Goal: Task Accomplishment & Management: Use online tool/utility

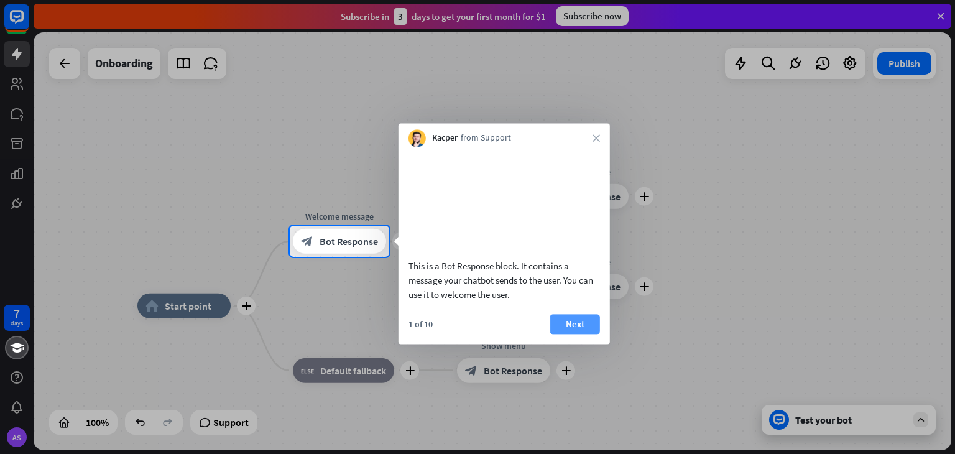
click at [581, 334] on button "Next" at bounding box center [575, 324] width 50 height 20
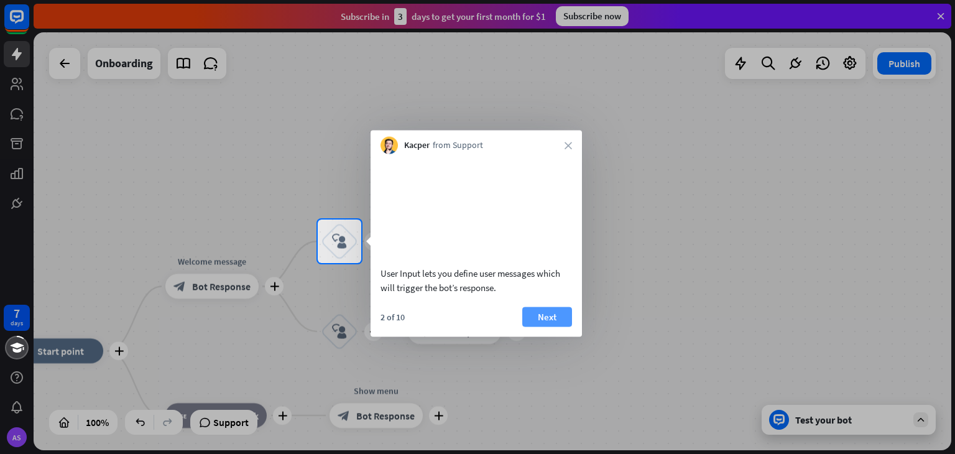
click at [567, 326] on button "Next" at bounding box center [547, 316] width 50 height 20
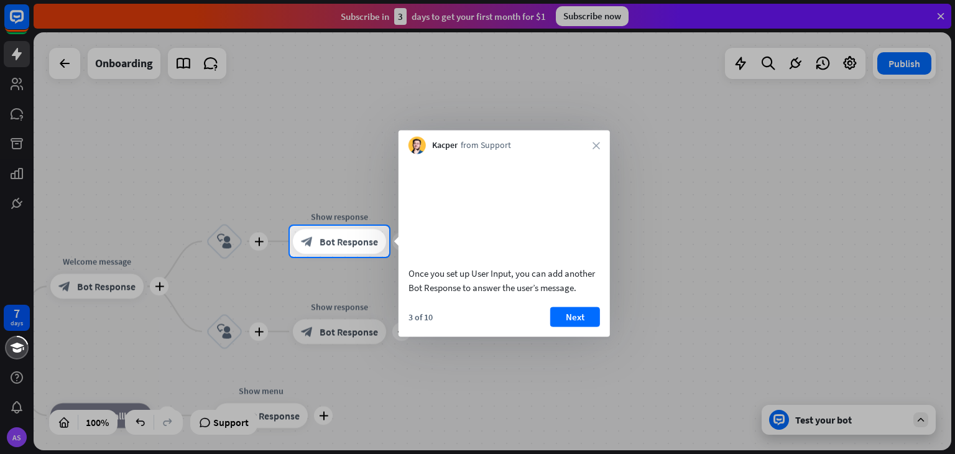
click at [567, 326] on button "Next" at bounding box center [575, 316] width 50 height 20
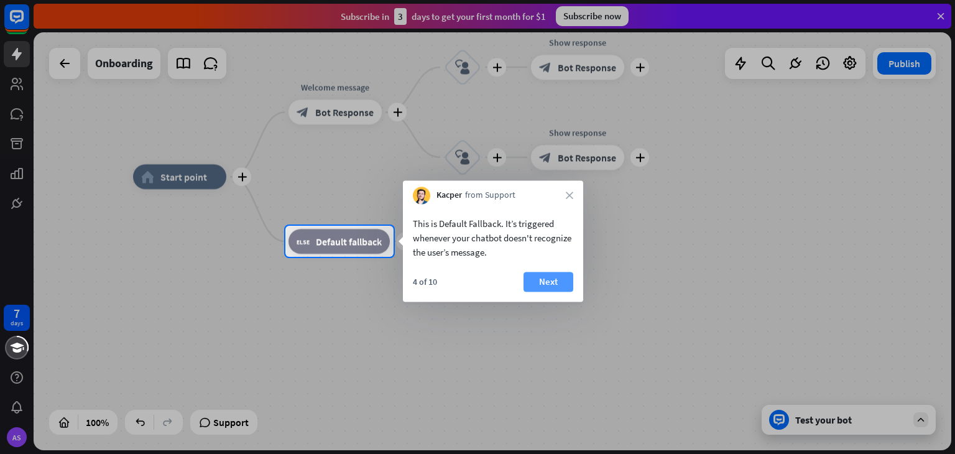
click at [554, 283] on button "Next" at bounding box center [548, 282] width 50 height 20
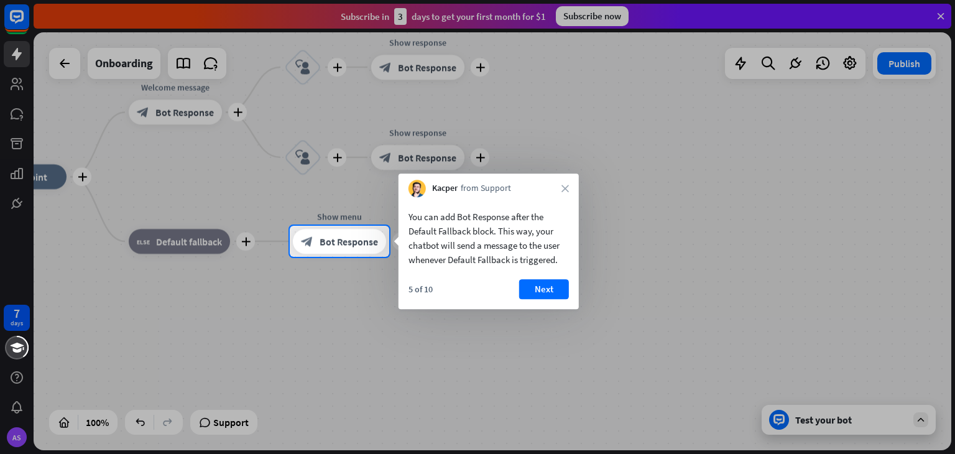
click at [554, 283] on button "Next" at bounding box center [544, 289] width 50 height 20
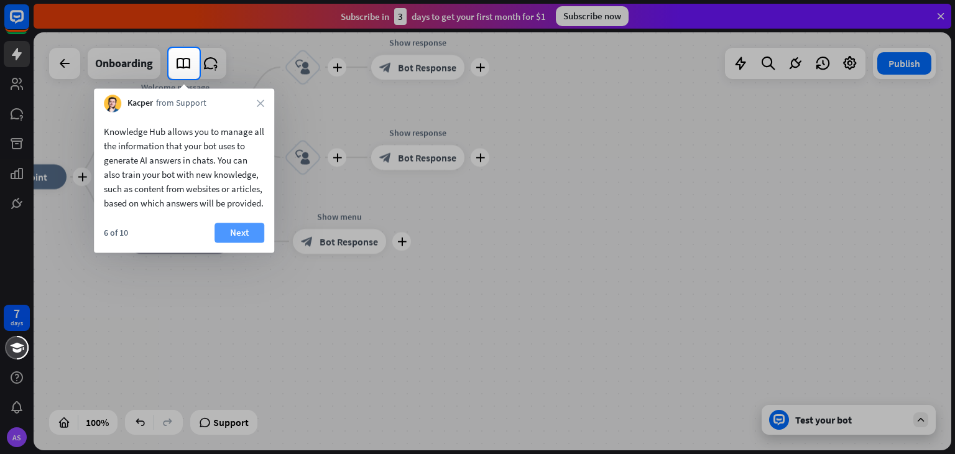
click at [245, 242] on button "Next" at bounding box center [239, 233] width 50 height 20
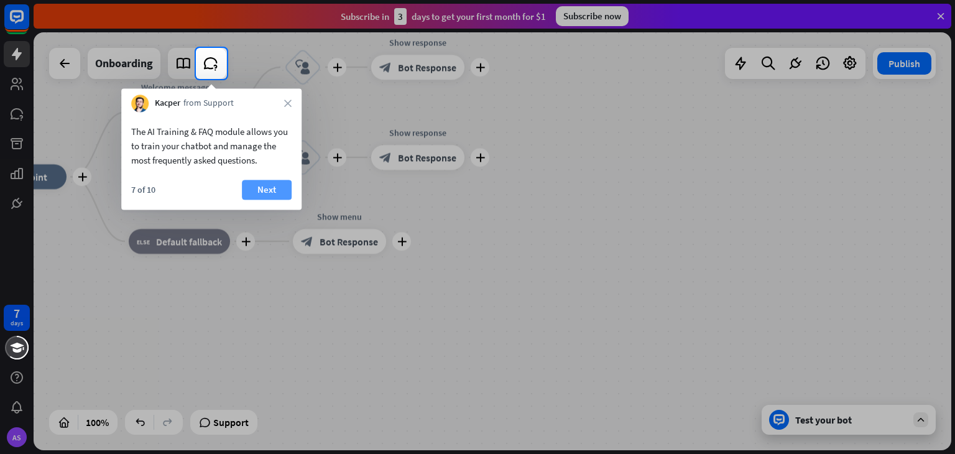
click at [265, 189] on button "Next" at bounding box center [267, 190] width 50 height 20
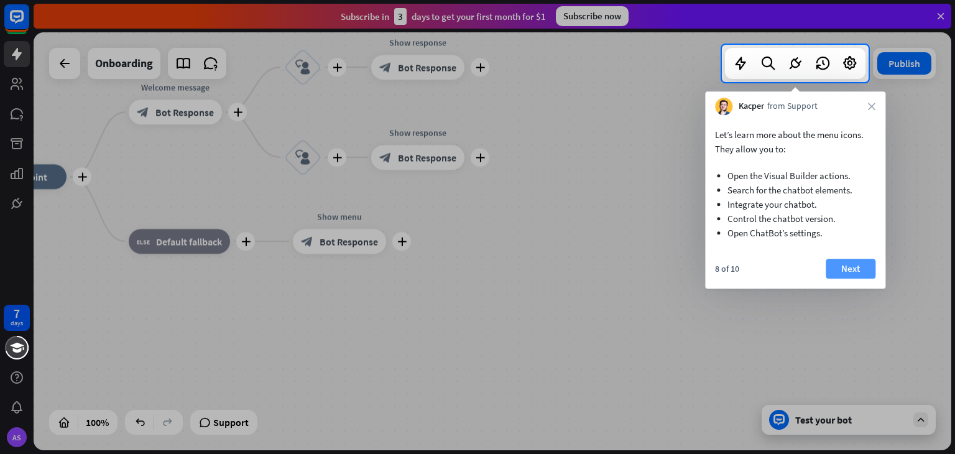
click at [848, 270] on button "Next" at bounding box center [850, 269] width 50 height 20
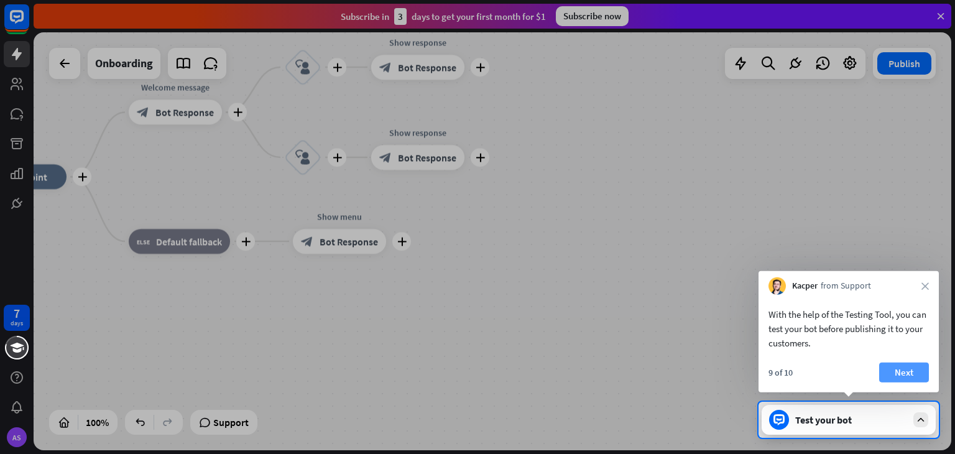
click at [915, 374] on button "Next" at bounding box center [904, 372] width 50 height 20
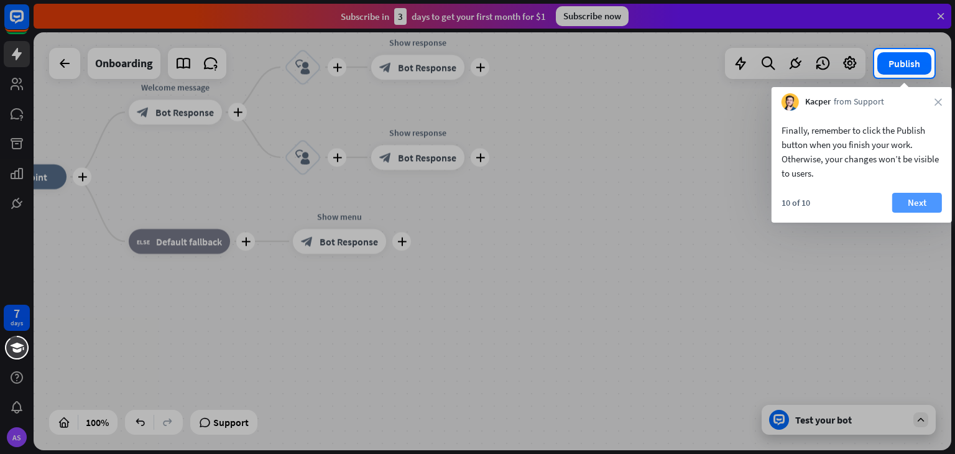
click at [917, 204] on button "Next" at bounding box center [917, 203] width 50 height 20
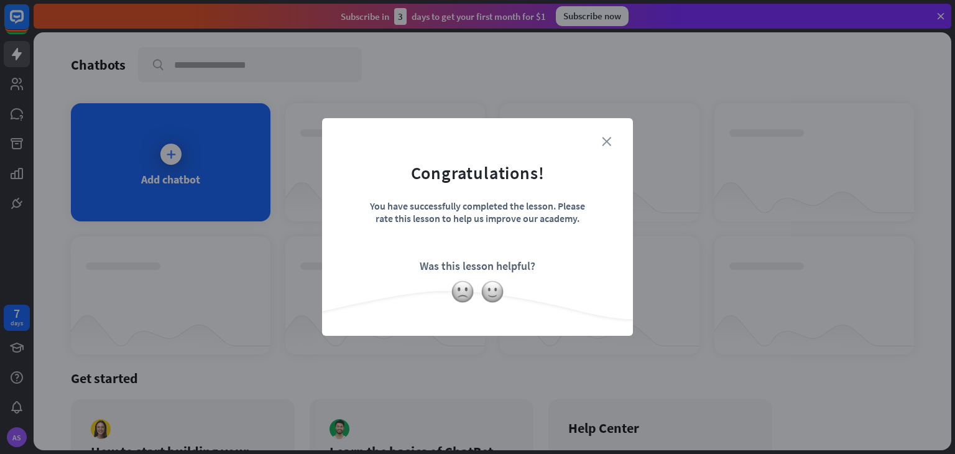
click at [608, 142] on icon "close" at bounding box center [606, 141] width 9 height 9
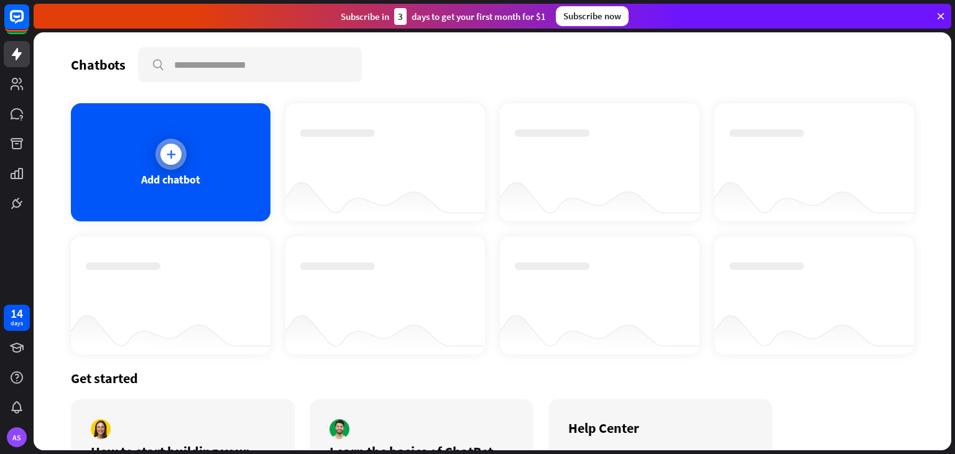
click at [183, 169] on div "Add chatbot" at bounding box center [171, 162] width 200 height 118
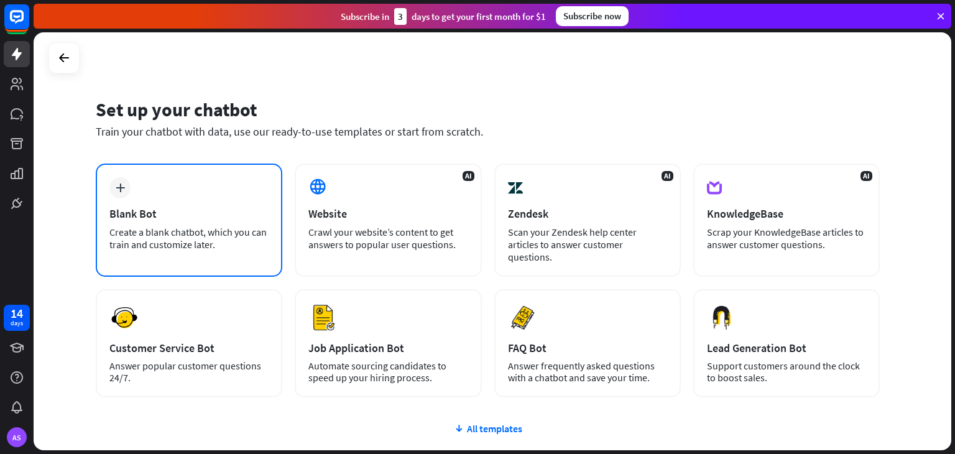
click at [191, 200] on div "plus Blank Bot Create a blank chatbot, which you can train and customize later." at bounding box center [189, 219] width 186 height 113
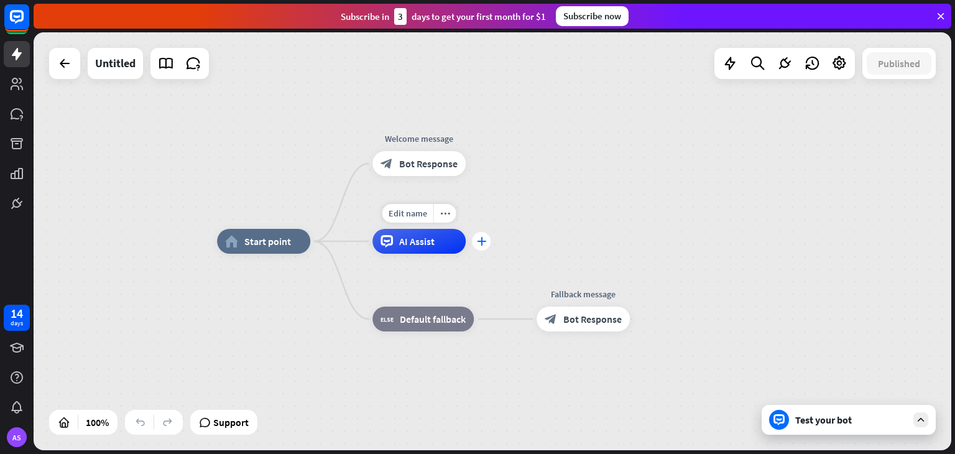
click at [476, 246] on div "plus" at bounding box center [481, 241] width 19 height 19
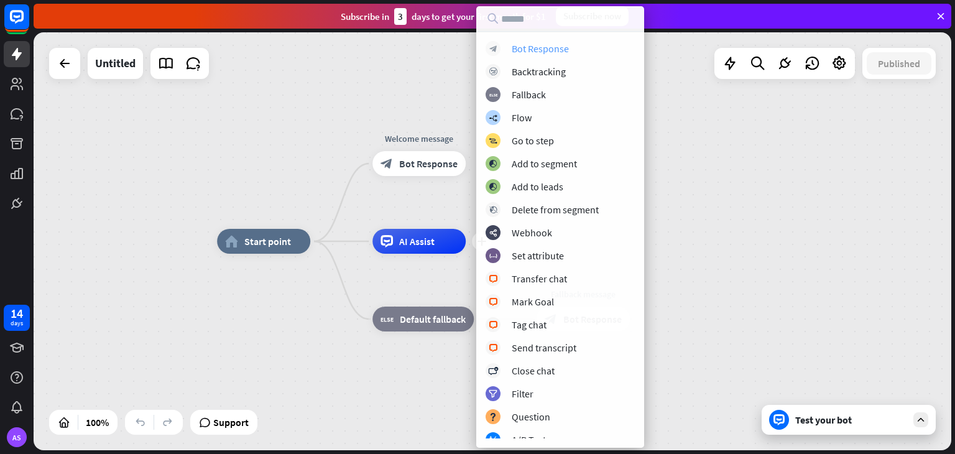
click at [535, 55] on div "block_bot_response Bot Response" at bounding box center [559, 48] width 149 height 15
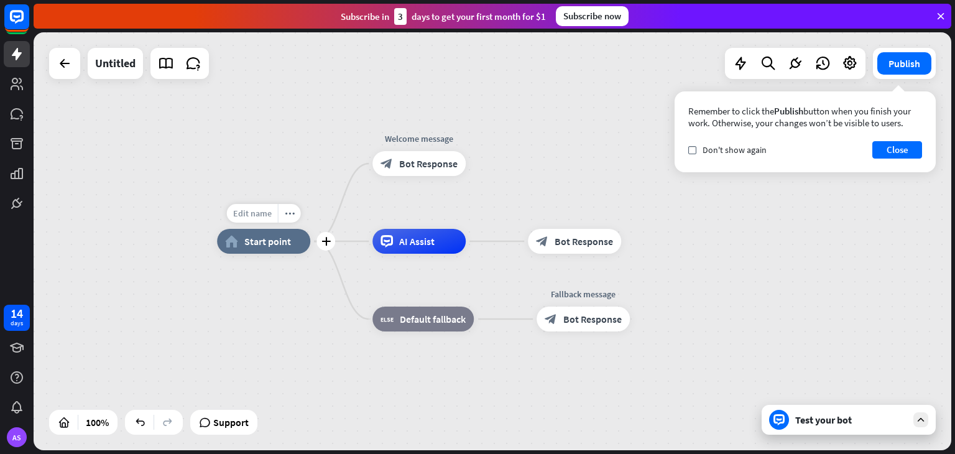
click at [264, 214] on span "Edit name" at bounding box center [252, 213] width 39 height 11
type input "********"
click at [293, 193] on div "******** home_2 Start point Welcome message block_bot_response Bot Response AI …" at bounding box center [492, 241] width 917 height 418
click at [447, 214] on icon "more_horiz" at bounding box center [445, 213] width 10 height 9
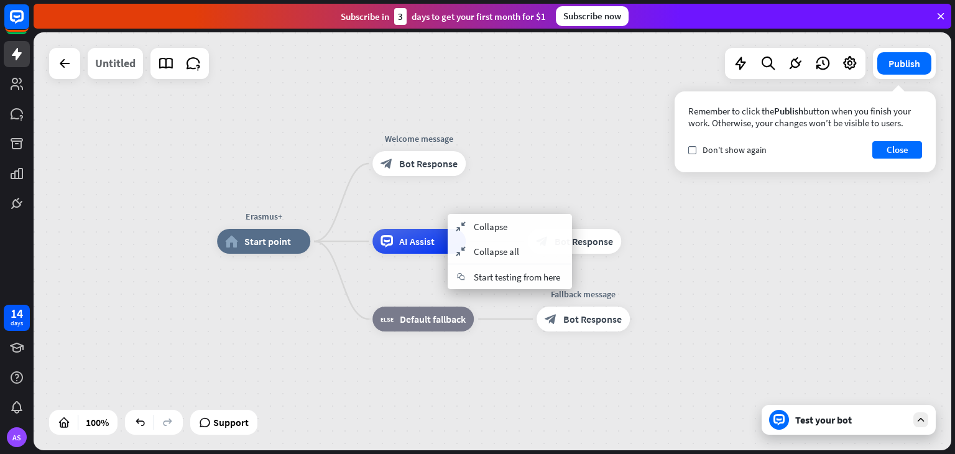
click at [119, 58] on div "Untitled" at bounding box center [115, 63] width 40 height 31
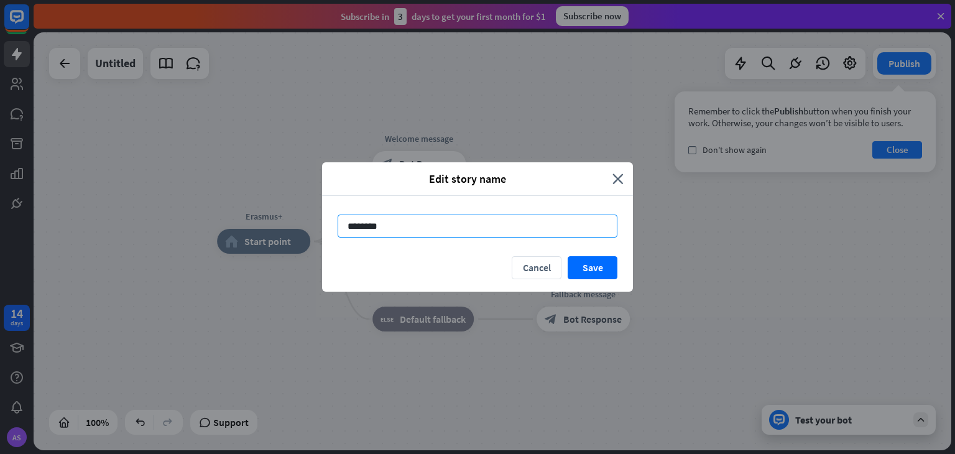
click at [358, 232] on input "********" at bounding box center [477, 225] width 280 height 23
type input "********"
click at [608, 270] on button "Save" at bounding box center [592, 267] width 50 height 23
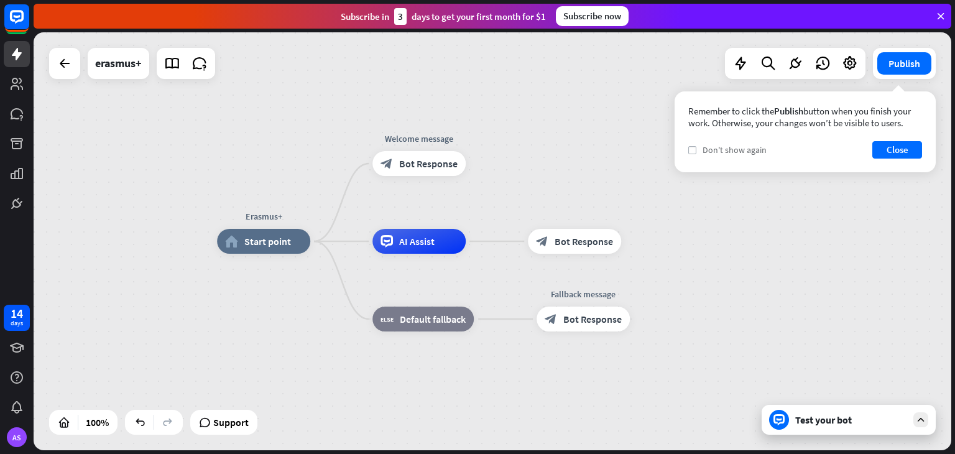
click at [693, 152] on label "check" at bounding box center [692, 150] width 8 height 8
click at [888, 151] on button "Close" at bounding box center [897, 149] width 50 height 17
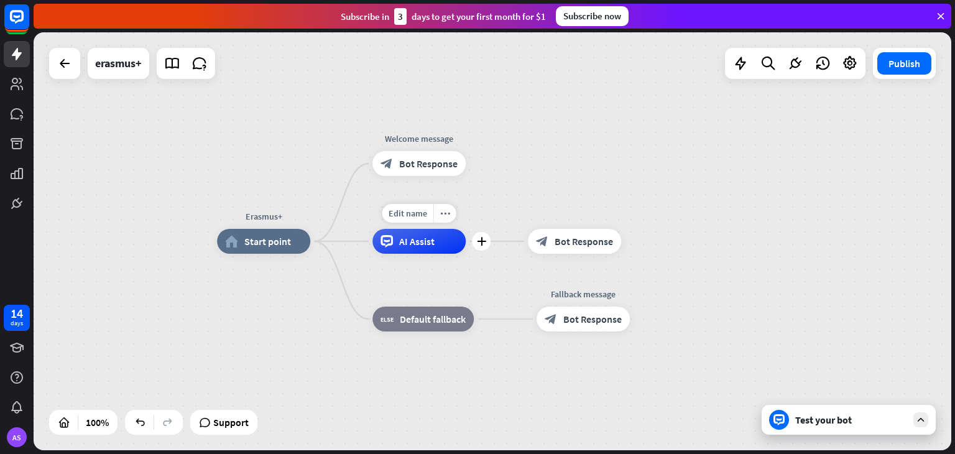
click at [414, 244] on span "AI Assist" at bounding box center [416, 241] width 35 height 12
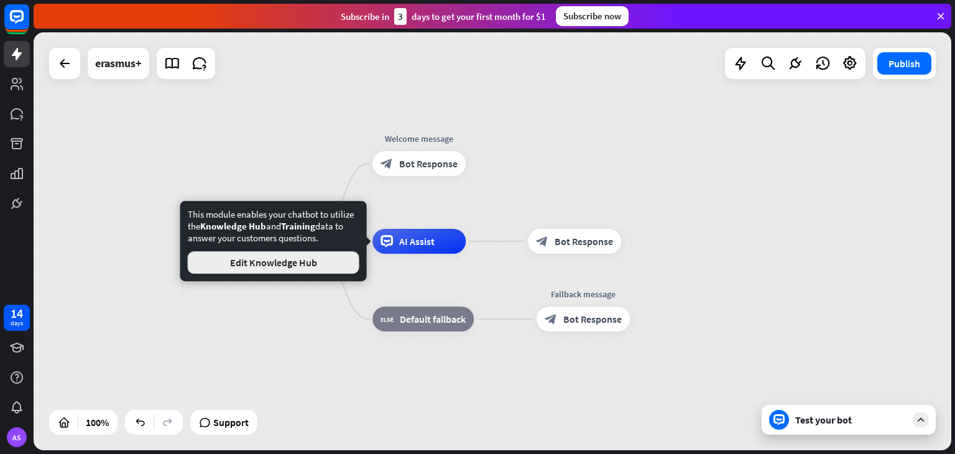
click at [330, 260] on button "Edit Knowledge Hub" at bounding box center [274, 262] width 172 height 22
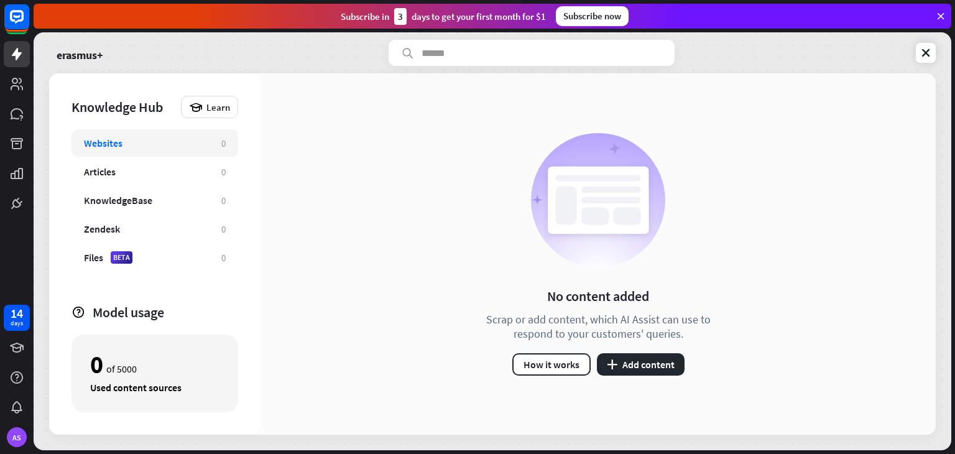
click at [428, 54] on input "text" at bounding box center [531, 53] width 286 height 26
type input "*******"
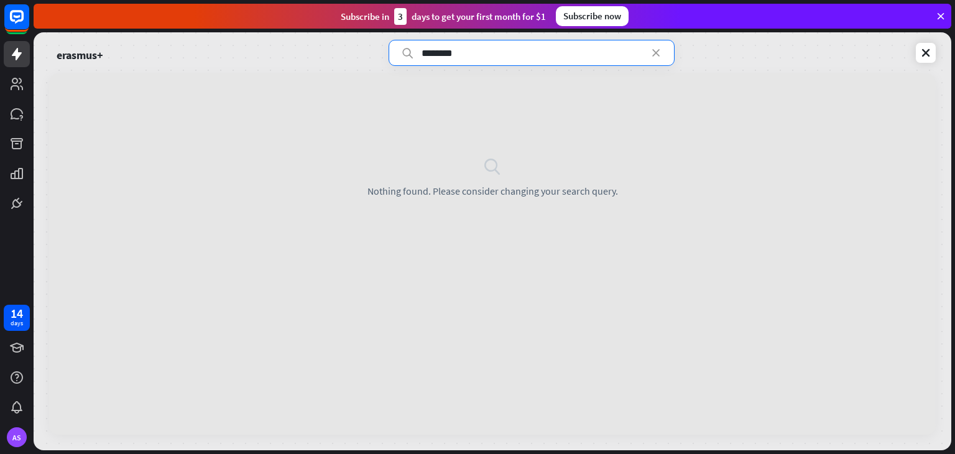
click at [440, 53] on input "*******" at bounding box center [531, 53] width 286 height 26
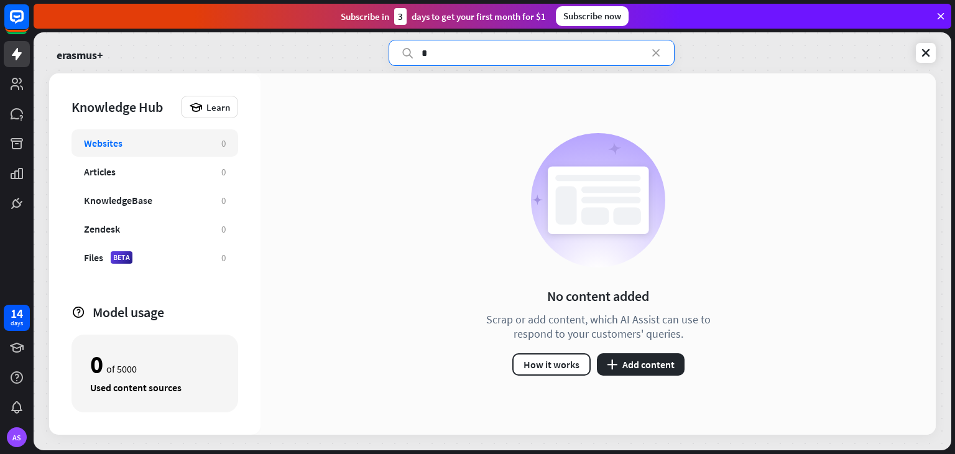
click at [178, 142] on div "Websites" at bounding box center [146, 143] width 125 height 12
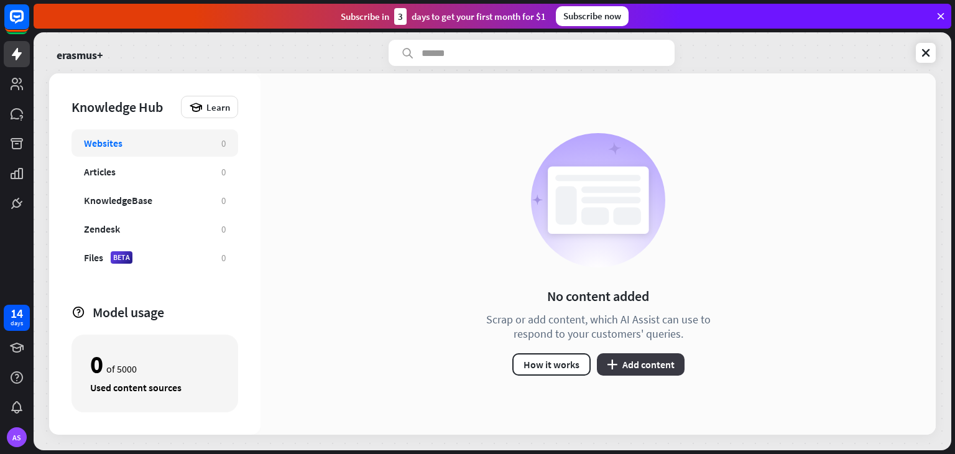
click at [655, 368] on button "plus Add content" at bounding box center [641, 364] width 88 height 22
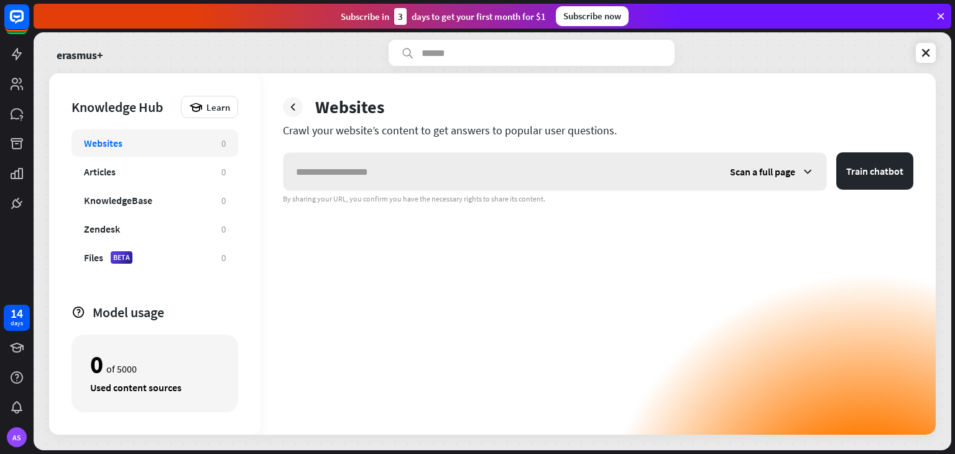
click at [383, 167] on input "text" at bounding box center [500, 171] width 434 height 37
type input "*"
click at [836, 152] on button "Train chatbot" at bounding box center [874, 170] width 77 height 37
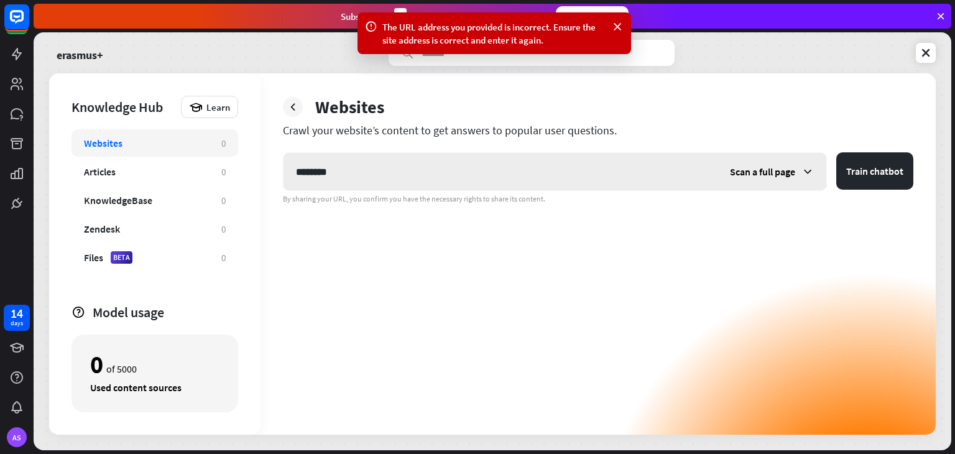
click at [316, 176] on input "********" at bounding box center [500, 171] width 434 height 37
click at [346, 176] on input "********" at bounding box center [500, 171] width 434 height 37
type input "*"
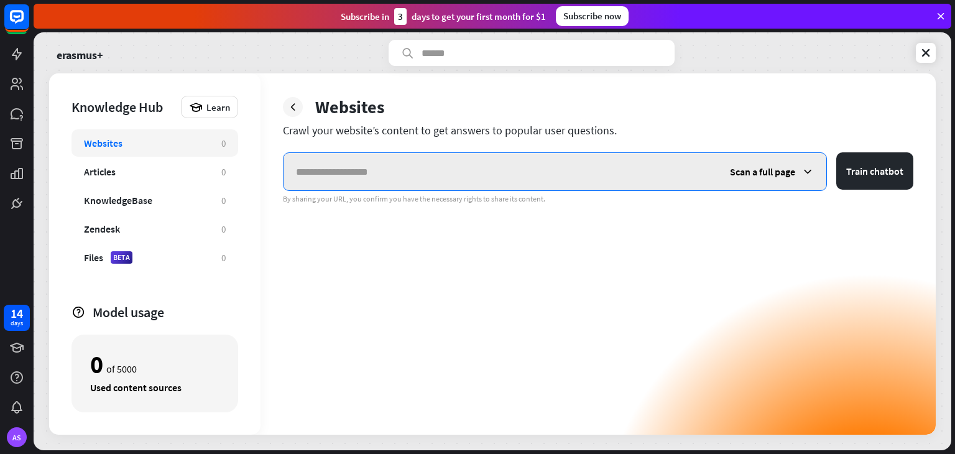
paste input "**********"
type input "**********"
click at [836, 152] on button "Train chatbot" at bounding box center [874, 170] width 77 height 37
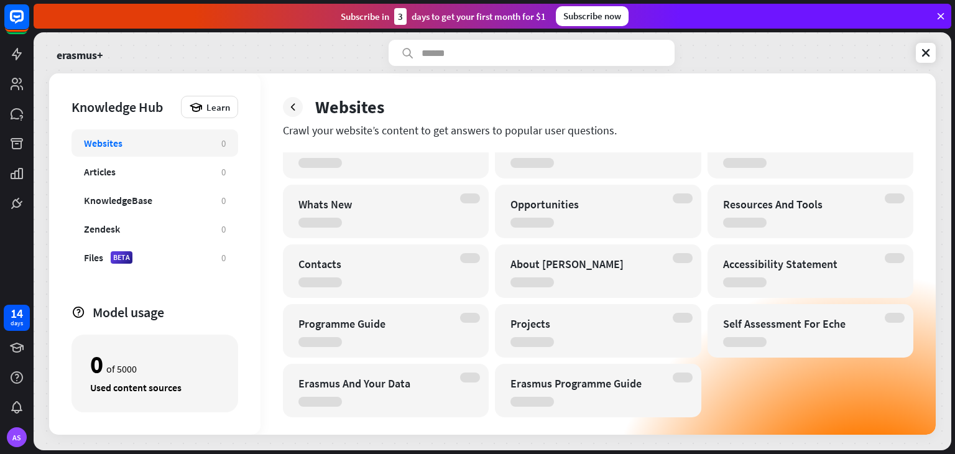
scroll to position [450, 0]
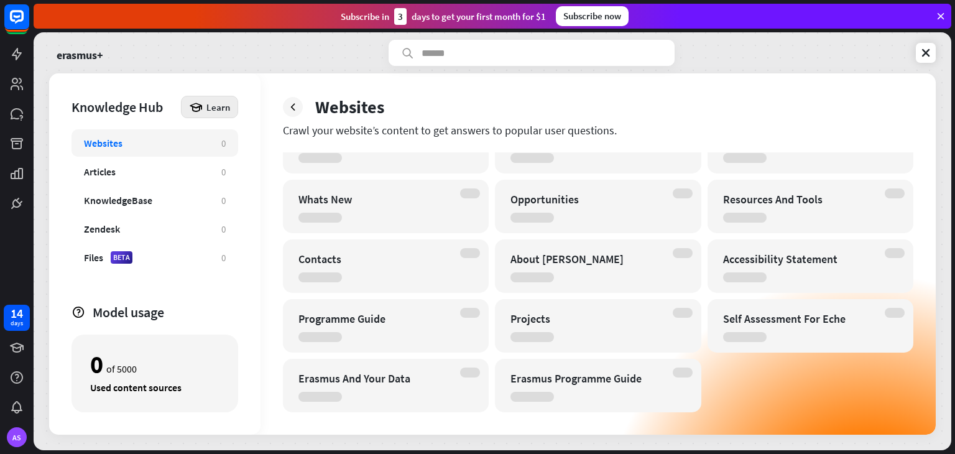
click at [213, 103] on span "Learn" at bounding box center [218, 107] width 24 height 12
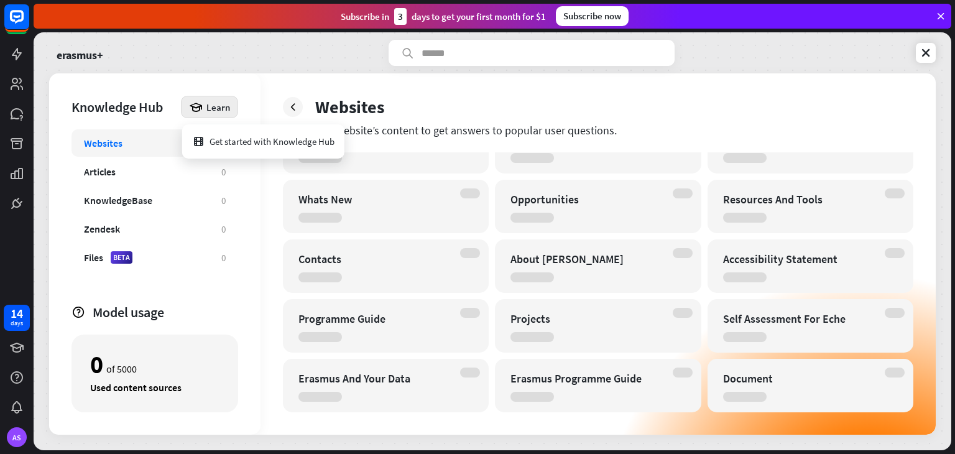
click at [432, 97] on div "Websites" at bounding box center [598, 107] width 630 height 22
click at [149, 145] on div "Websites" at bounding box center [146, 143] width 125 height 12
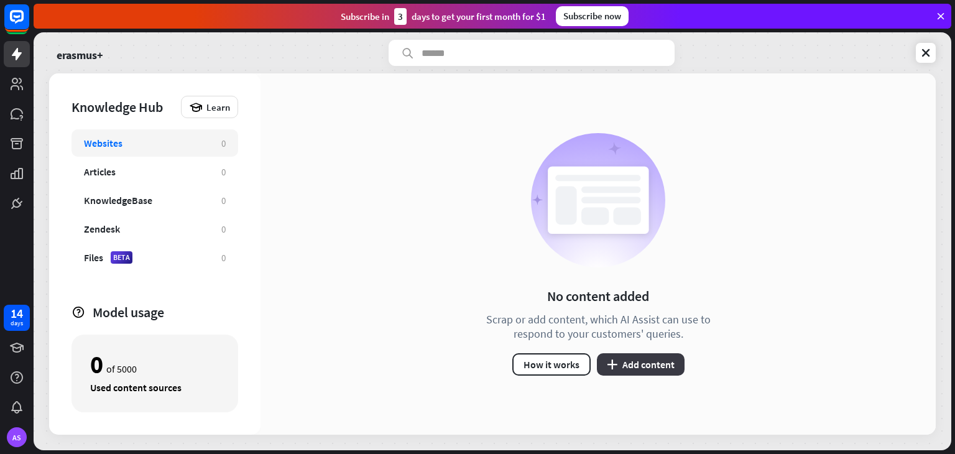
click at [634, 367] on button "plus Add content" at bounding box center [641, 364] width 88 height 22
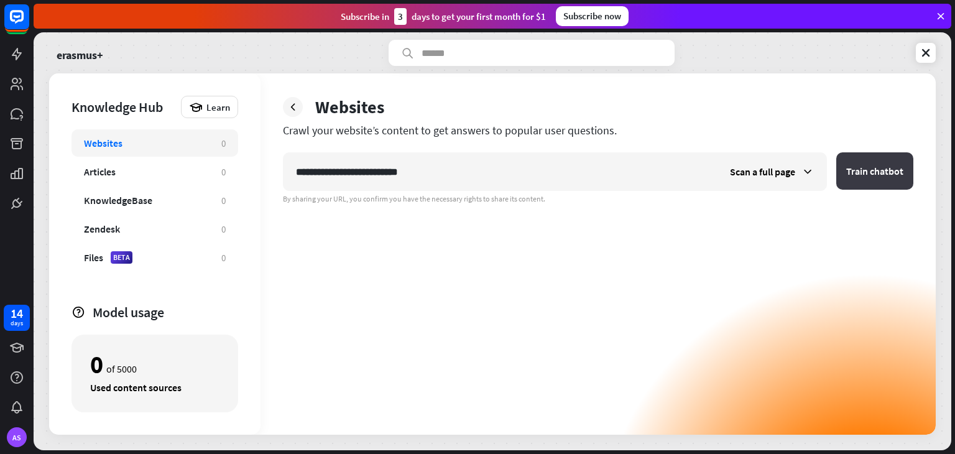
type input "**********"
click at [873, 170] on button "Train chatbot" at bounding box center [874, 170] width 77 height 37
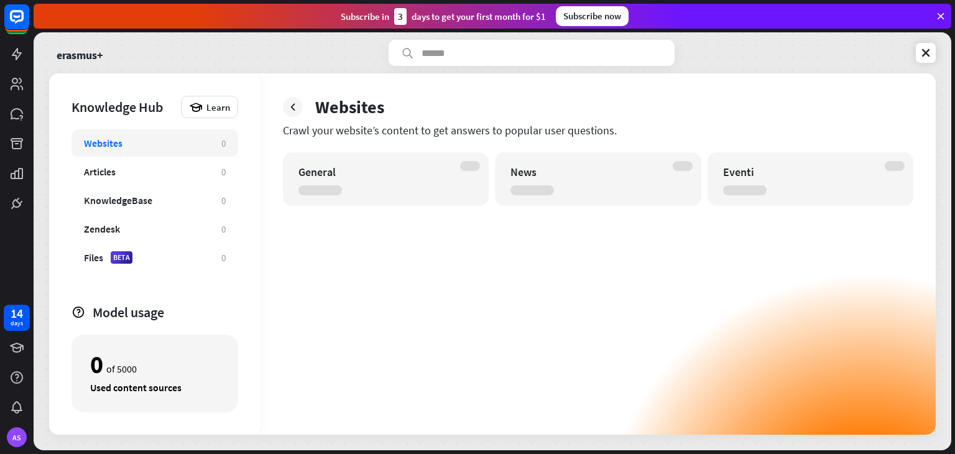
click at [942, 16] on icon at bounding box center [940, 16] width 11 height 11
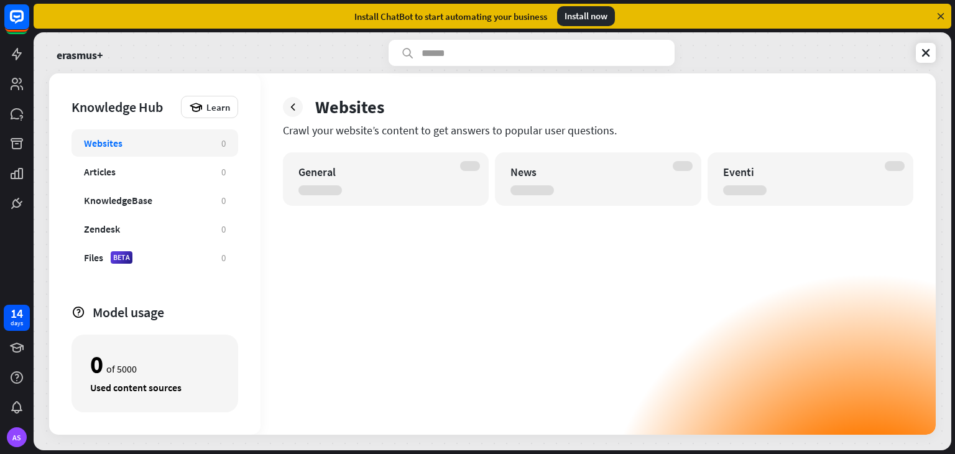
click at [942, 16] on icon at bounding box center [940, 16] width 11 height 11
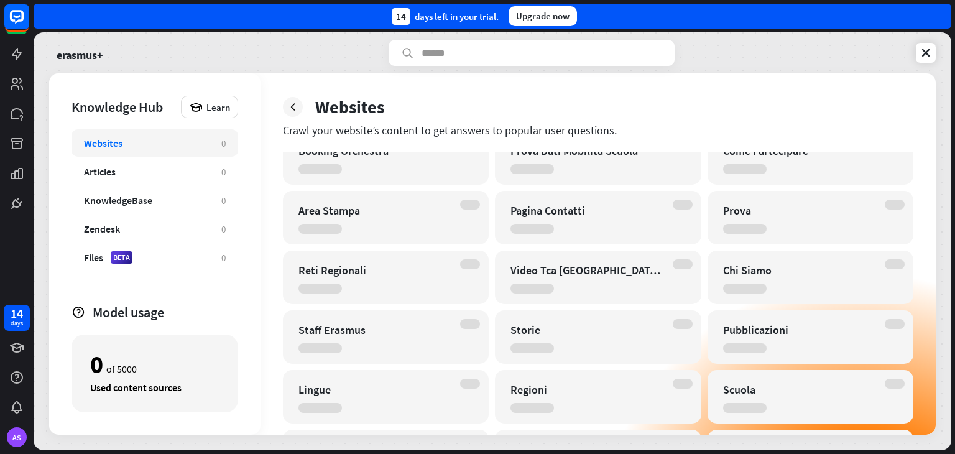
scroll to position [321, 0]
click at [835, 374] on div "Scuola" at bounding box center [810, 395] width 206 height 53
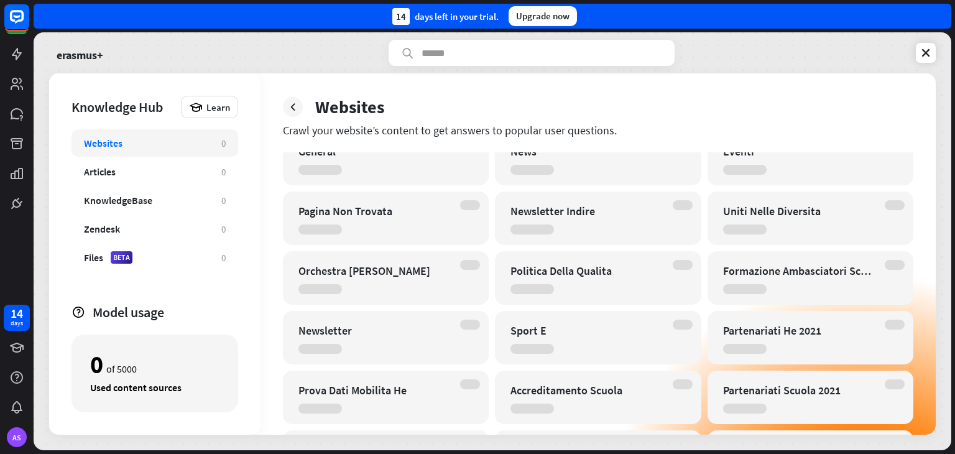
scroll to position [0, 0]
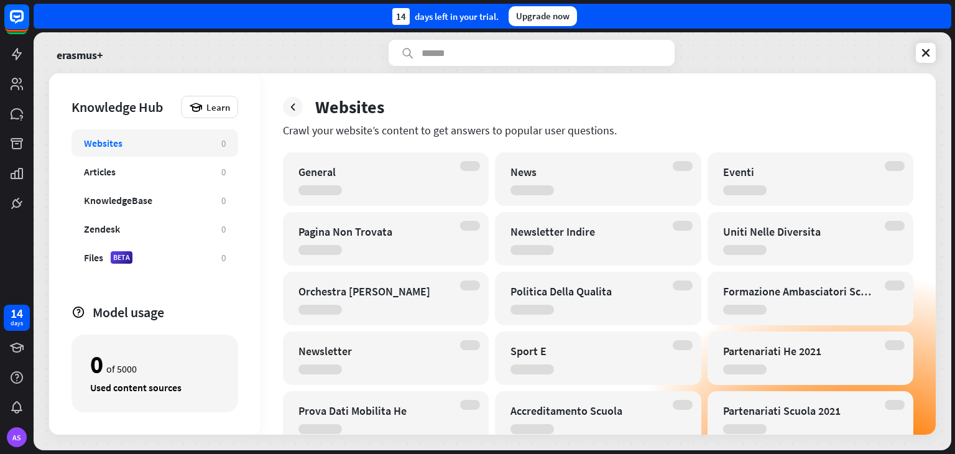
click at [838, 344] on div "Partenariati He 2021" at bounding box center [799, 351] width 153 height 14
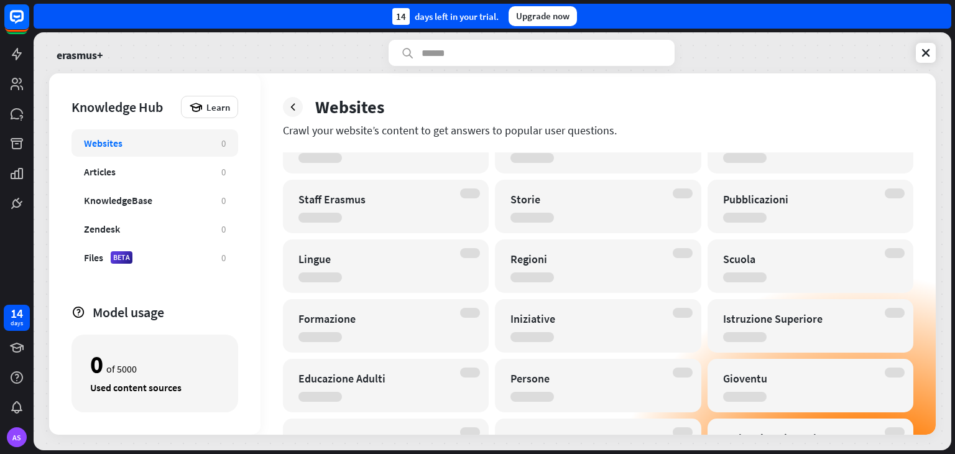
scroll to position [510, 0]
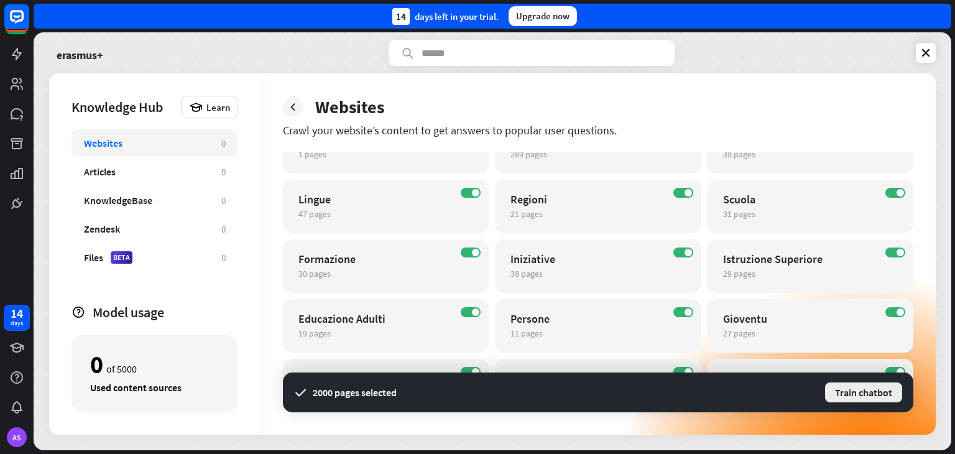
click at [872, 389] on button "Train chatbot" at bounding box center [864, 392] width 80 height 22
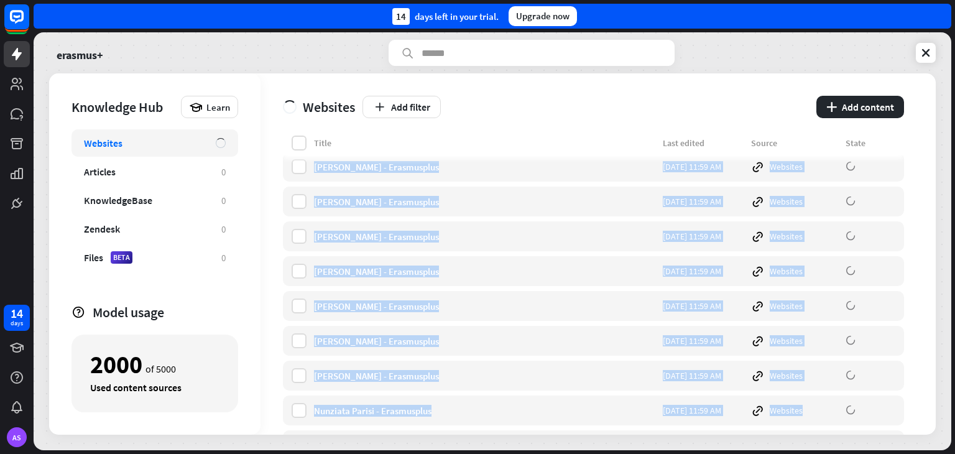
scroll to position [8578, 0]
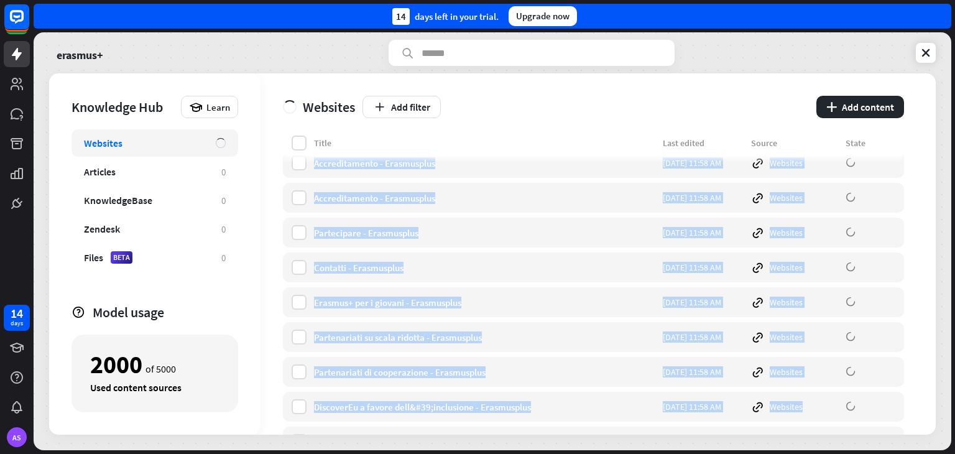
drag, startPoint x: 932, startPoint y: 203, endPoint x: 884, endPoint y: 469, distance: 269.7
click at [884, 453] on html "14 days AS close Product Help First steps Get started with ChatBot Help Center …" at bounding box center [477, 227] width 955 height 454
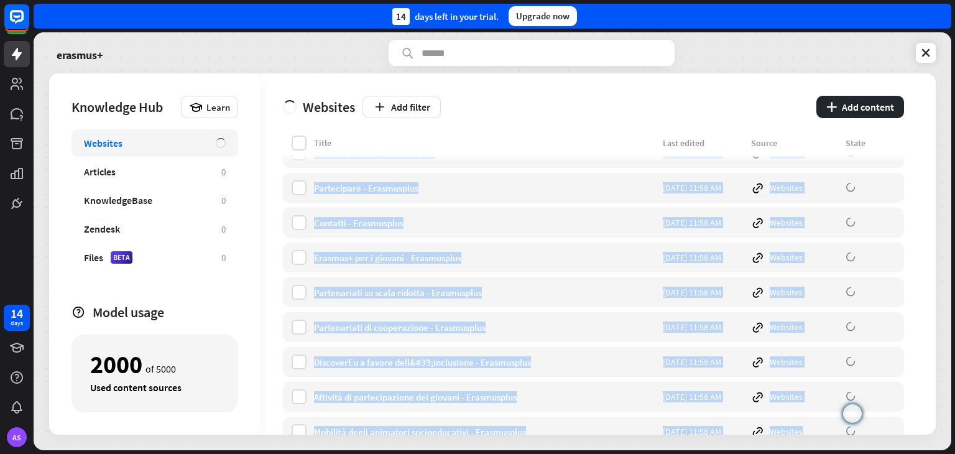
click at [939, 302] on div "erasmus+ Knowledge Hub Learn Websites Articles 0 KnowledgeBase 0 Zendesk 0 File…" at bounding box center [492, 241] width 917 height 418
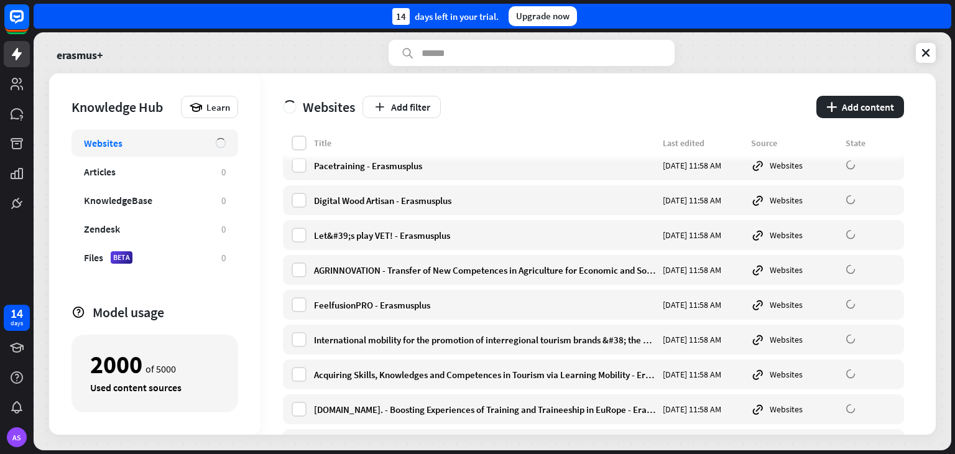
scroll to position [34553, 0]
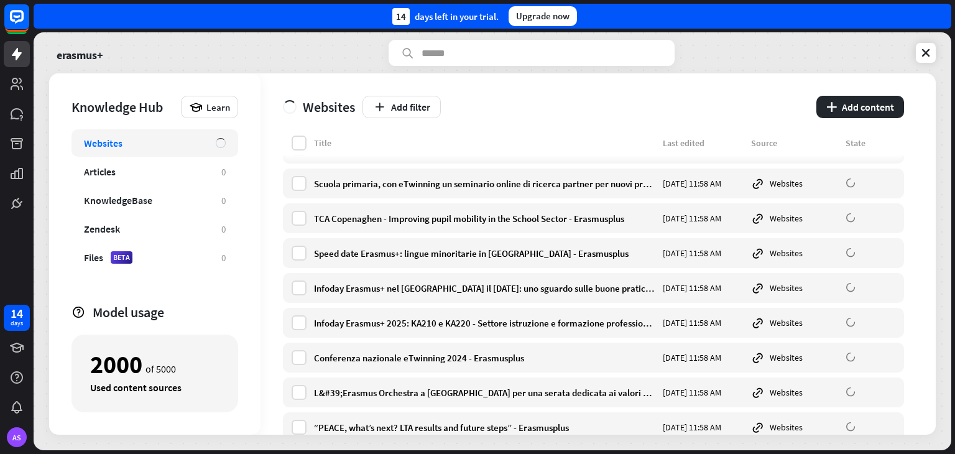
click at [645, 106] on div "Add filter" at bounding box center [585, 107] width 446 height 22
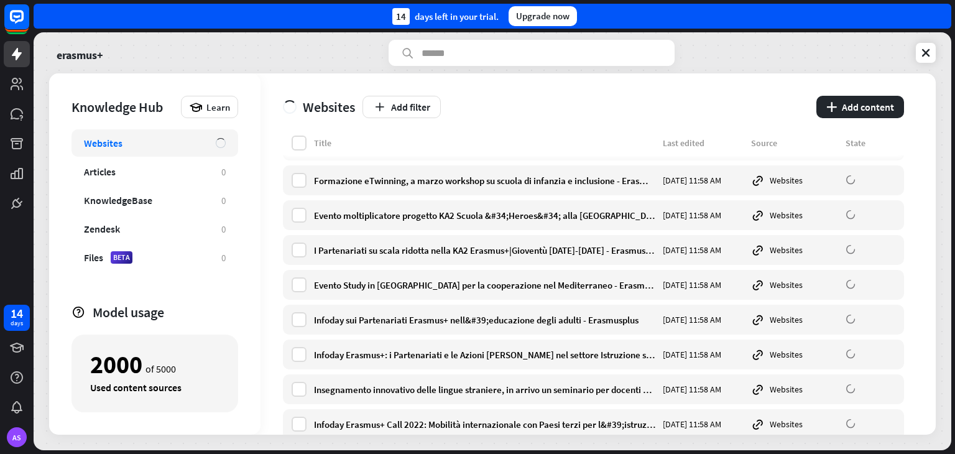
scroll to position [47656, 0]
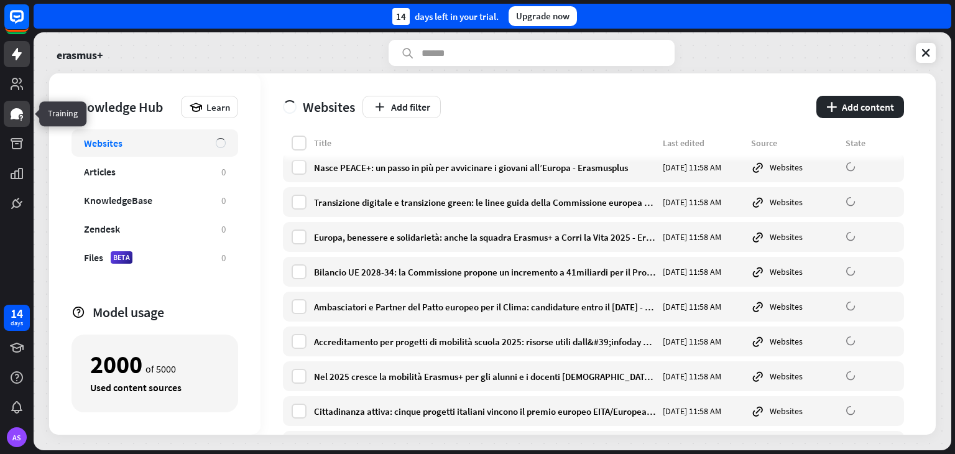
click at [19, 116] on icon at bounding box center [16, 113] width 15 height 15
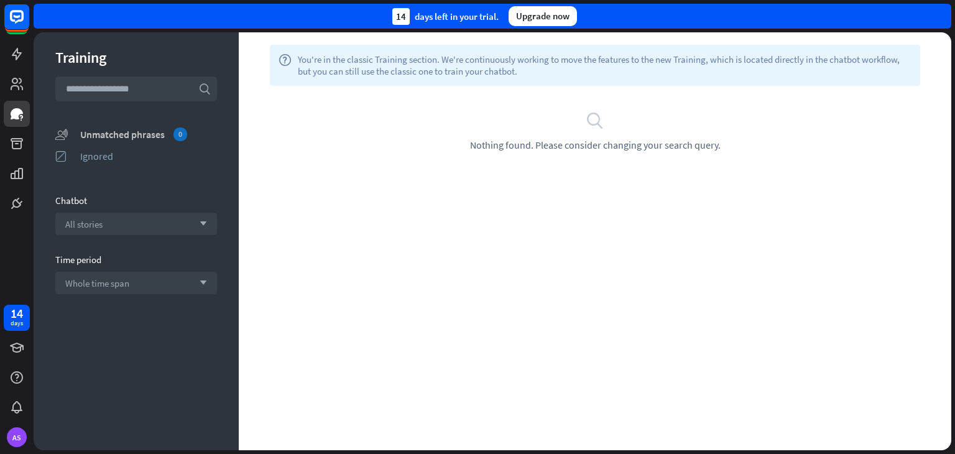
click at [98, 137] on div "Unmatched phrases 0" at bounding box center [148, 134] width 137 height 14
click at [20, 59] on icon at bounding box center [16, 54] width 15 height 15
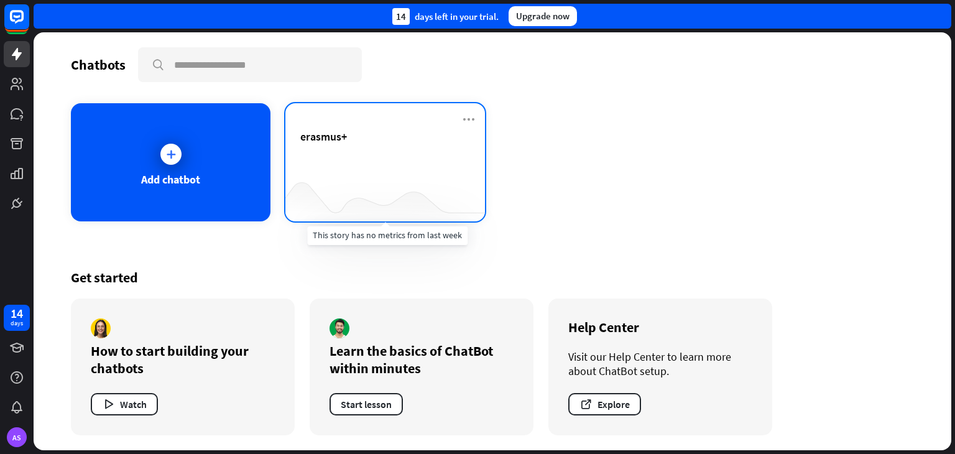
click at [346, 182] on div at bounding box center [385, 197] width 200 height 48
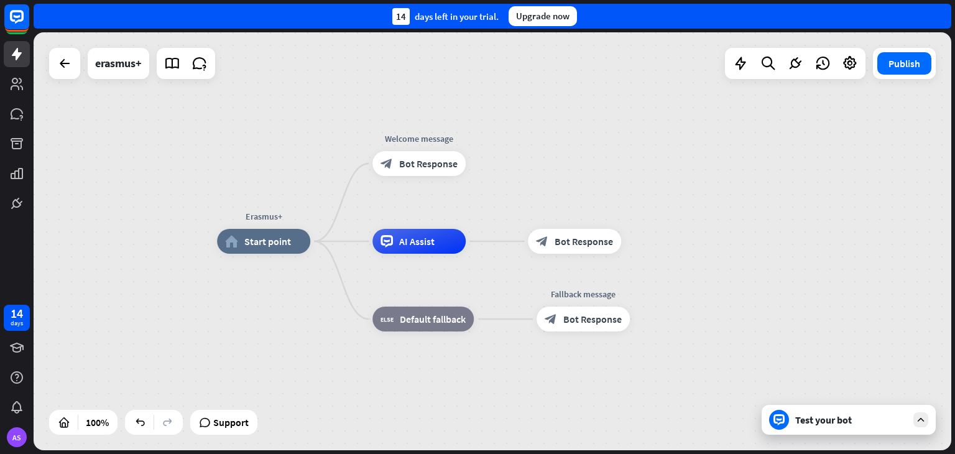
click at [830, 414] on div "Test your bot" at bounding box center [851, 419] width 112 height 12
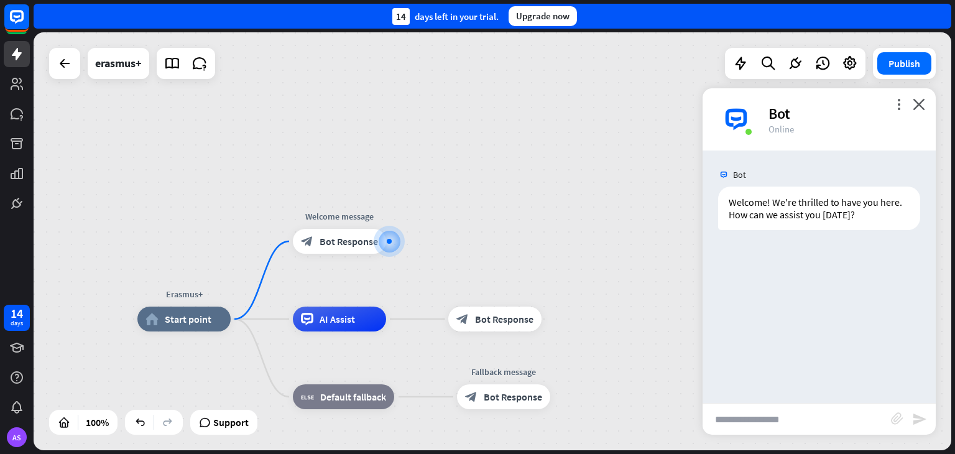
click at [768, 415] on input "text" at bounding box center [796, 418] width 188 height 31
type input "*"
type input "**********"
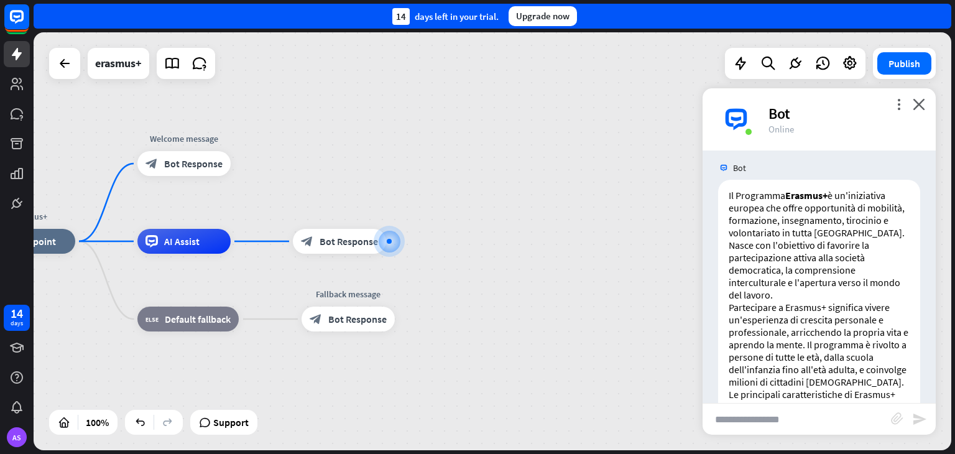
scroll to position [139, 0]
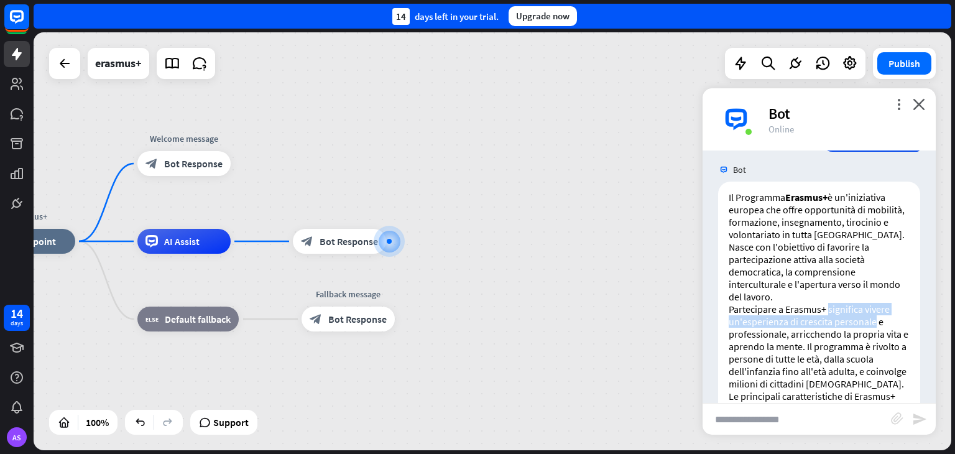
click at [753, 420] on input "text" at bounding box center [796, 418] width 188 height 31
type input "**********"
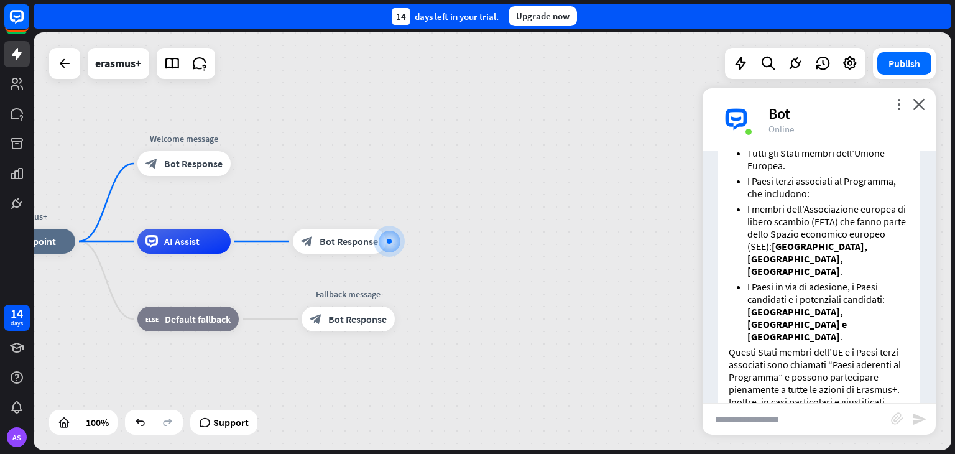
scroll to position [800, 0]
click at [772, 418] on input "text" at bounding box center [796, 418] width 188 height 31
type input "**********"
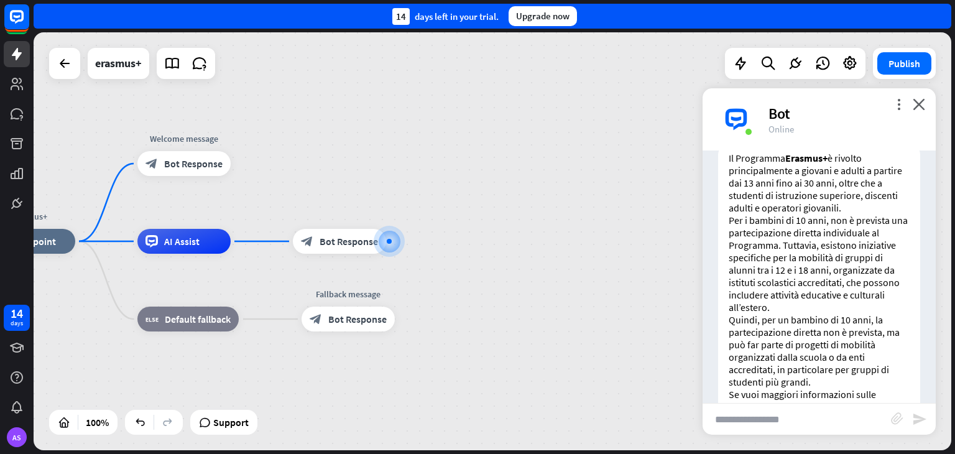
scroll to position [1252, 0]
click at [898, 104] on icon "more_vert" at bounding box center [898, 104] width 12 height 12
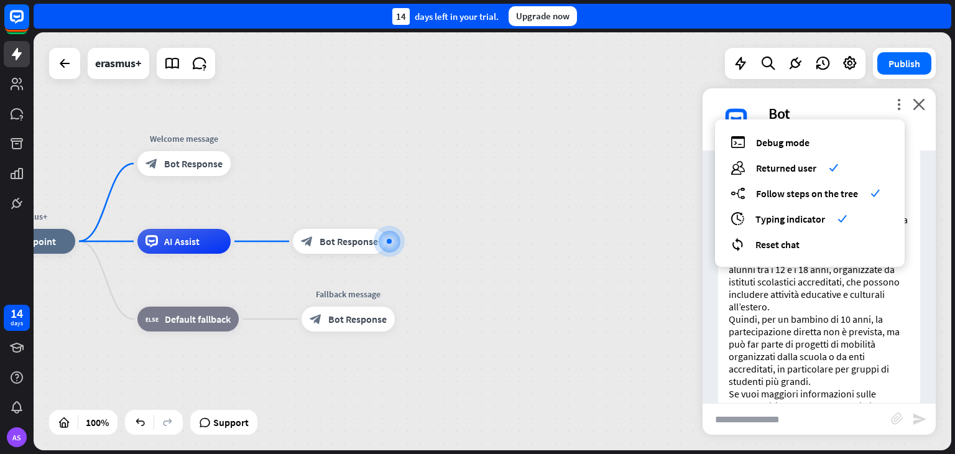
click at [733, 420] on input "text" at bounding box center [796, 418] width 188 height 31
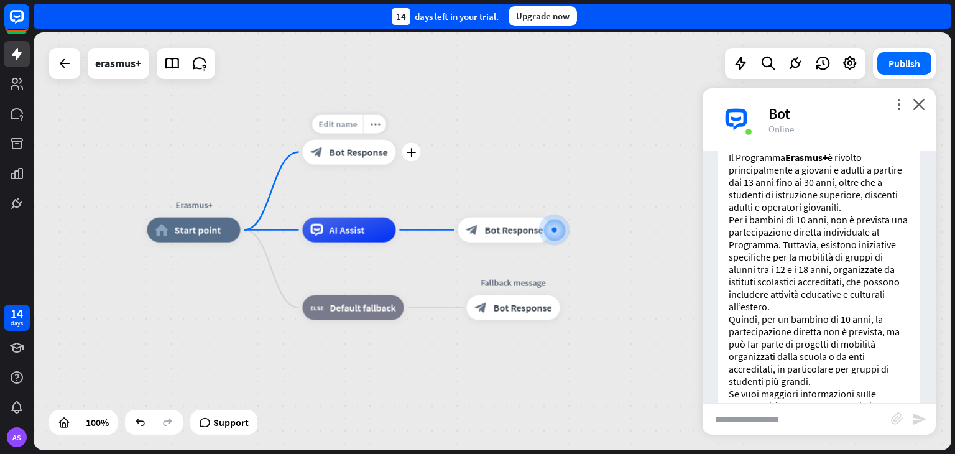
click at [346, 120] on span "Edit name" at bounding box center [337, 124] width 39 height 11
click at [443, 115] on div "**********" at bounding box center [492, 241] width 917 height 418
click at [901, 102] on icon "more_vert" at bounding box center [898, 104] width 12 height 12
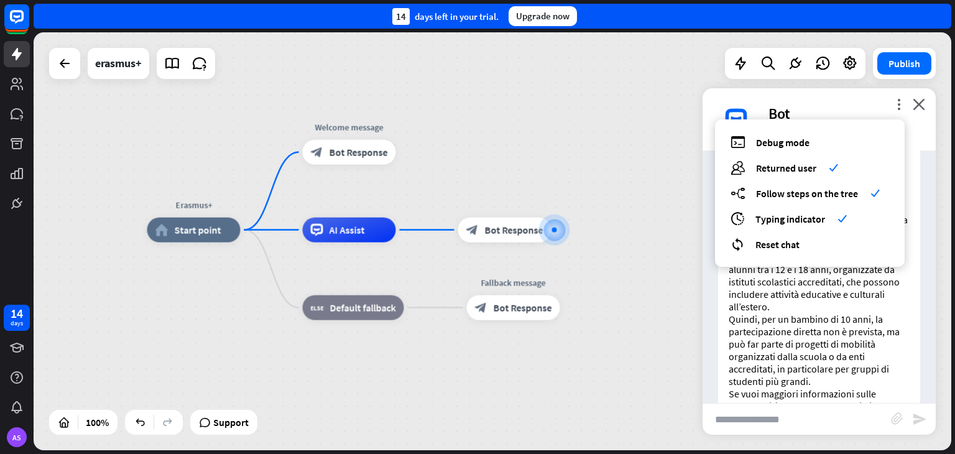
click at [838, 115] on div "Bot" at bounding box center [844, 113] width 152 height 19
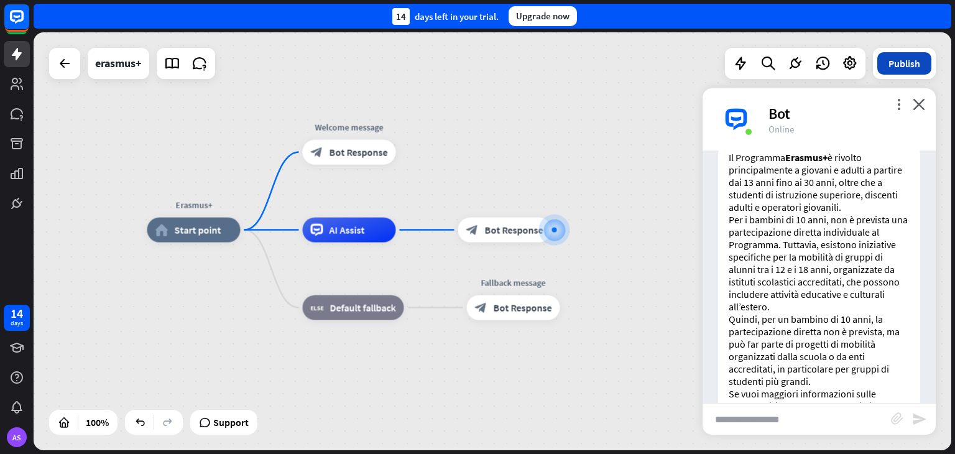
click at [910, 68] on button "Publish" at bounding box center [904, 63] width 54 height 22
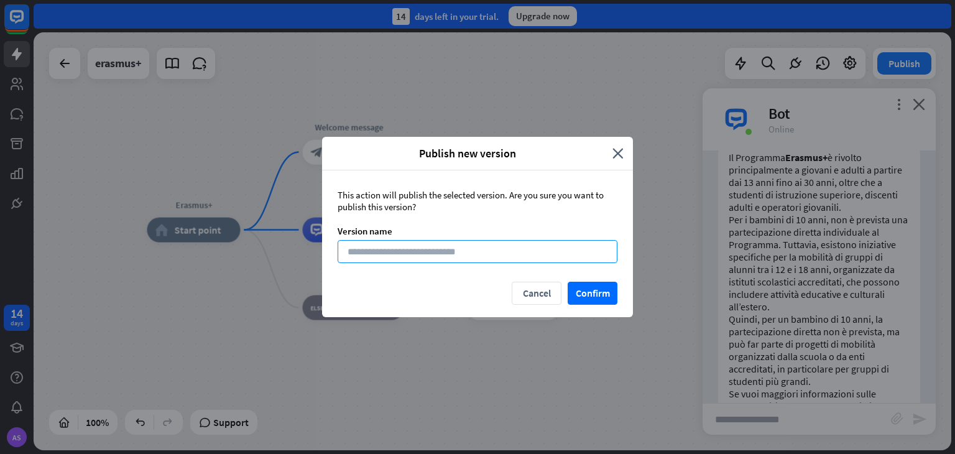
click at [470, 250] on input at bounding box center [477, 251] width 280 height 23
type input "********"
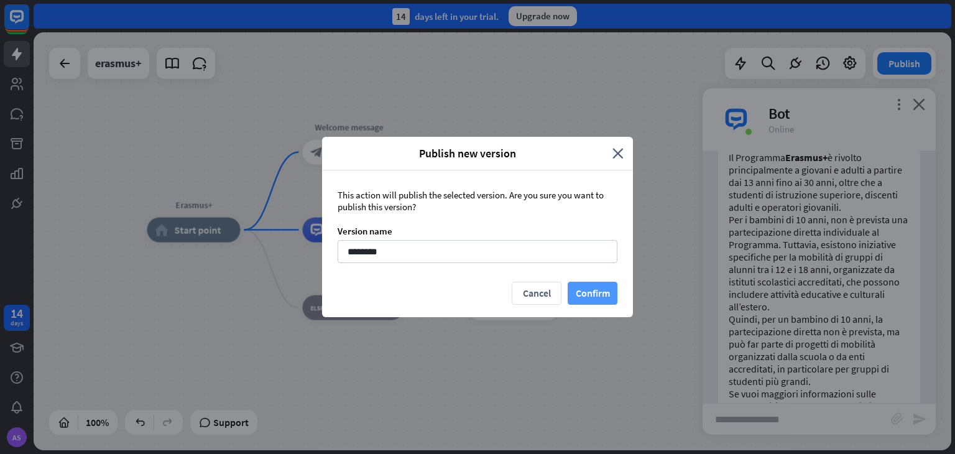
click at [603, 292] on button "Confirm" at bounding box center [592, 293] width 50 height 23
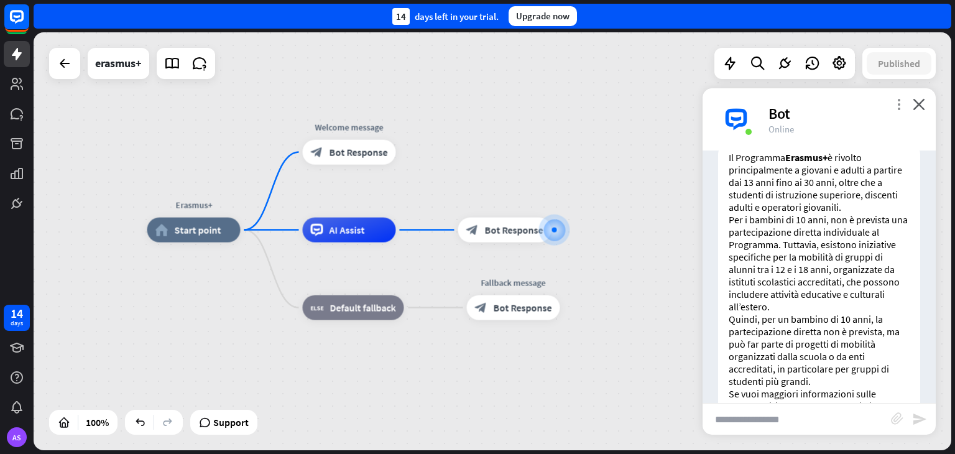
click at [899, 108] on icon "more_vert" at bounding box center [898, 104] width 12 height 12
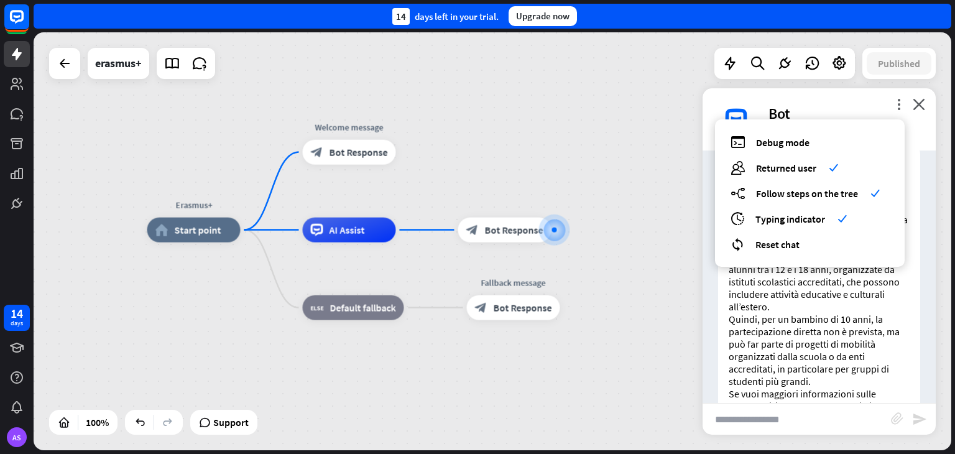
click at [628, 135] on div "Erasmus+ home_2 Start point Welcome message block_bot_response Bot Response AI …" at bounding box center [492, 241] width 917 height 418
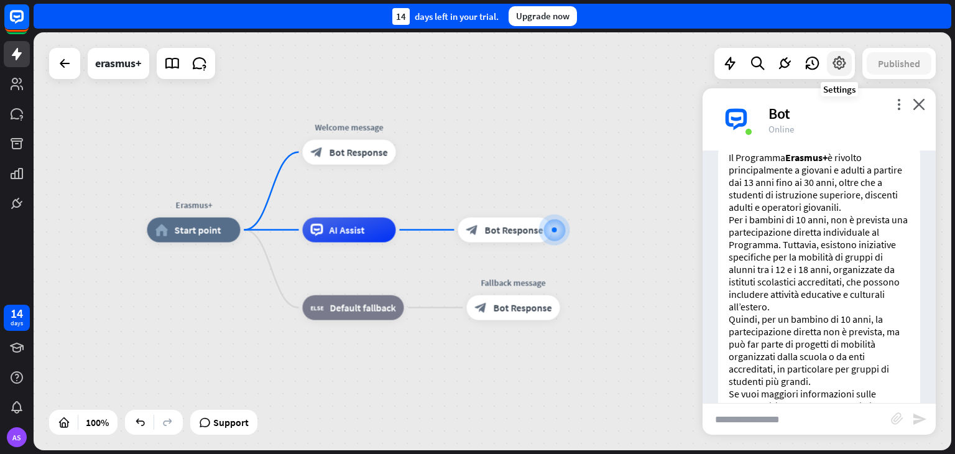
click at [837, 63] on icon at bounding box center [839, 63] width 16 height 16
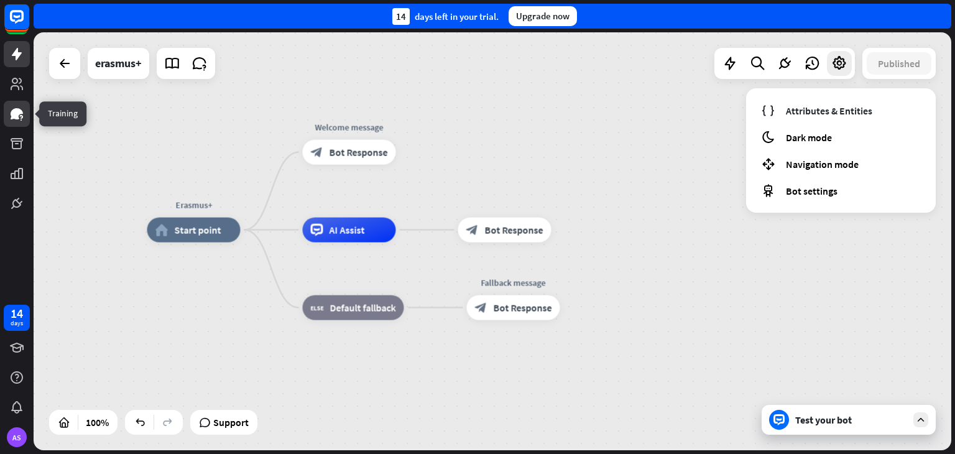
click at [20, 119] on icon at bounding box center [16, 113] width 15 height 15
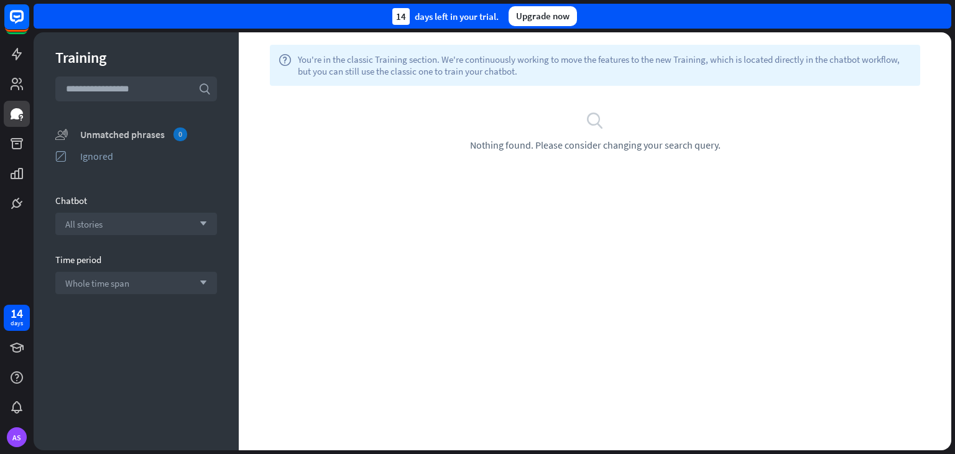
click at [99, 134] on div "Unmatched phrases 0" at bounding box center [148, 134] width 137 height 14
click at [62, 134] on icon "unmatched_phrases" at bounding box center [61, 133] width 12 height 13
click at [14, 136] on icon at bounding box center [16, 143] width 15 height 15
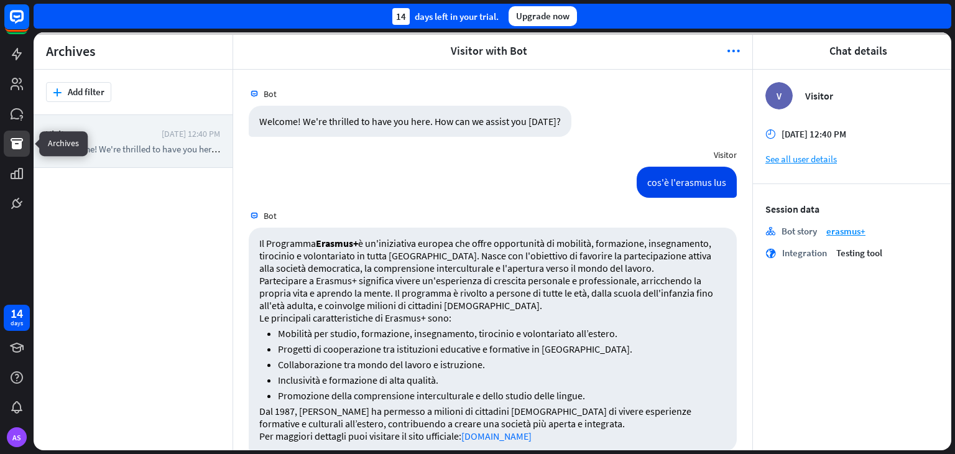
scroll to position [502, 0]
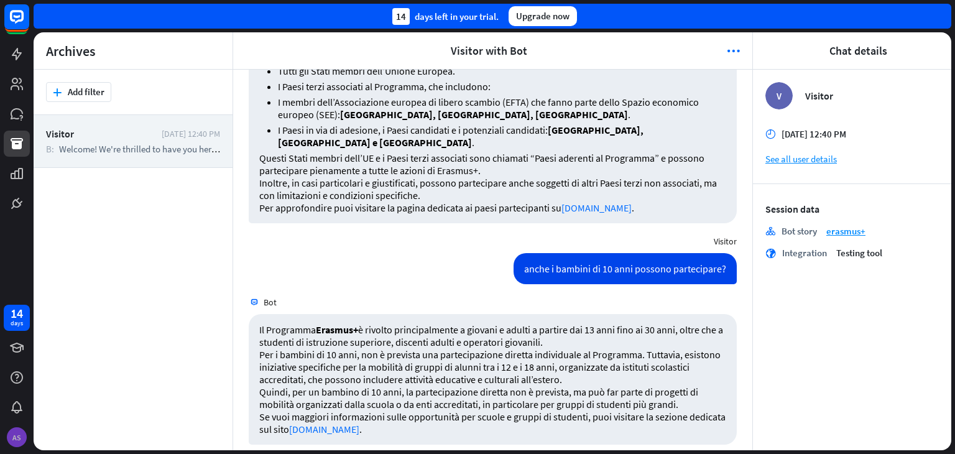
click at [19, 436] on div "AS" at bounding box center [17, 437] width 20 height 20
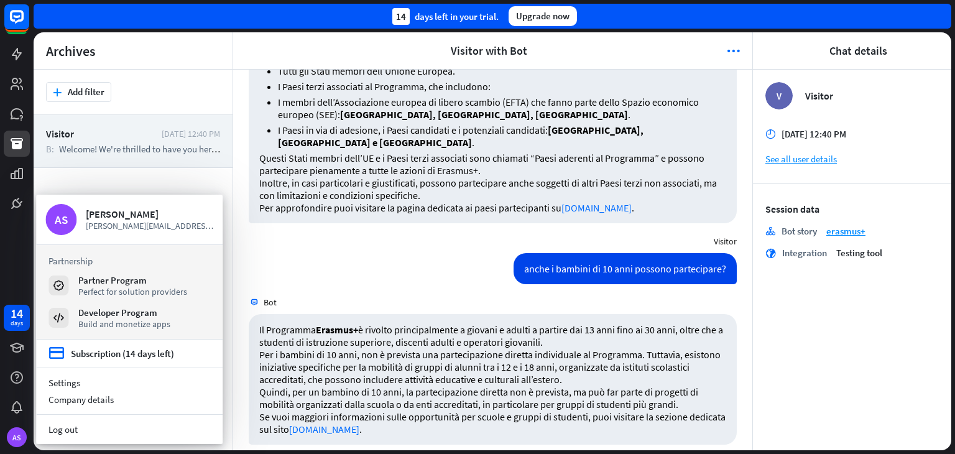
click at [213, 183] on div "Visitor [DATE] 12:40 PM B: Welcome! We're thrilled to have you here. How can we…" at bounding box center [133, 282] width 199 height 335
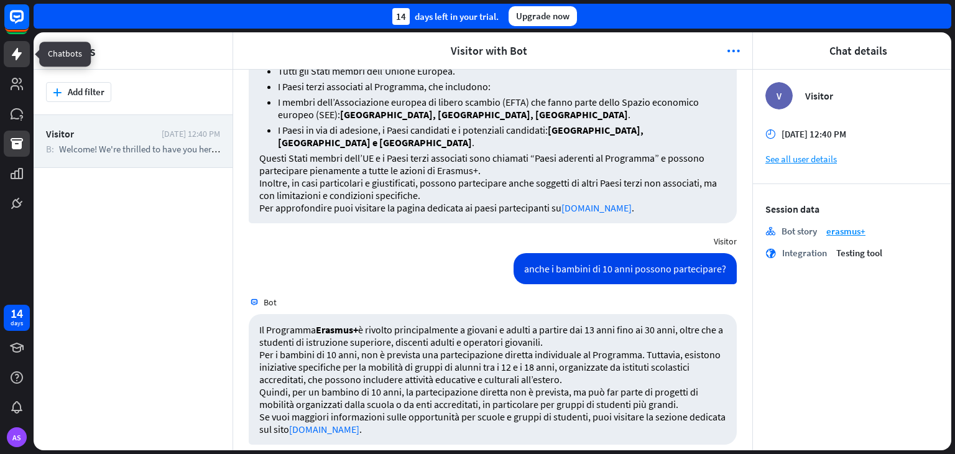
click at [17, 60] on icon at bounding box center [16, 54] width 15 height 15
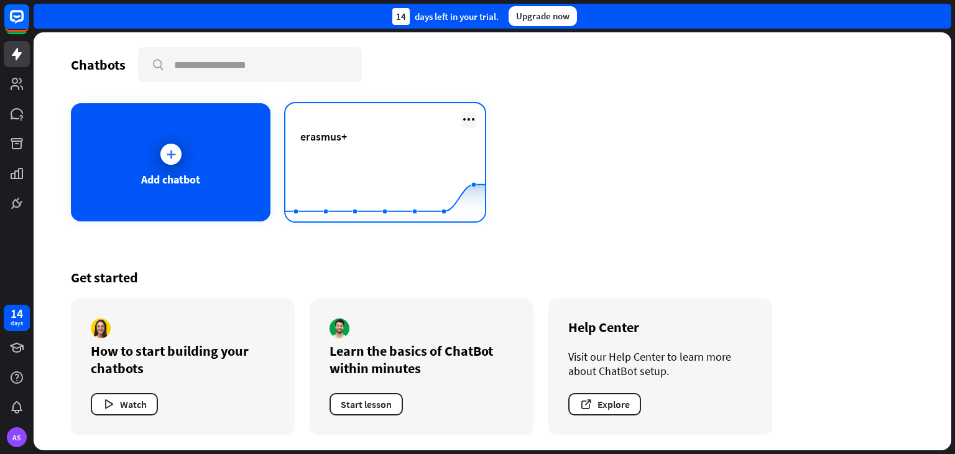
click at [469, 118] on icon at bounding box center [468, 119] width 15 height 15
click at [471, 122] on icon at bounding box center [468, 119] width 15 height 15
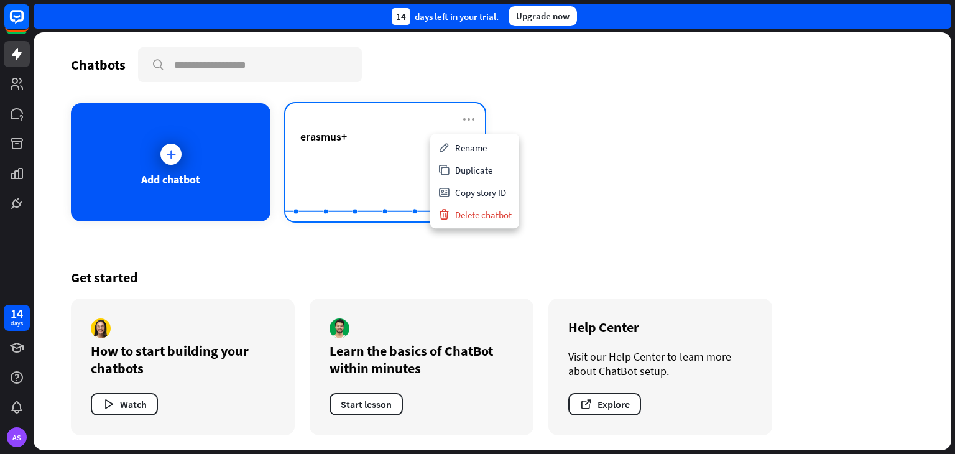
click at [370, 133] on div "erasmus+" at bounding box center [385, 136] width 170 height 14
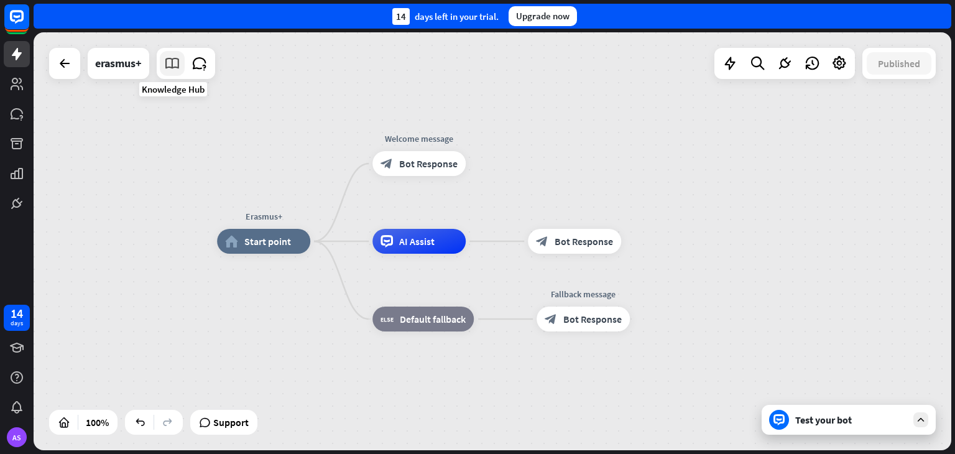
click at [172, 69] on icon at bounding box center [172, 63] width 16 height 16
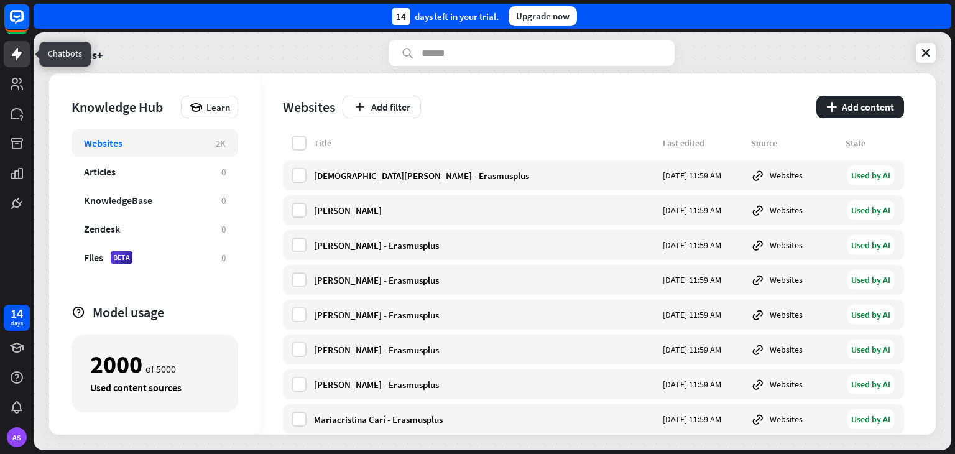
click at [22, 55] on icon at bounding box center [16, 54] width 15 height 15
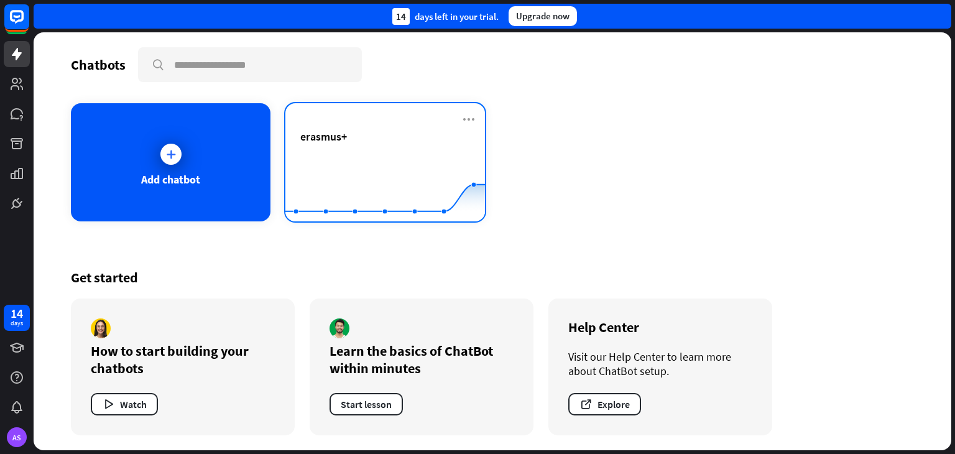
click at [363, 140] on div "erasmus+" at bounding box center [385, 136] width 170 height 14
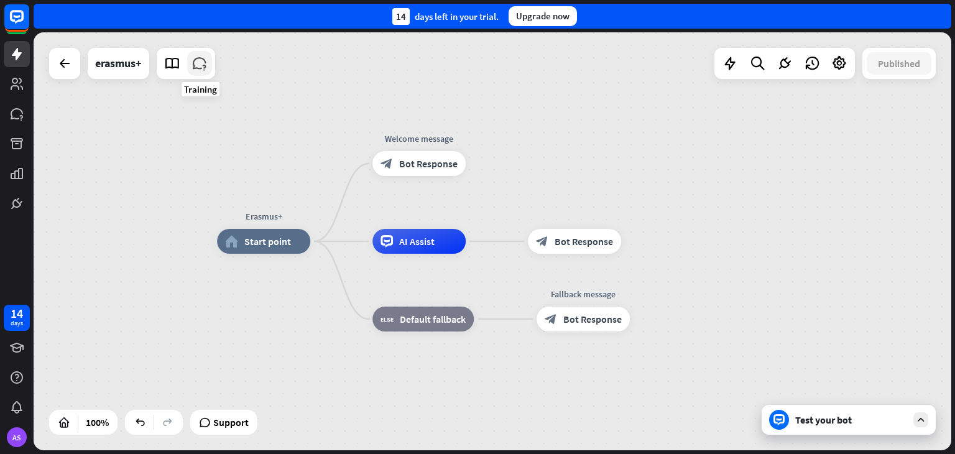
click at [200, 66] on icon at bounding box center [199, 63] width 16 height 16
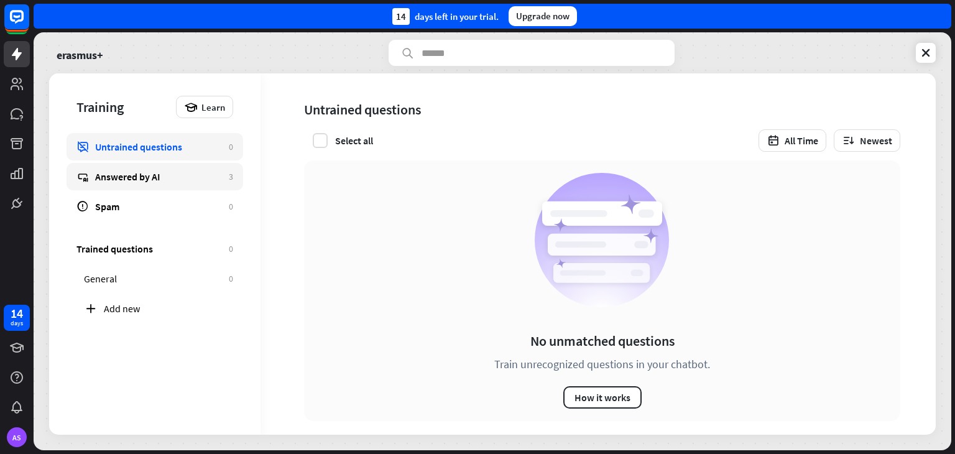
click at [162, 177] on div "Answered by AI" at bounding box center [158, 176] width 127 height 12
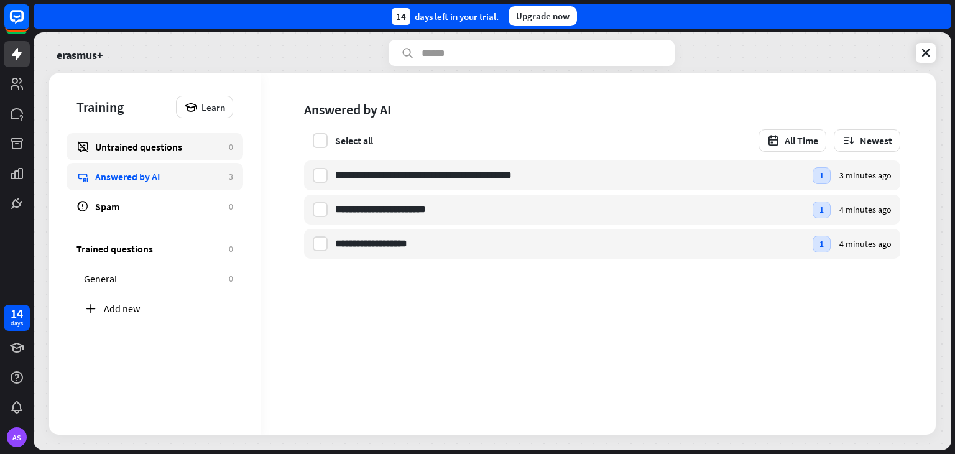
click at [153, 150] on div "Untrained questions" at bounding box center [158, 146] width 127 height 12
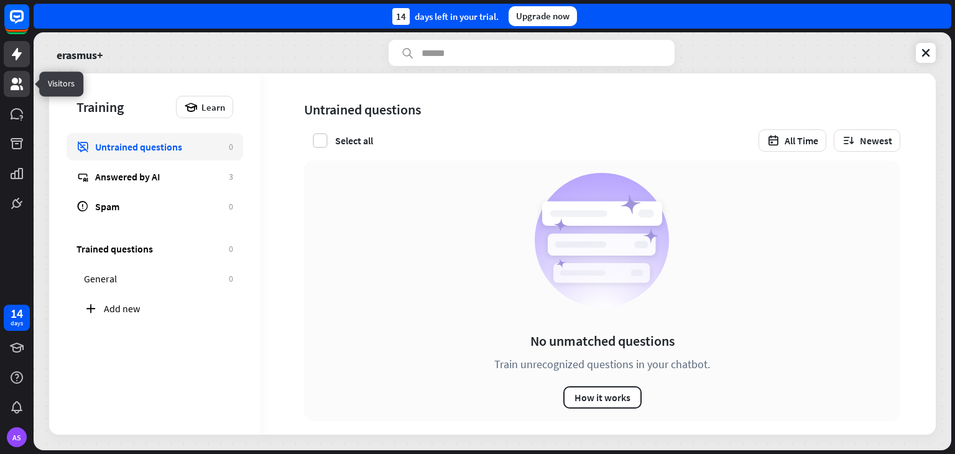
click at [13, 89] on icon at bounding box center [17, 84] width 12 height 12
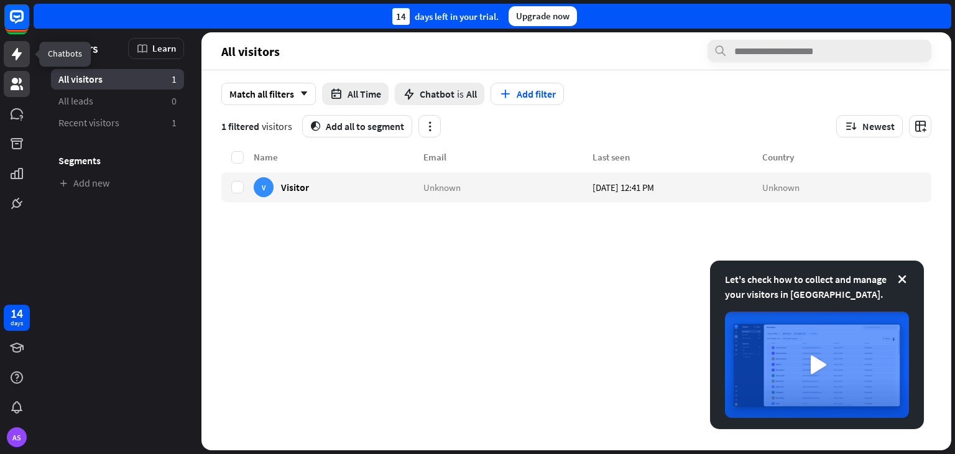
click at [17, 56] on icon at bounding box center [17, 54] width 10 height 12
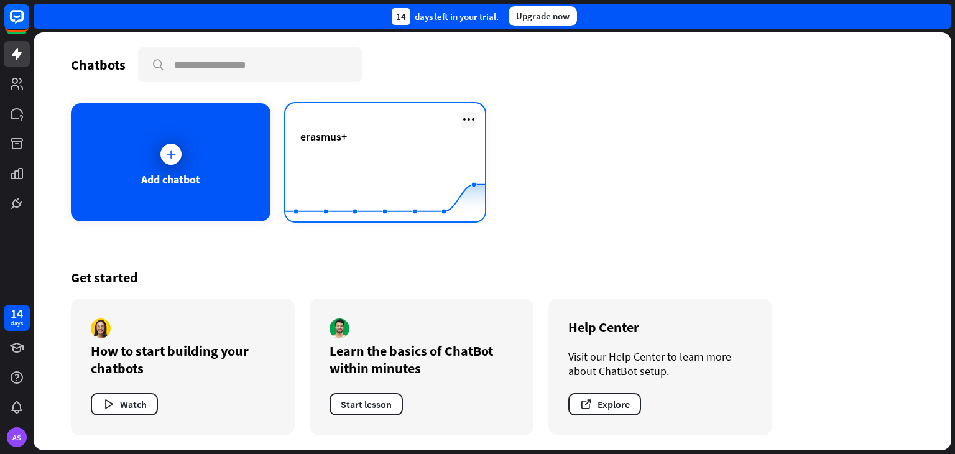
click at [472, 122] on icon at bounding box center [468, 119] width 15 height 15
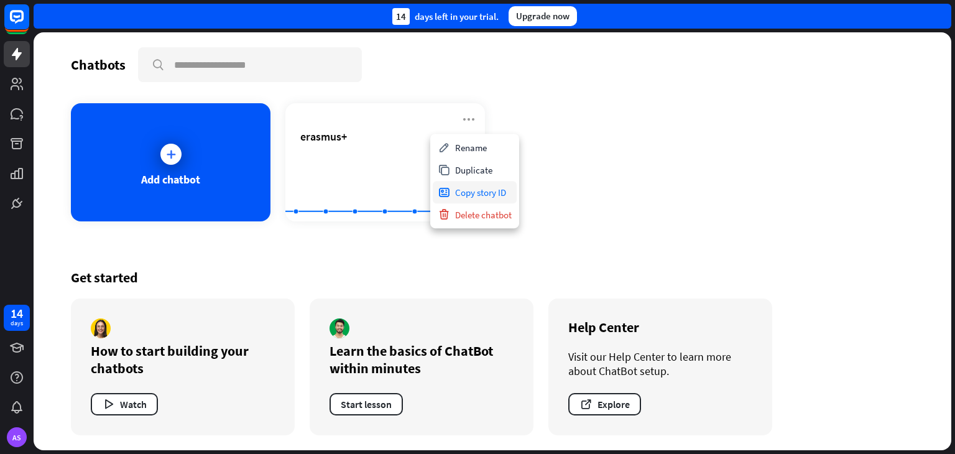
click at [494, 192] on div "Copy story ID" at bounding box center [475, 192] width 84 height 22
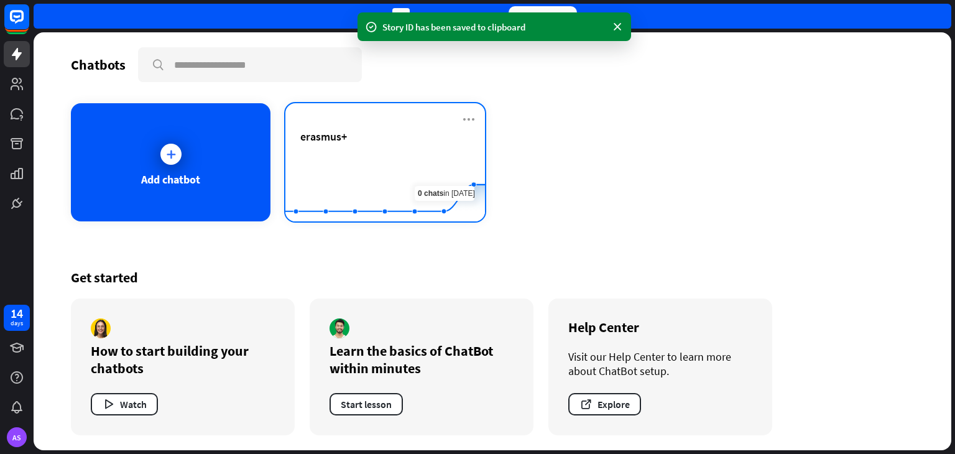
click at [425, 153] on rect at bounding box center [385, 191] width 200 height 78
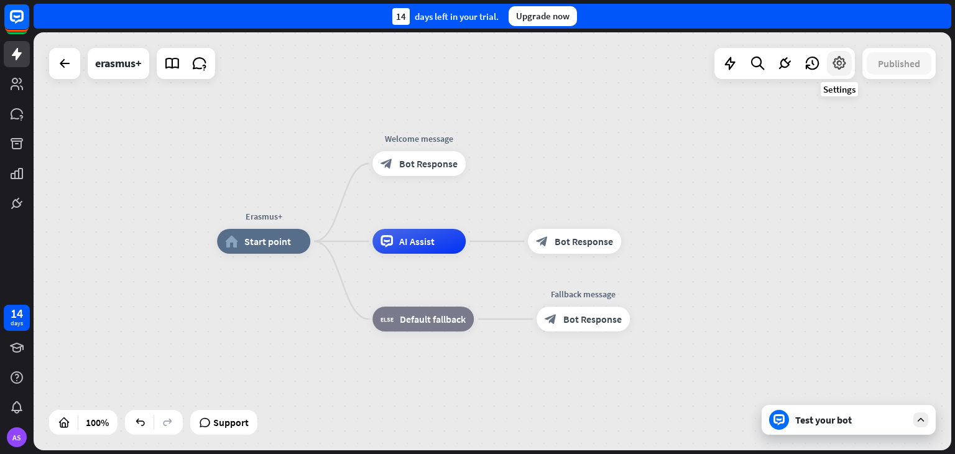
click at [842, 66] on icon at bounding box center [839, 63] width 16 height 16
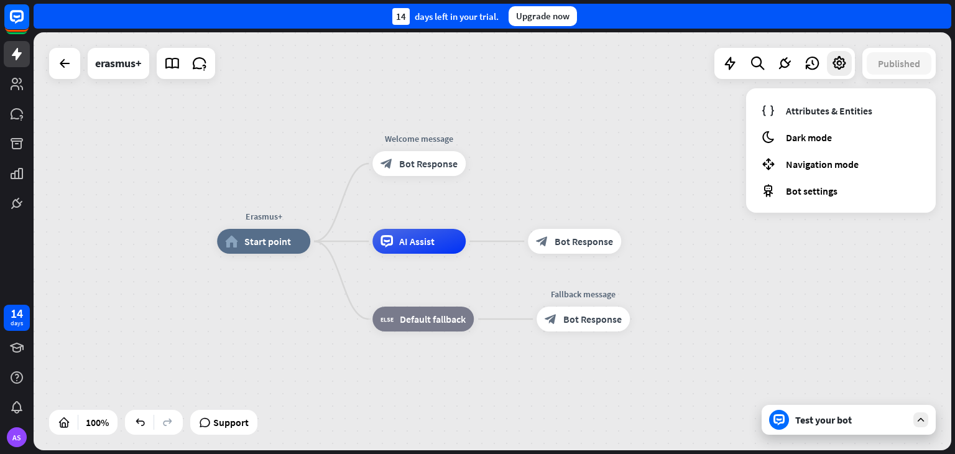
click at [843, 422] on div at bounding box center [852, 413] width 19 height 19
click at [830, 420] on div "Test your bot" at bounding box center [851, 419] width 112 height 12
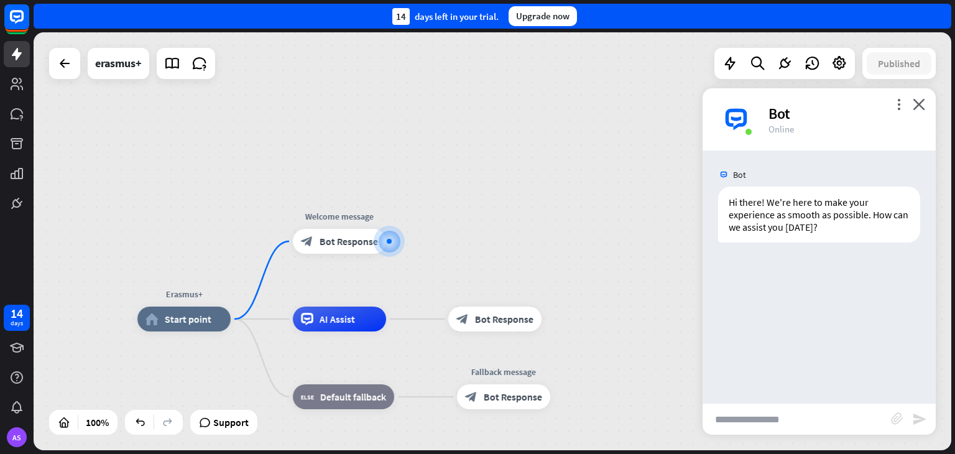
click at [739, 418] on input "text" at bounding box center [796, 418] width 188 height 31
type input "**********"
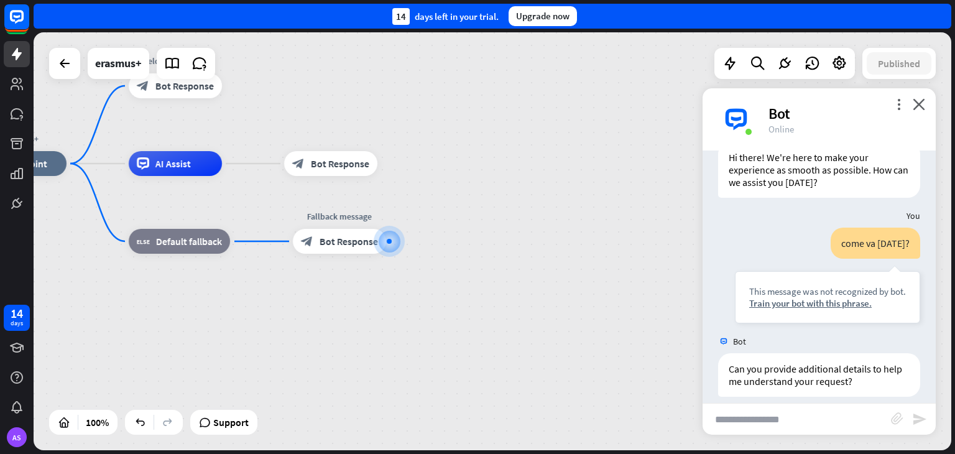
scroll to position [57, 0]
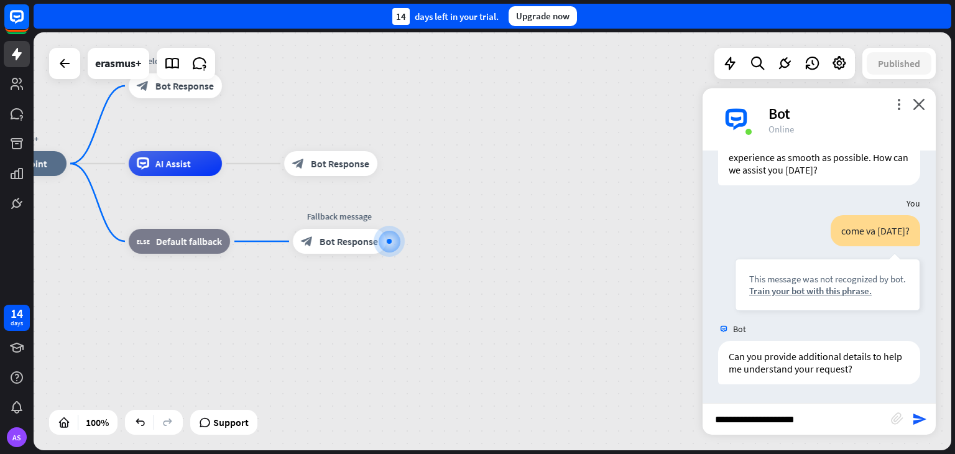
type input "**********"
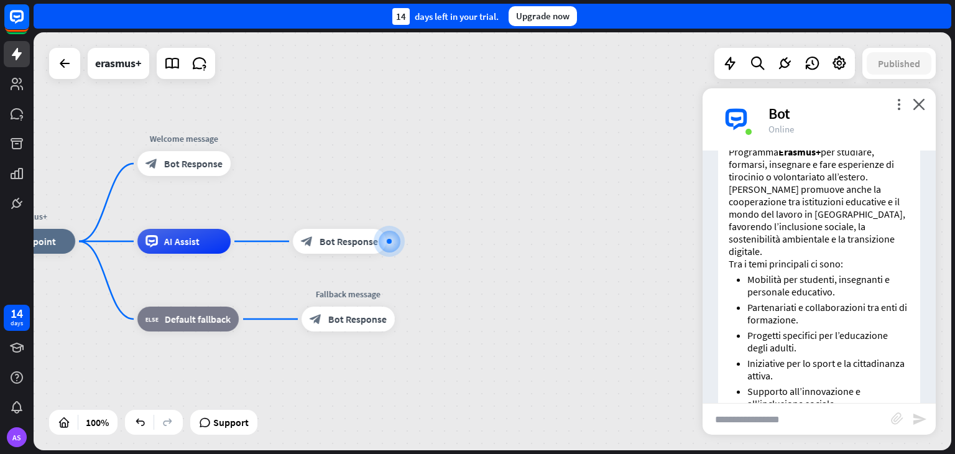
scroll to position [426, 0]
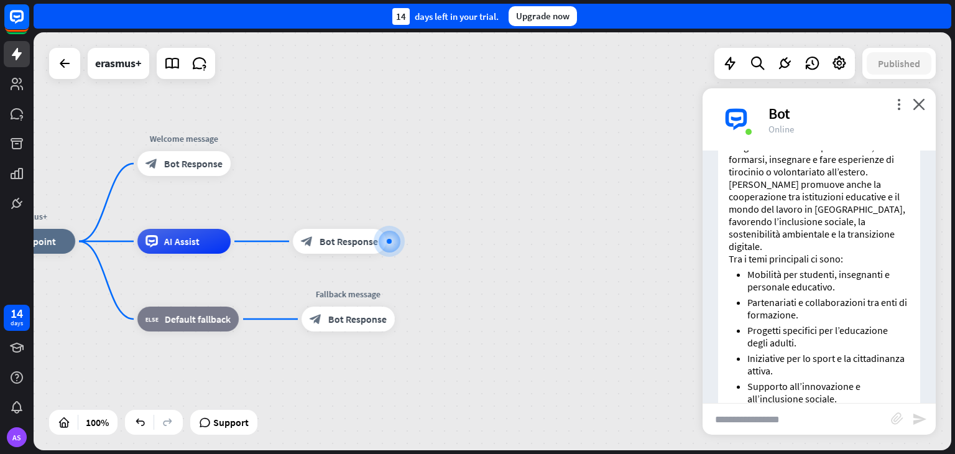
click at [758, 420] on input "text" at bounding box center [796, 418] width 188 height 31
type input "**********"
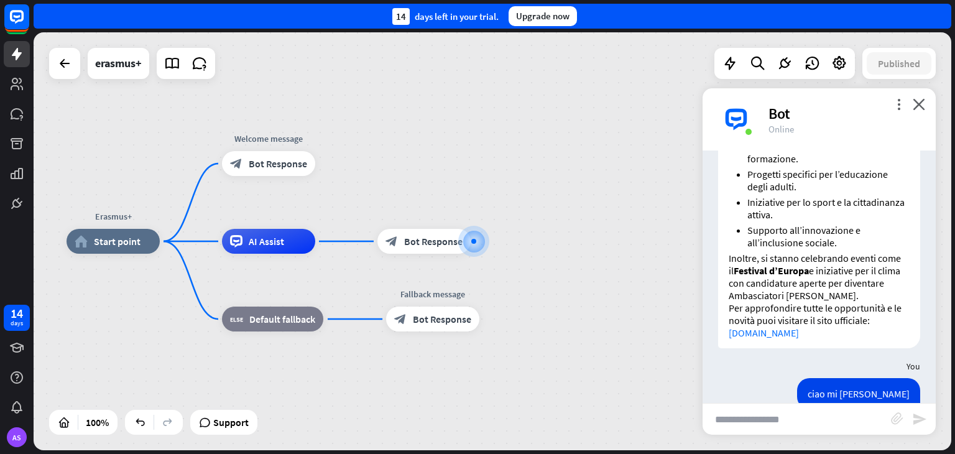
scroll to position [705, 0]
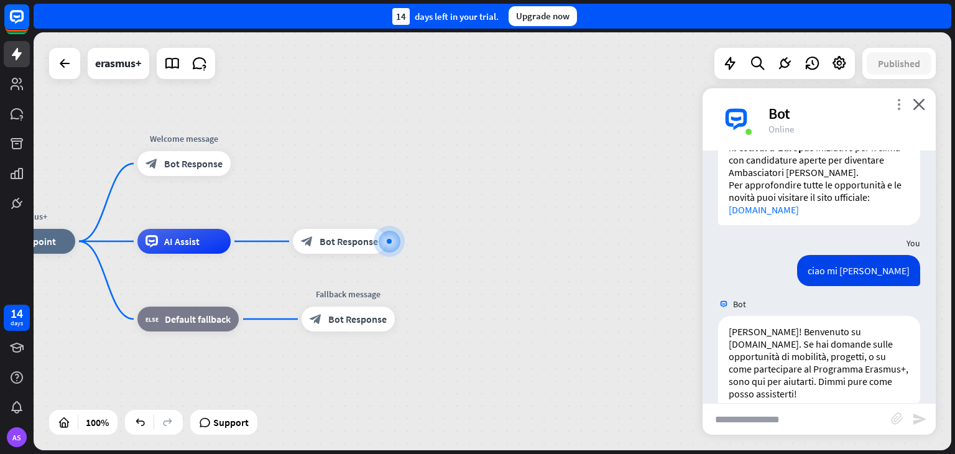
click at [898, 103] on icon "more_vert" at bounding box center [898, 104] width 12 height 12
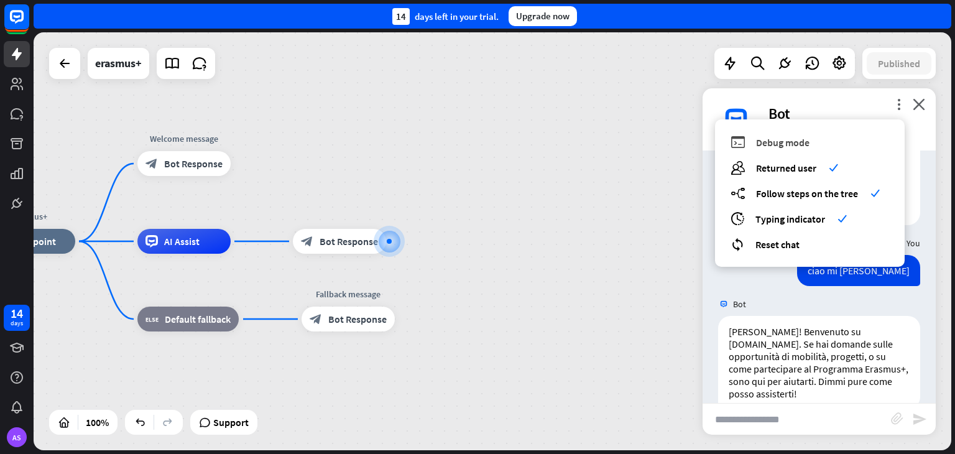
click at [792, 141] on span "Debug mode" at bounding box center [782, 142] width 53 height 12
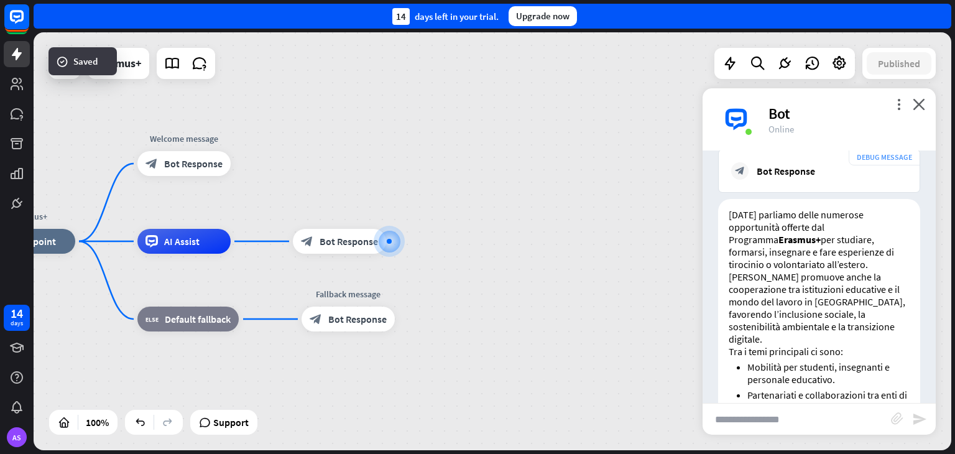
scroll to position [1272, 0]
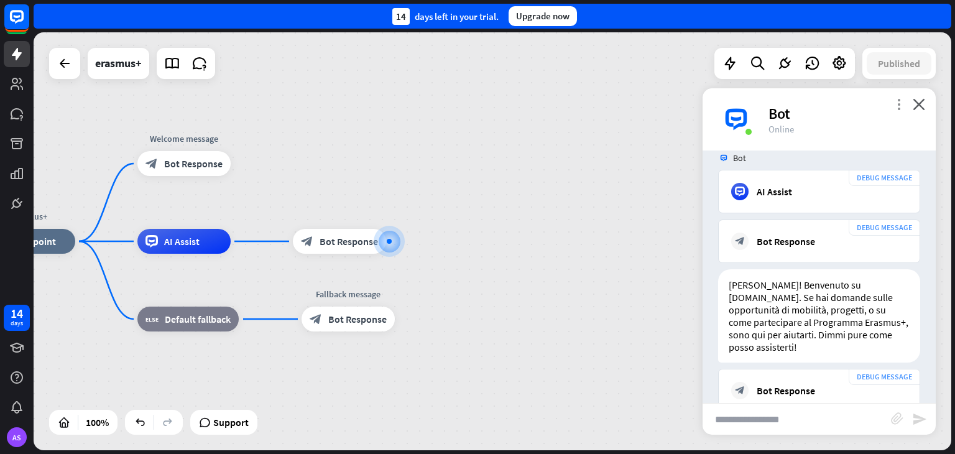
click at [900, 106] on icon "more_vert" at bounding box center [898, 104] width 12 height 12
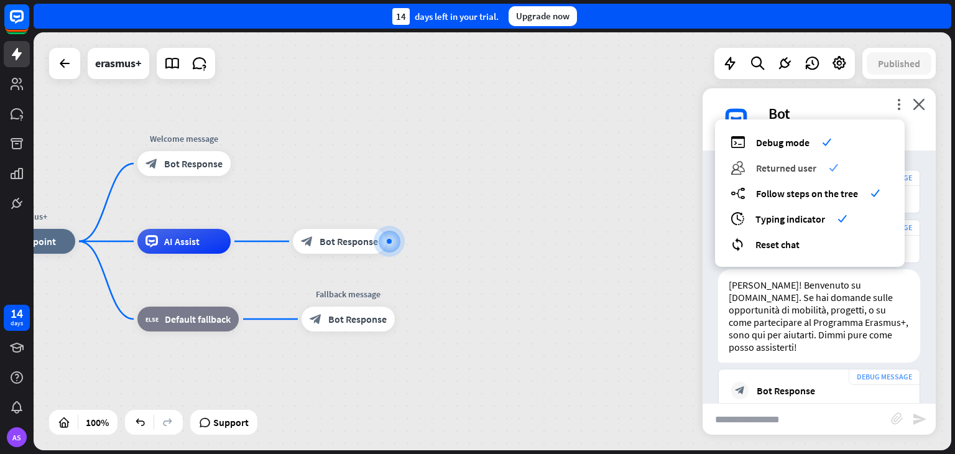
click at [776, 160] on div "users Returned user check" at bounding box center [809, 167] width 158 height 14
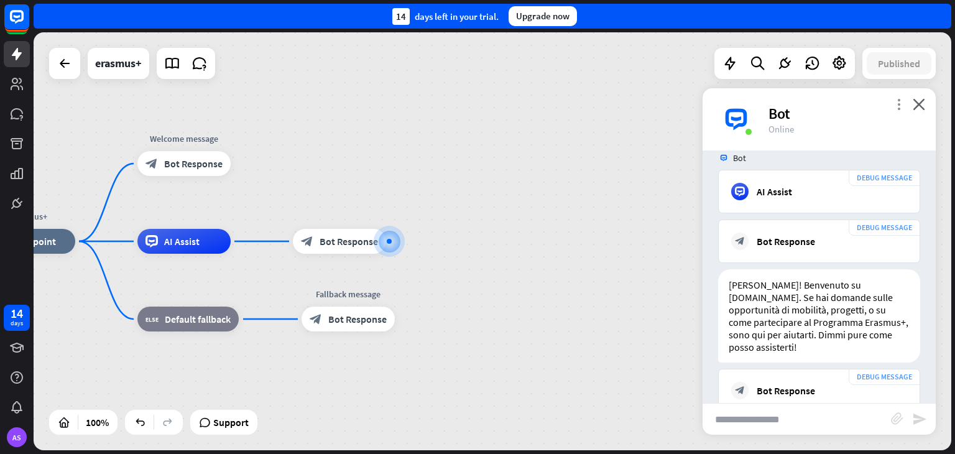
click at [899, 106] on icon "more_vert" at bounding box center [898, 104] width 12 height 12
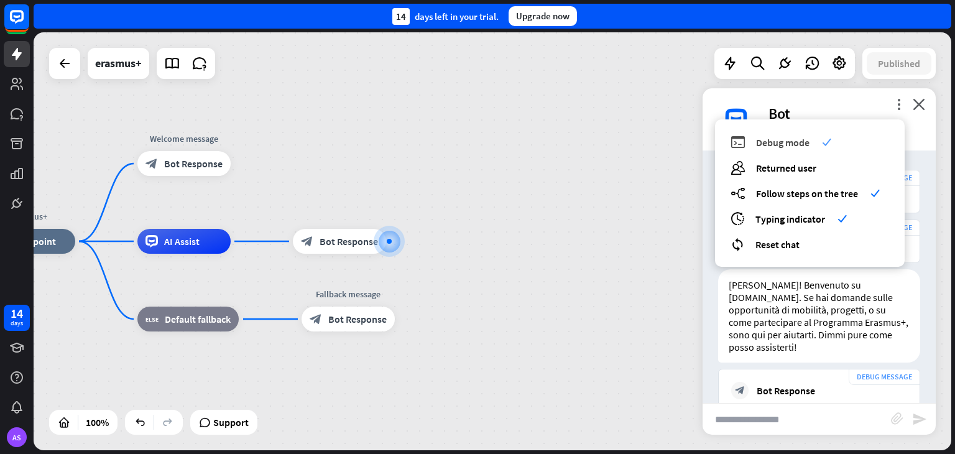
click at [796, 141] on span "Debug mode" at bounding box center [782, 142] width 53 height 12
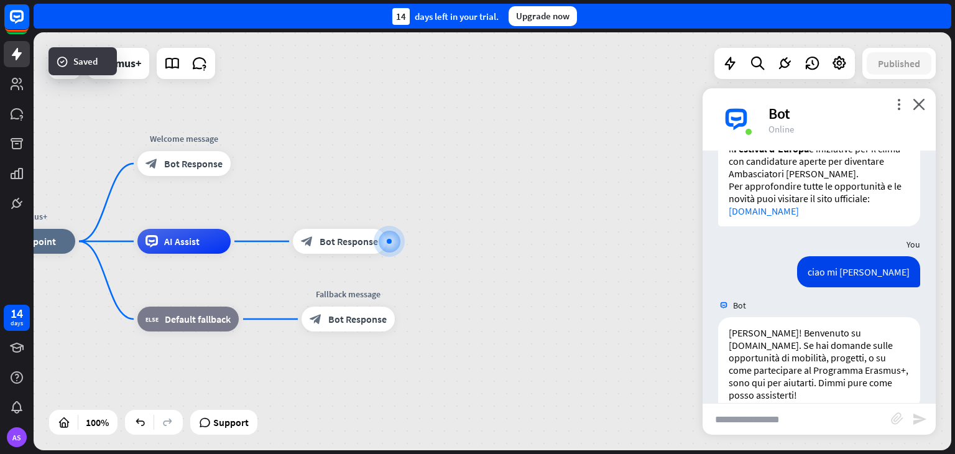
scroll to position [705, 0]
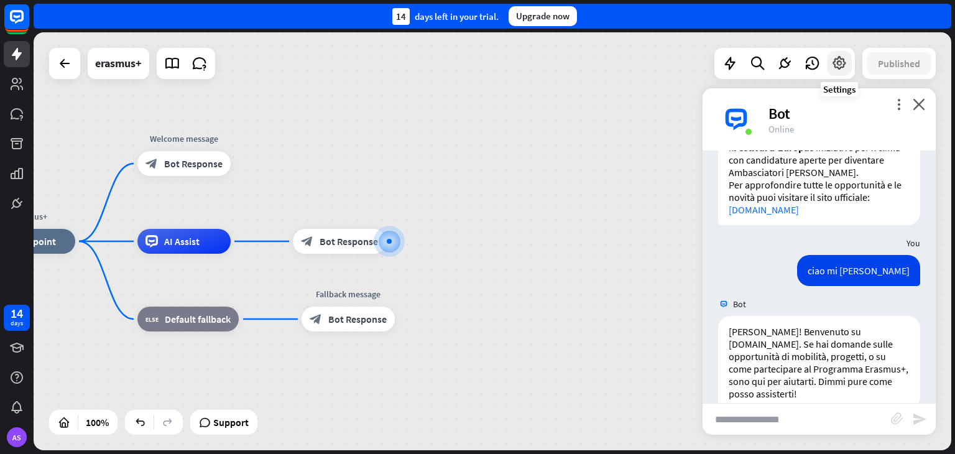
click at [845, 63] on icon at bounding box center [839, 63] width 16 height 16
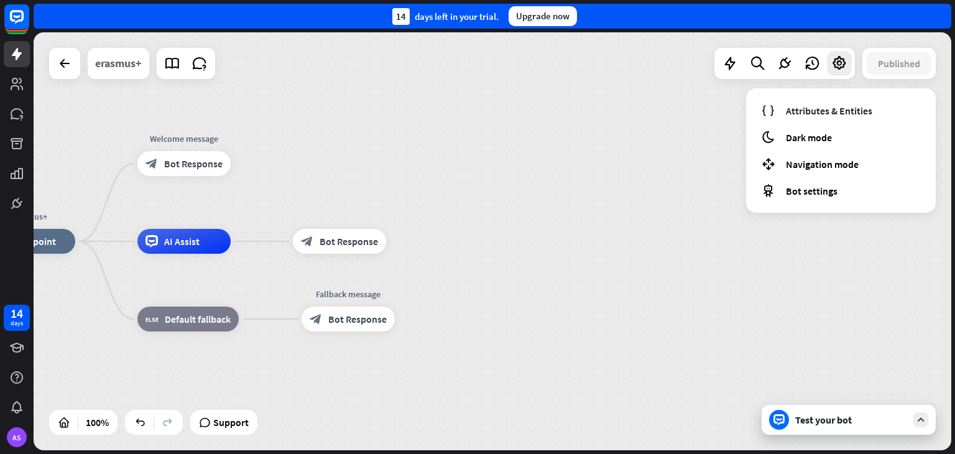
click at [117, 70] on div "erasmus+" at bounding box center [118, 63] width 47 height 31
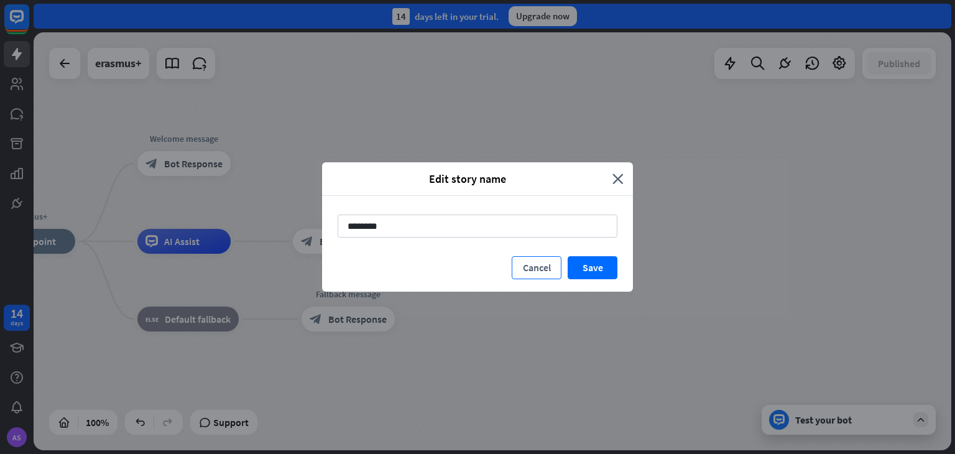
click at [530, 266] on button "Cancel" at bounding box center [537, 267] width 50 height 23
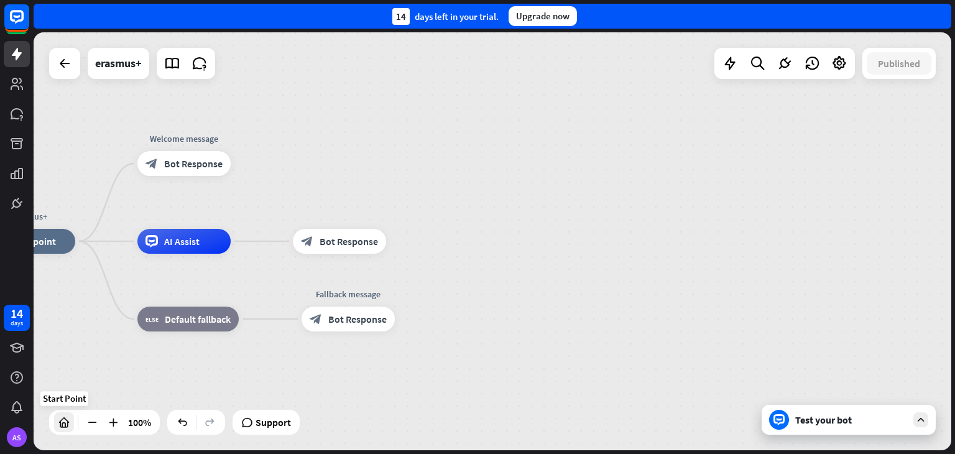
click at [59, 418] on icon at bounding box center [64, 422] width 12 height 12
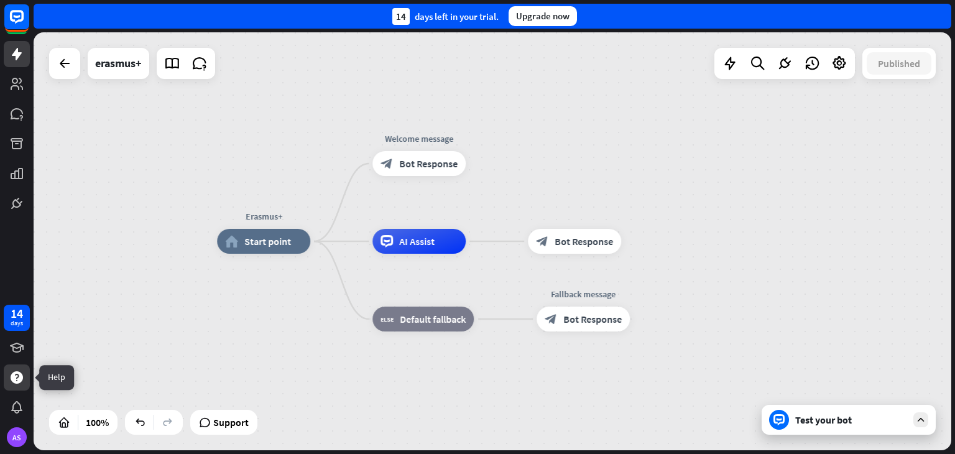
click at [19, 381] on icon at bounding box center [17, 377] width 12 height 12
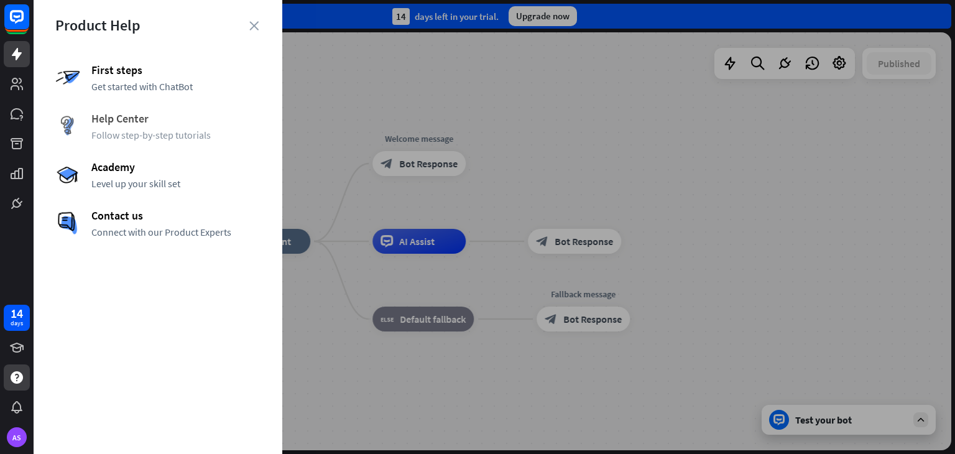
click at [124, 127] on div "Help Center Follow step-by-step tutorials" at bounding box center [157, 126] width 205 height 30
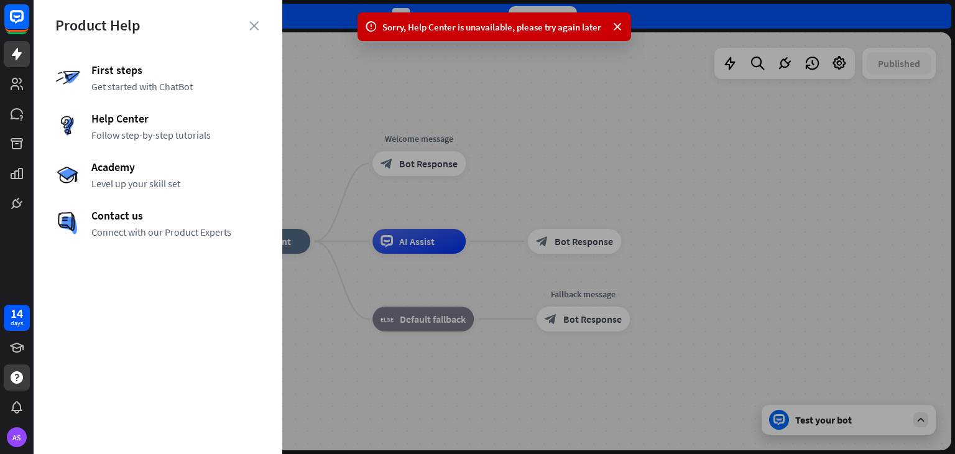
click at [310, 187] on div at bounding box center [494, 227] width 921 height 454
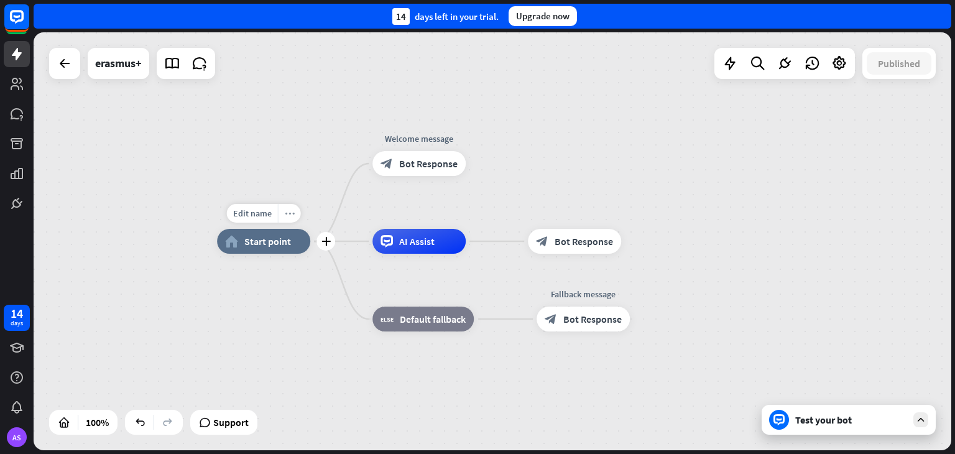
click at [288, 212] on icon "more_horiz" at bounding box center [290, 213] width 10 height 9
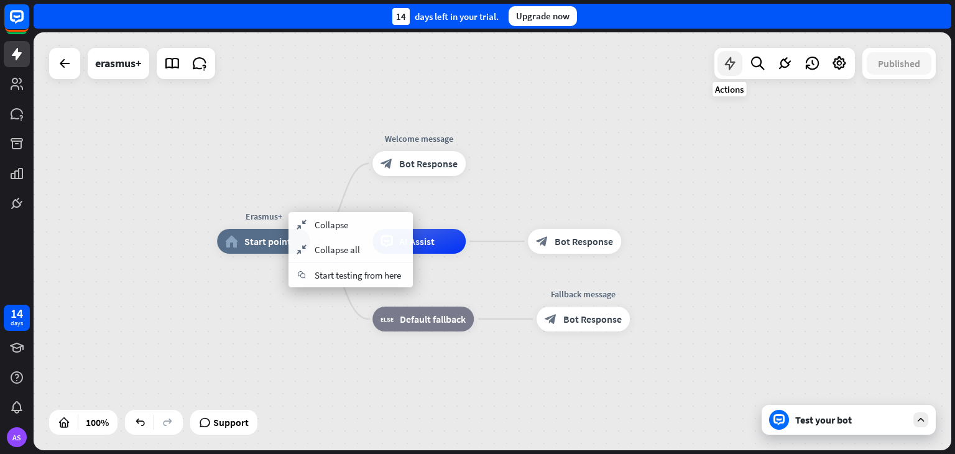
click at [728, 62] on icon at bounding box center [730, 63] width 16 height 16
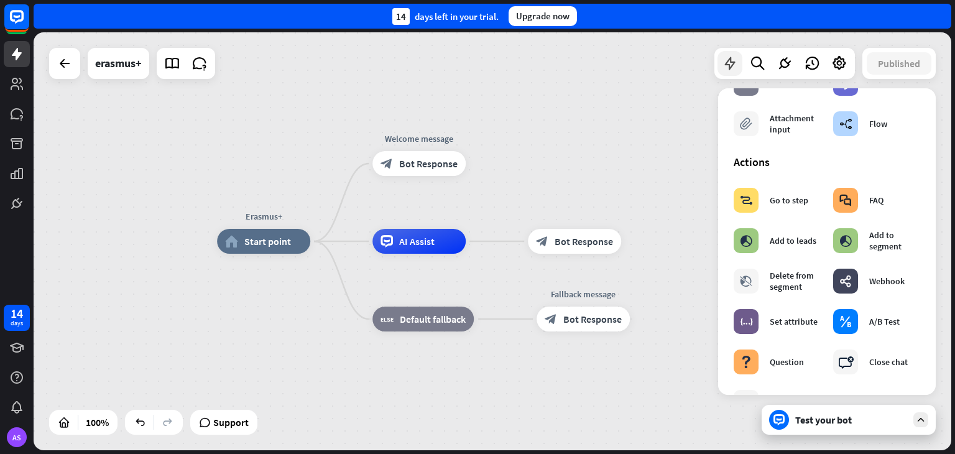
scroll to position [109, 0]
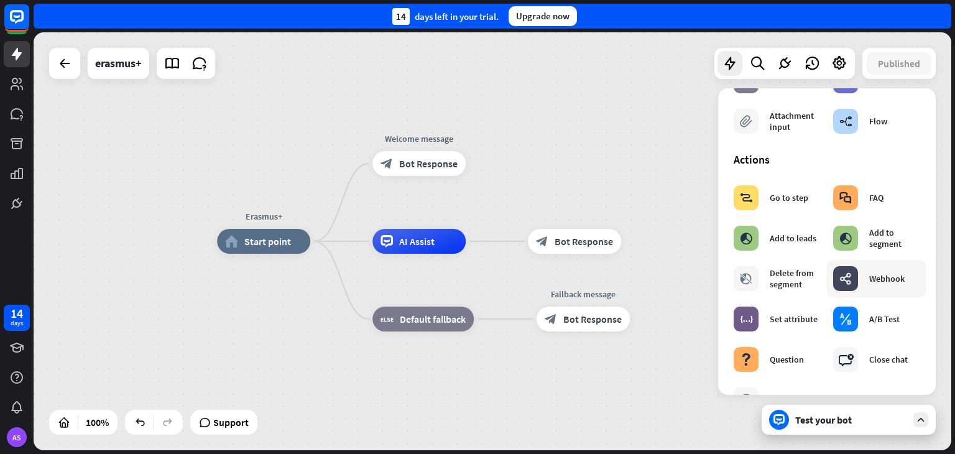
click at [883, 287] on div "webhooks Webhook" at bounding box center [868, 278] width 71 height 25
click at [868, 286] on div "webhooks Webhook" at bounding box center [868, 278] width 71 height 25
click at [851, 278] on icon "webhooks" at bounding box center [845, 278] width 12 height 12
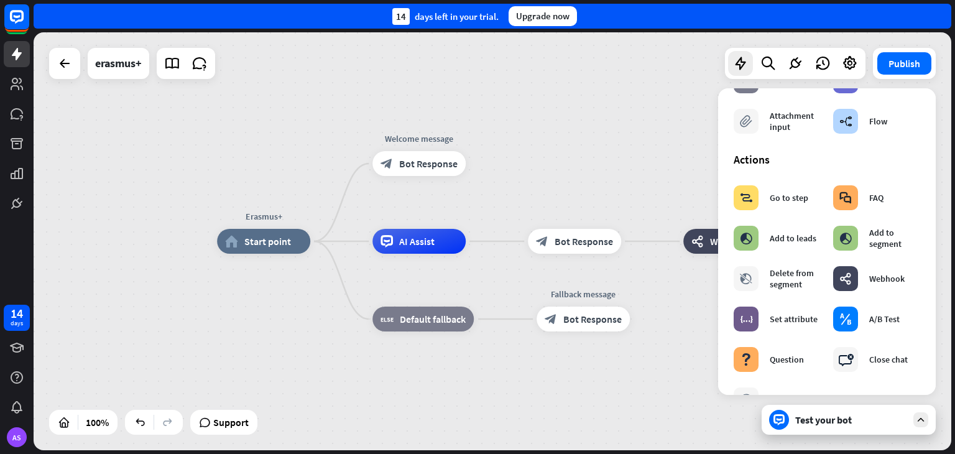
click at [845, 420] on div at bounding box center [852, 413] width 19 height 19
click at [779, 423] on icon at bounding box center [778, 419] width 11 height 11
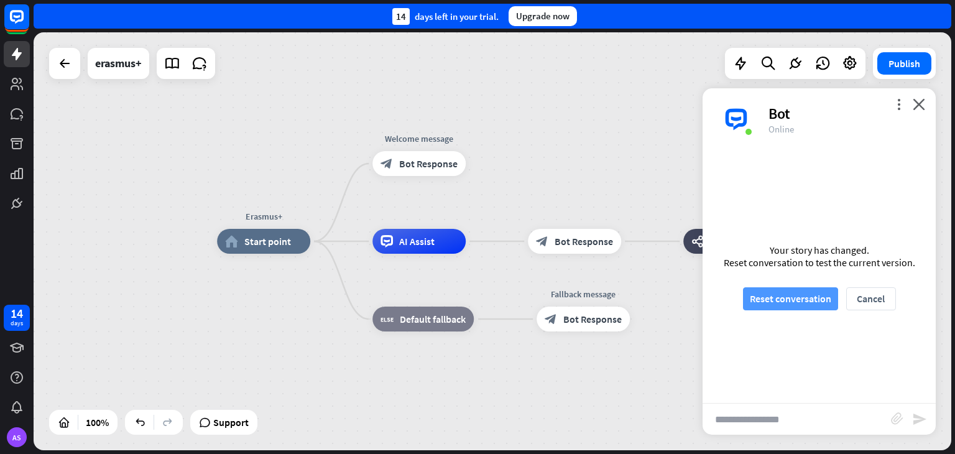
click at [789, 302] on button "Reset conversation" at bounding box center [790, 298] width 95 height 23
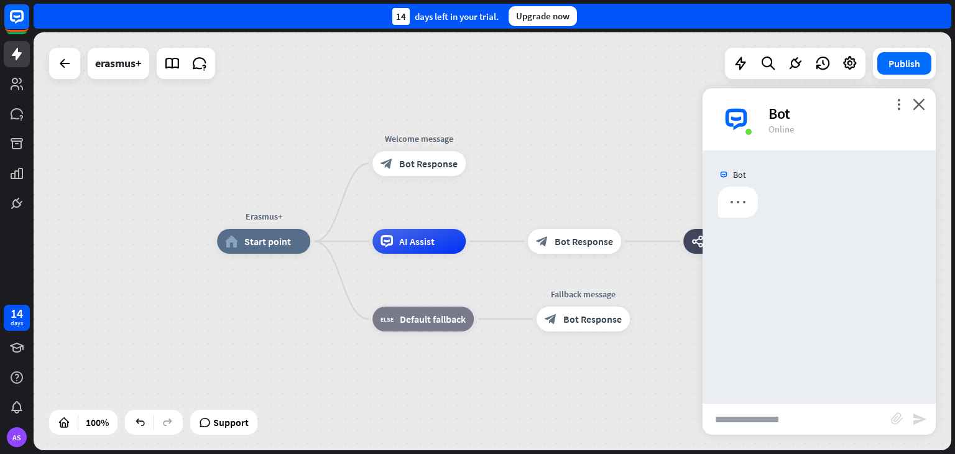
scroll to position [0, 0]
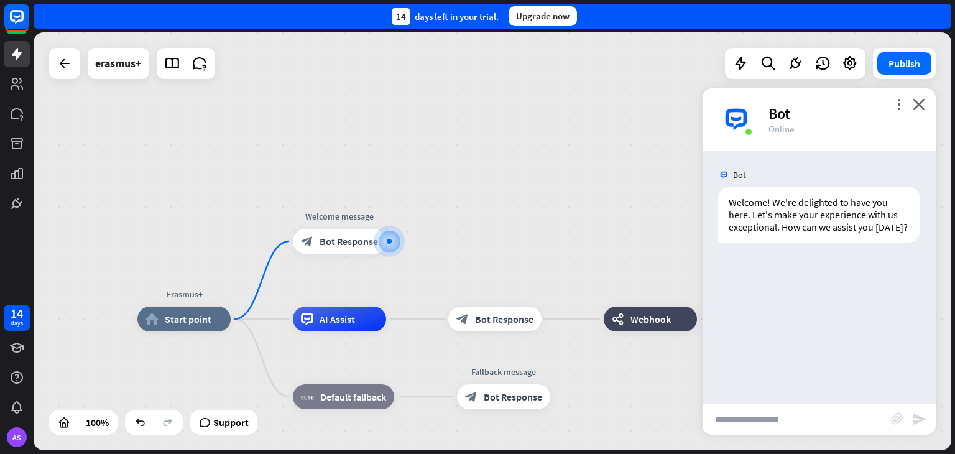
click at [733, 418] on input "text" at bounding box center [796, 418] width 188 height 31
type input "**********"
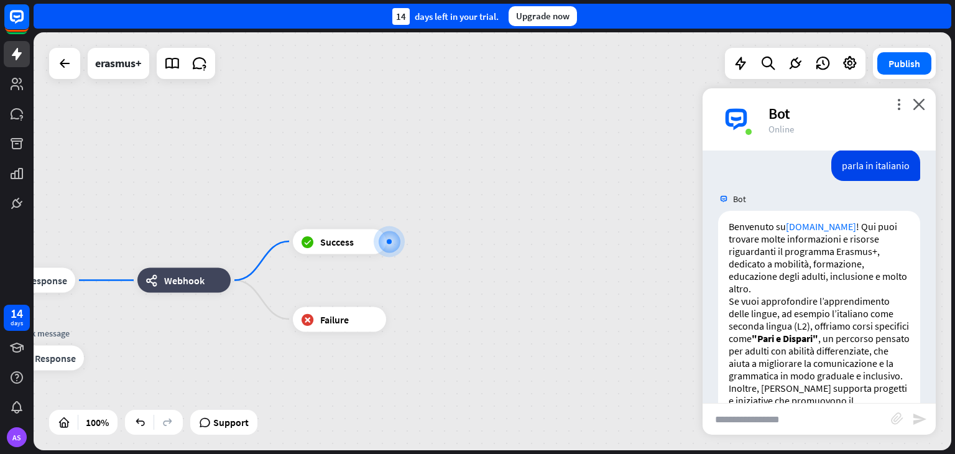
scroll to position [124, 0]
click at [739, 417] on input "text" at bounding box center [796, 418] width 188 height 31
type input "**********"
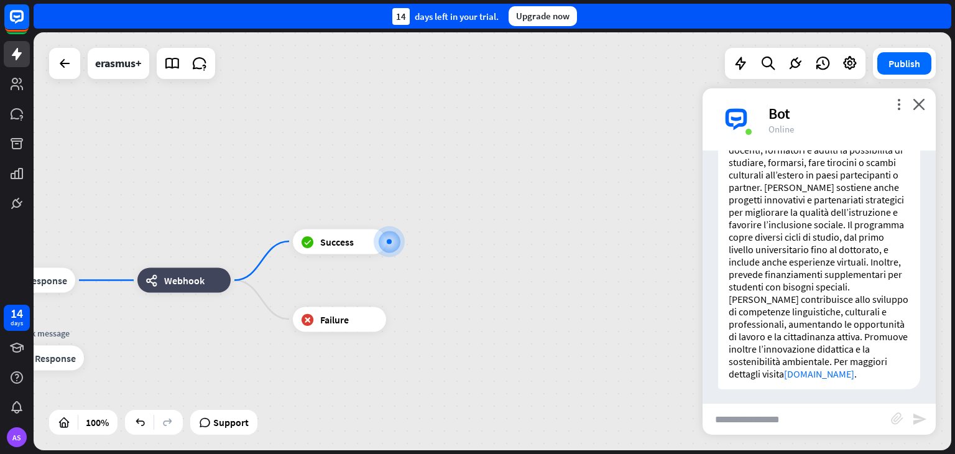
scroll to position [736, 0]
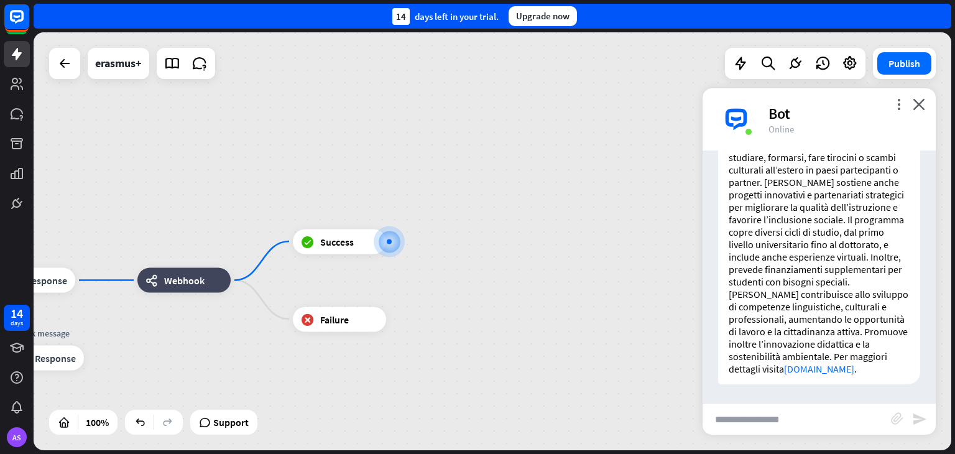
click at [756, 423] on input "text" at bounding box center [796, 418] width 188 height 31
type input "**********"
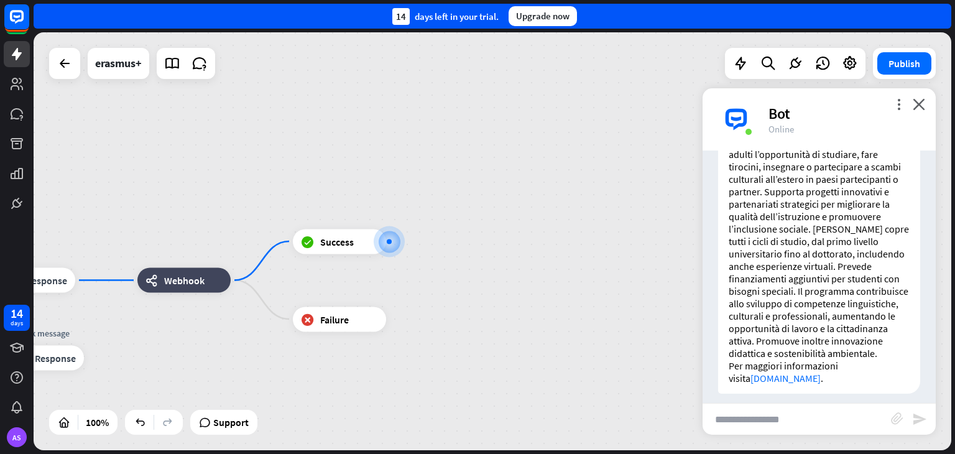
scroll to position [1134, 0]
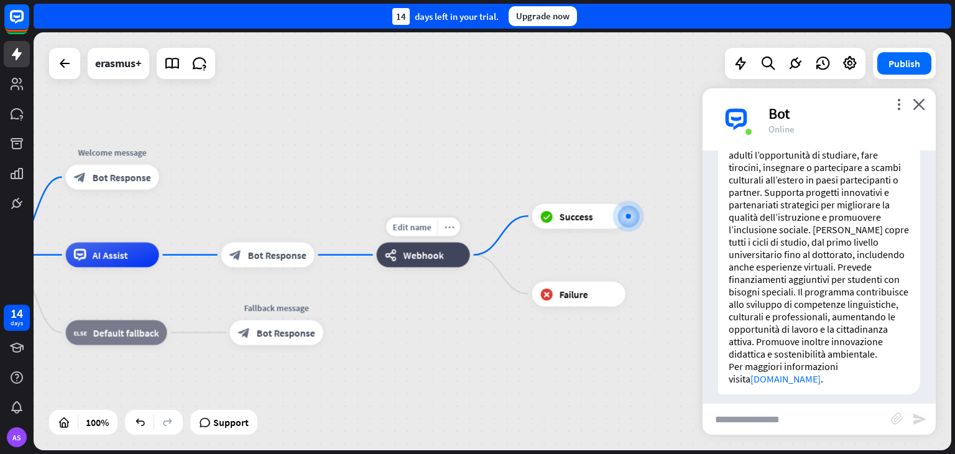
click at [448, 228] on icon "more_horiz" at bounding box center [449, 226] width 10 height 9
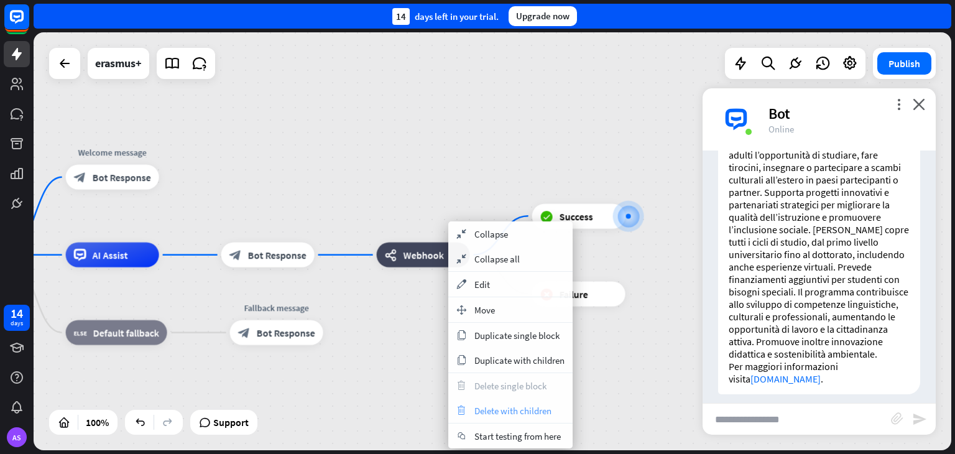
click at [510, 409] on span "Delete with children" at bounding box center [512, 411] width 77 height 12
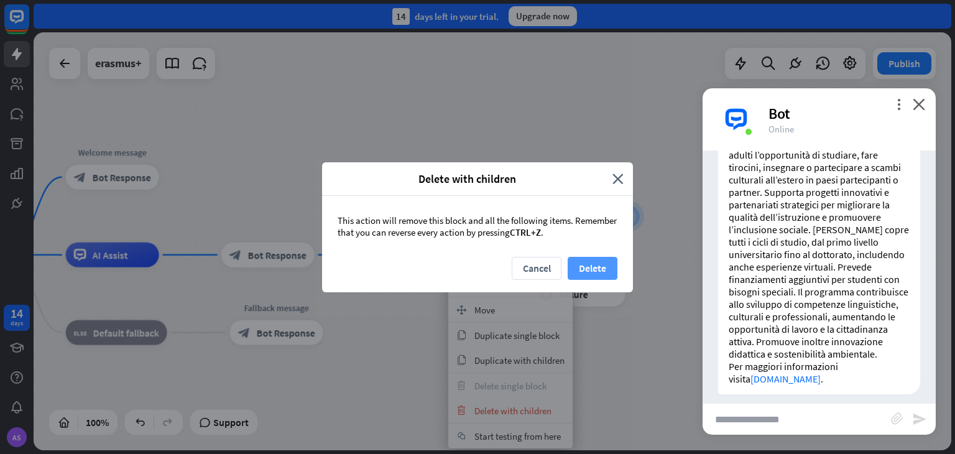
click at [589, 266] on button "Delete" at bounding box center [592, 268] width 50 height 23
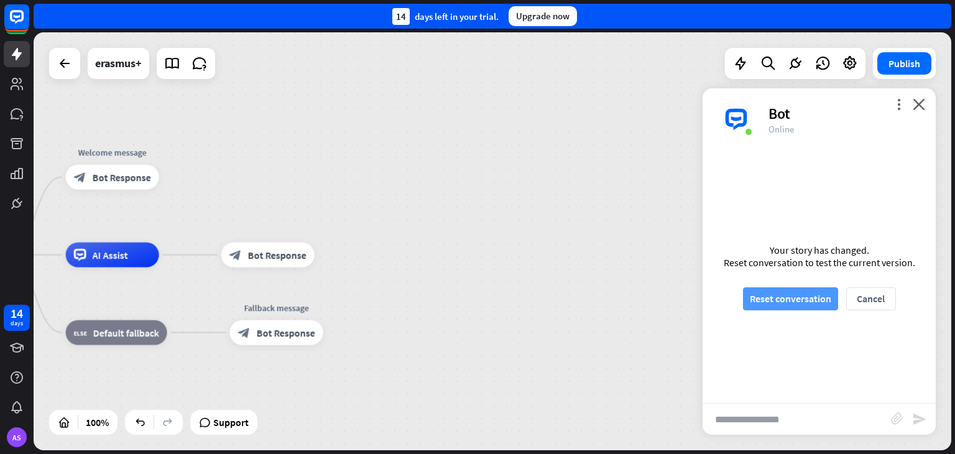
click at [786, 298] on button "Reset conversation" at bounding box center [790, 298] width 95 height 23
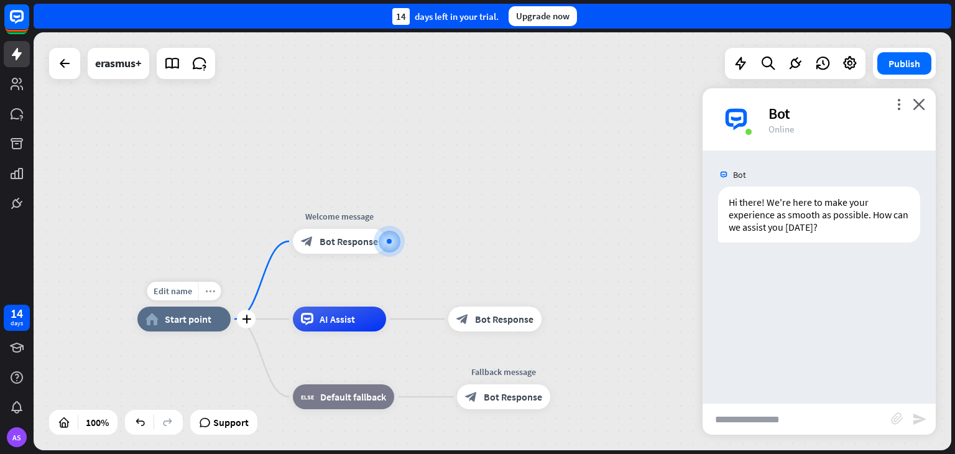
click at [214, 288] on div "more_horiz" at bounding box center [209, 291] width 23 height 19
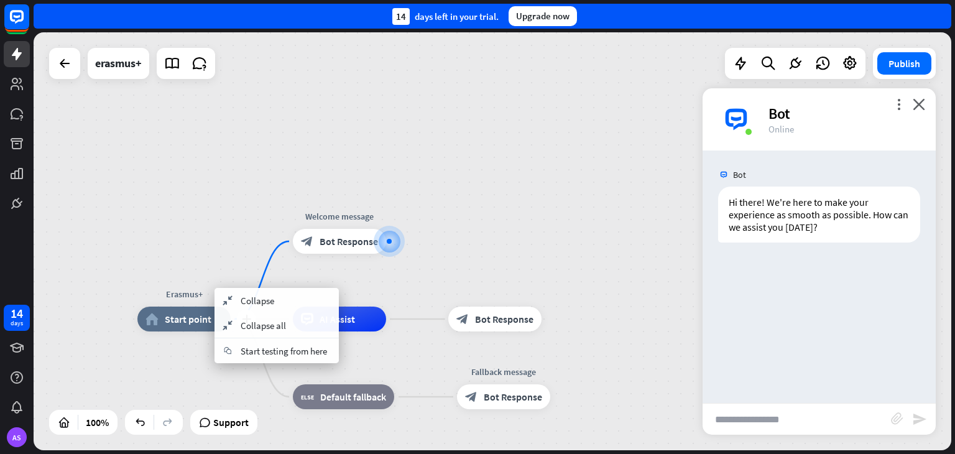
click at [208, 319] on span "Start point" at bounding box center [188, 319] width 47 height 12
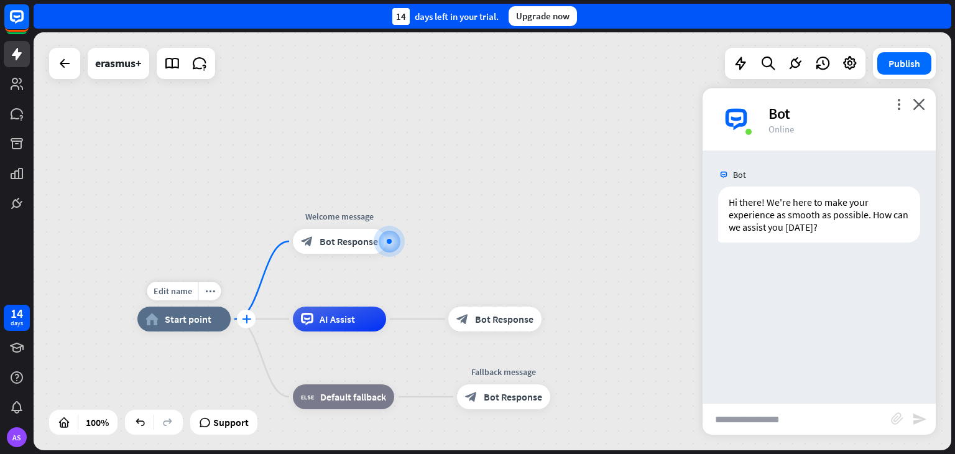
click at [244, 321] on icon "plus" at bounding box center [246, 318] width 9 height 9
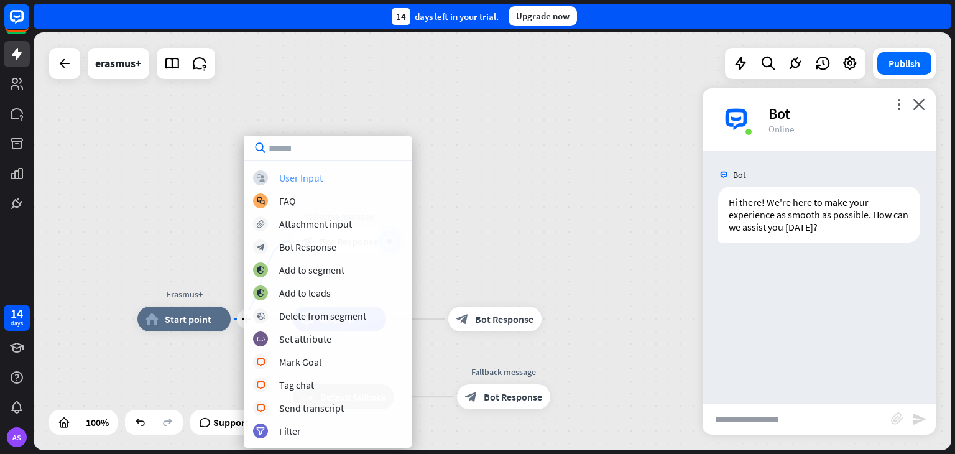
click at [292, 180] on div "User Input" at bounding box center [301, 178] width 44 height 12
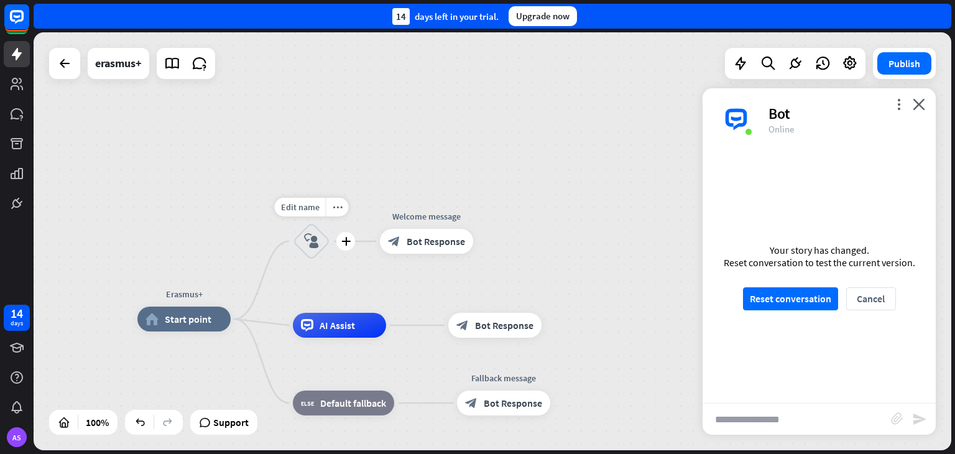
click at [310, 244] on icon "block_user_input" at bounding box center [311, 241] width 15 height 15
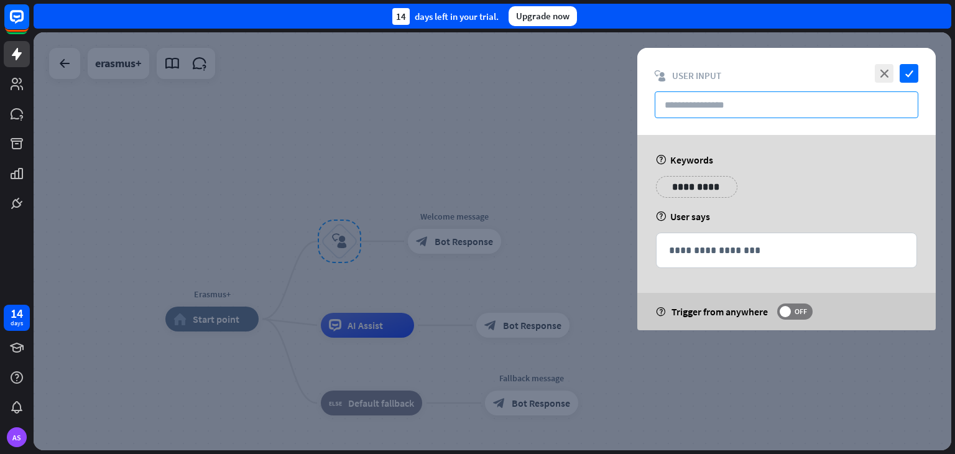
click at [698, 104] on input "text" at bounding box center [786, 104] width 264 height 27
type input "*"
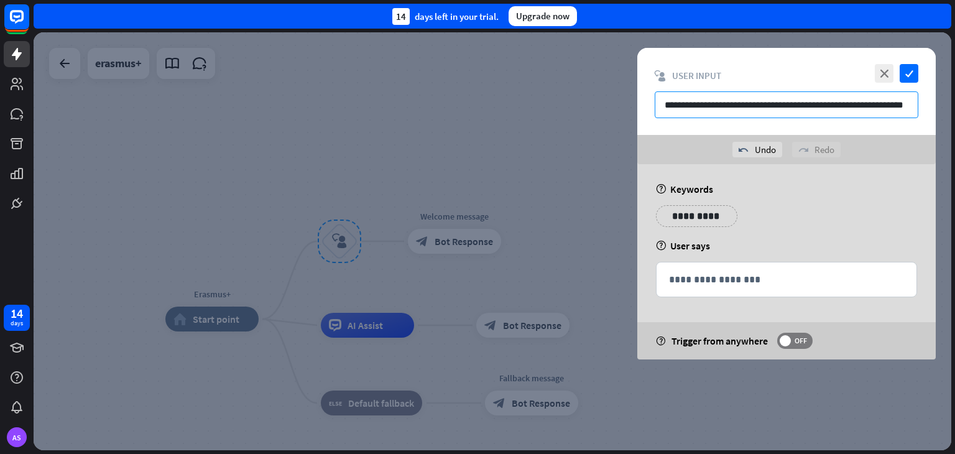
scroll to position [0, 1]
type input "**********"
click at [763, 214] on div "**********" at bounding box center [786, 220] width 268 height 31
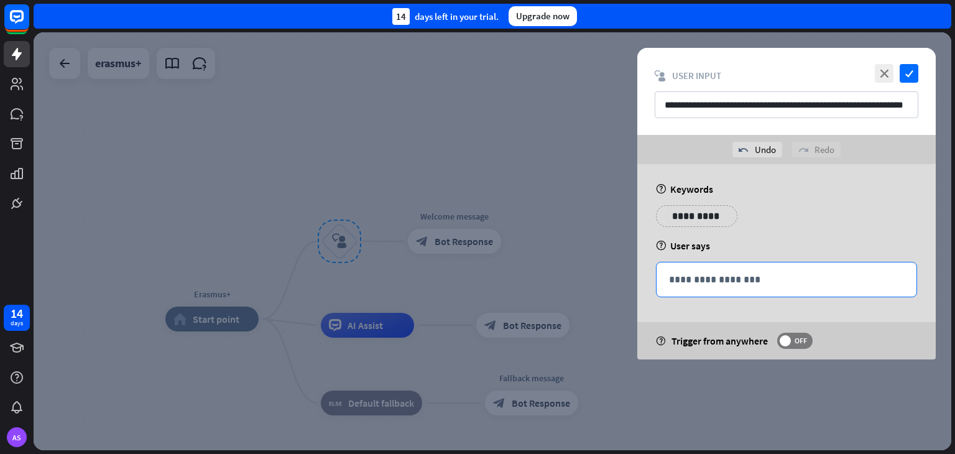
click at [711, 272] on p "**********" at bounding box center [786, 280] width 235 height 16
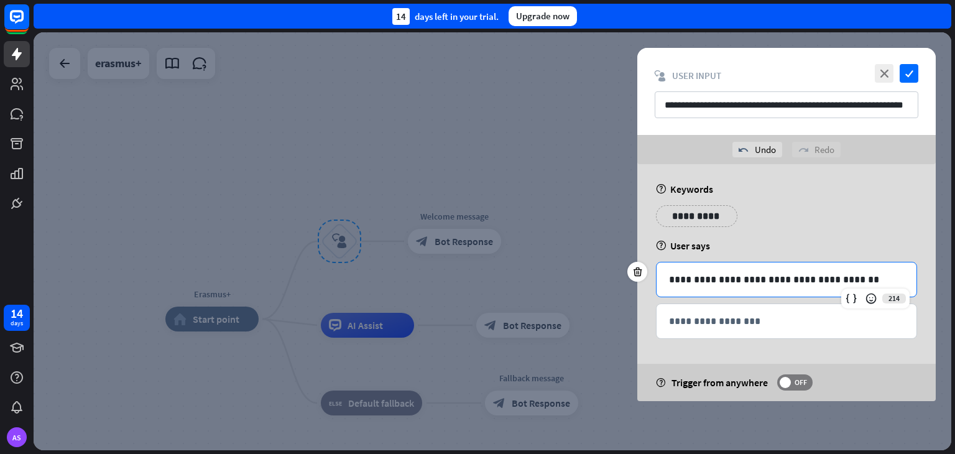
click at [801, 344] on div "**********" at bounding box center [786, 282] width 298 height 237
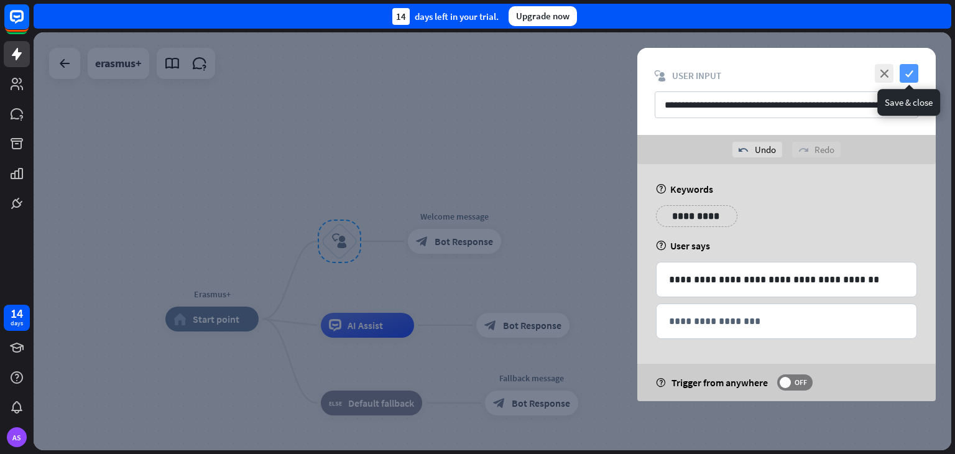
click at [914, 70] on icon "check" at bounding box center [908, 73] width 19 height 19
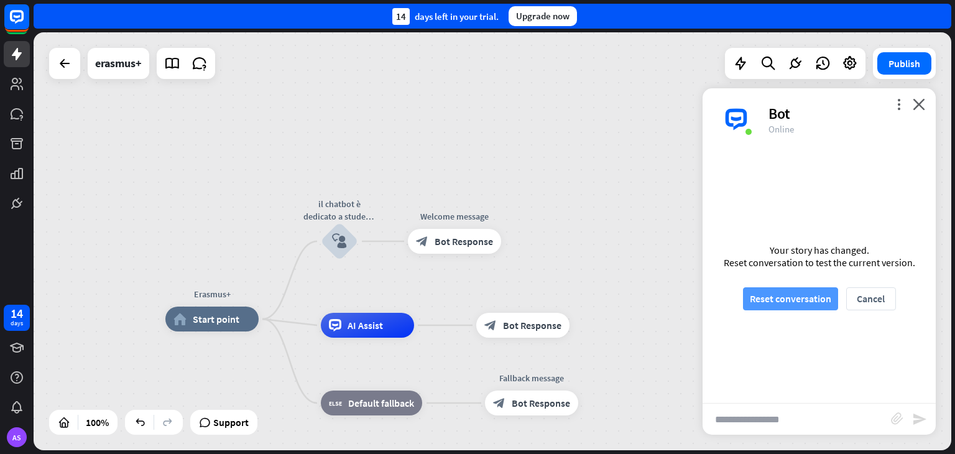
click at [814, 296] on button "Reset conversation" at bounding box center [790, 298] width 95 height 23
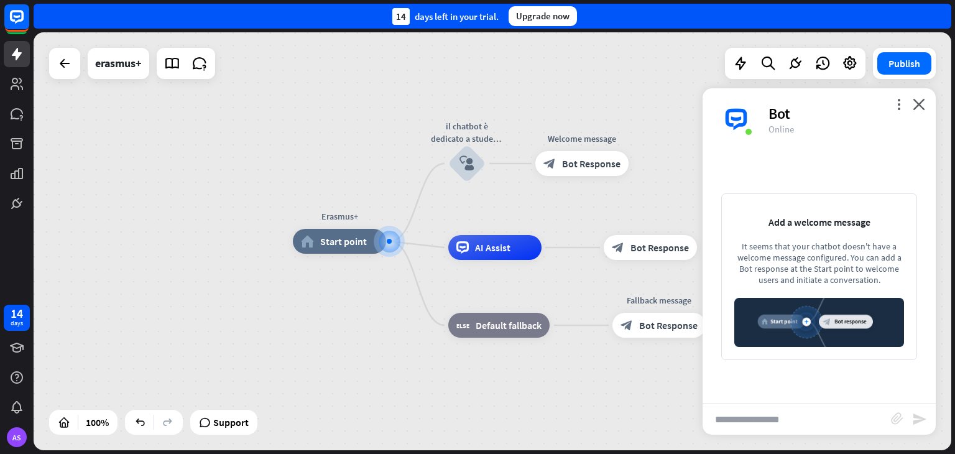
click at [807, 323] on img at bounding box center [819, 322] width 170 height 48
click at [399, 241] on icon "plus" at bounding box center [401, 241] width 9 height 9
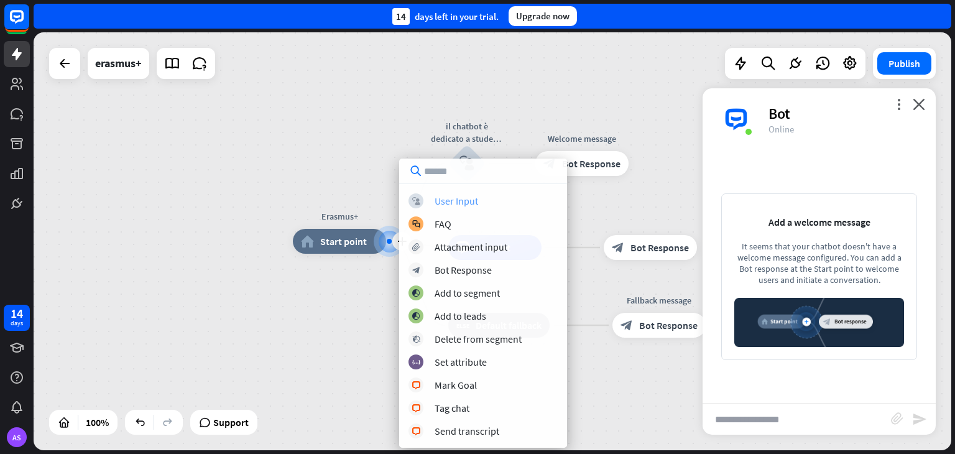
click at [440, 202] on div "User Input" at bounding box center [456, 201] width 44 height 12
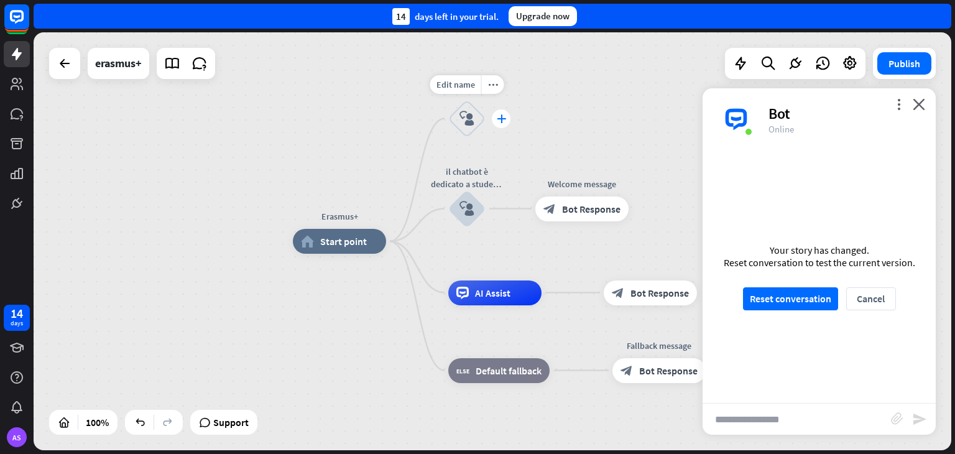
click at [502, 116] on icon "plus" at bounding box center [501, 118] width 9 height 9
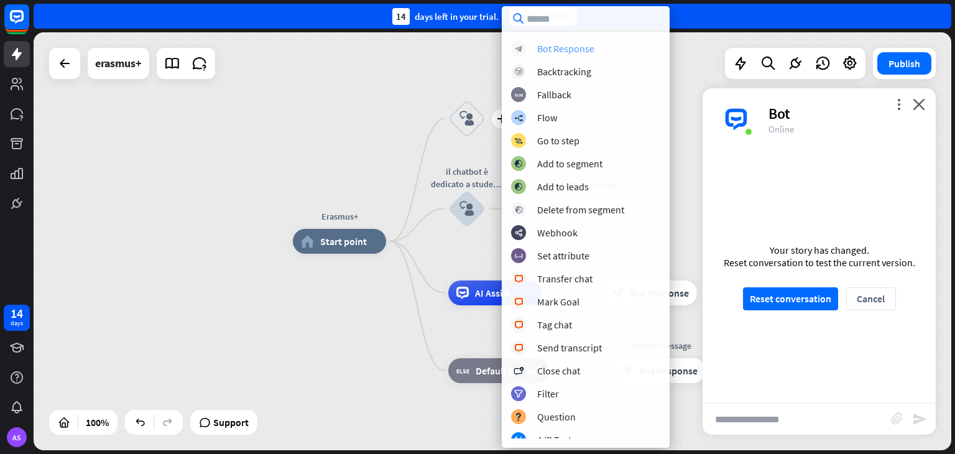
click at [553, 44] on div "Bot Response" at bounding box center [565, 48] width 57 height 12
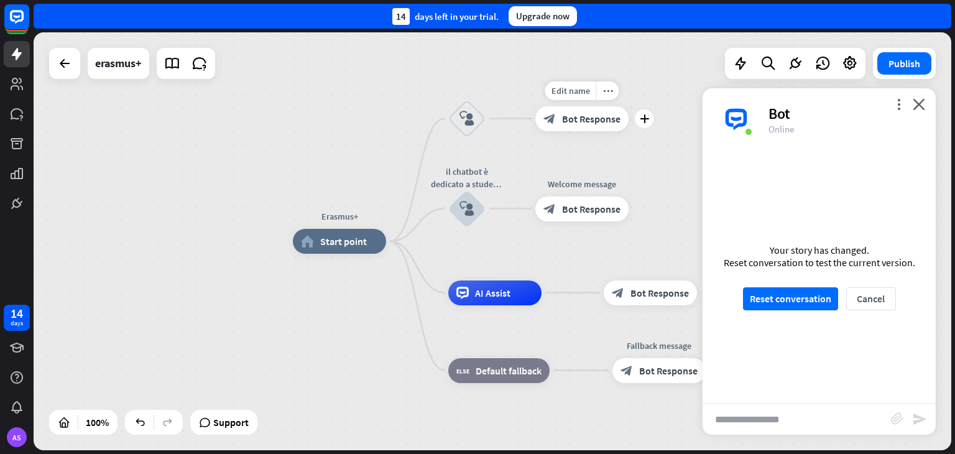
click at [585, 127] on div "block_bot_response Bot Response" at bounding box center [581, 118] width 93 height 25
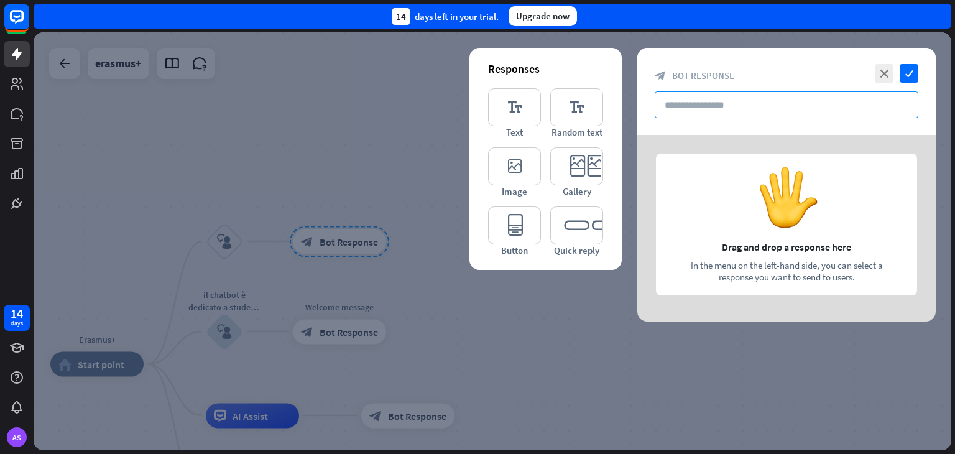
click at [669, 109] on input "text" at bounding box center [786, 104] width 264 height 27
type input "*"
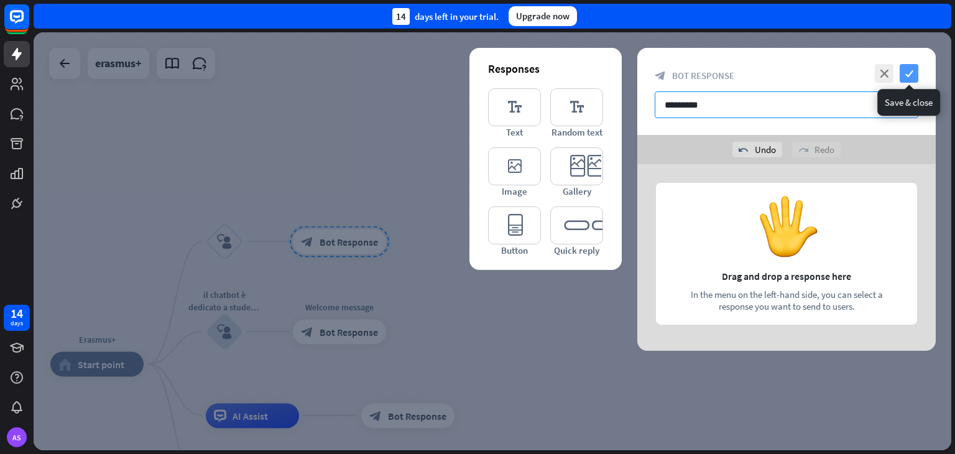
type input "*********"
click at [910, 75] on icon "check" at bounding box center [908, 73] width 19 height 19
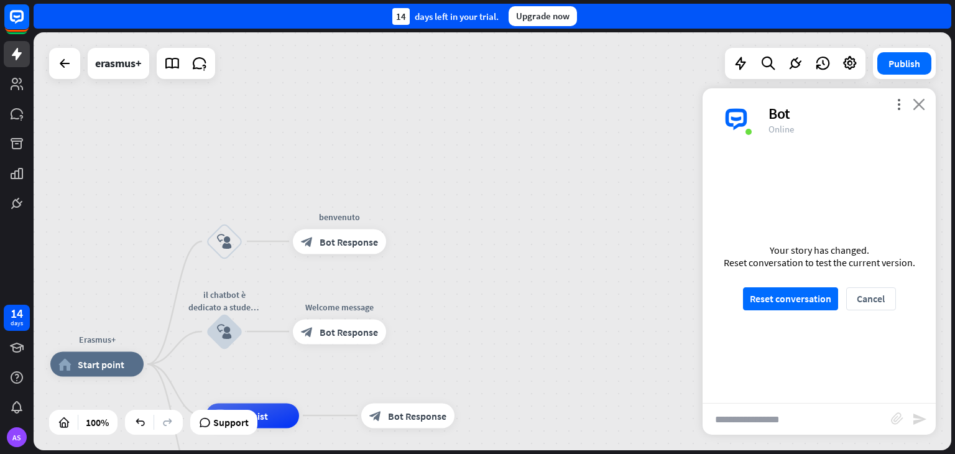
click at [920, 103] on icon "close" at bounding box center [918, 104] width 12 height 12
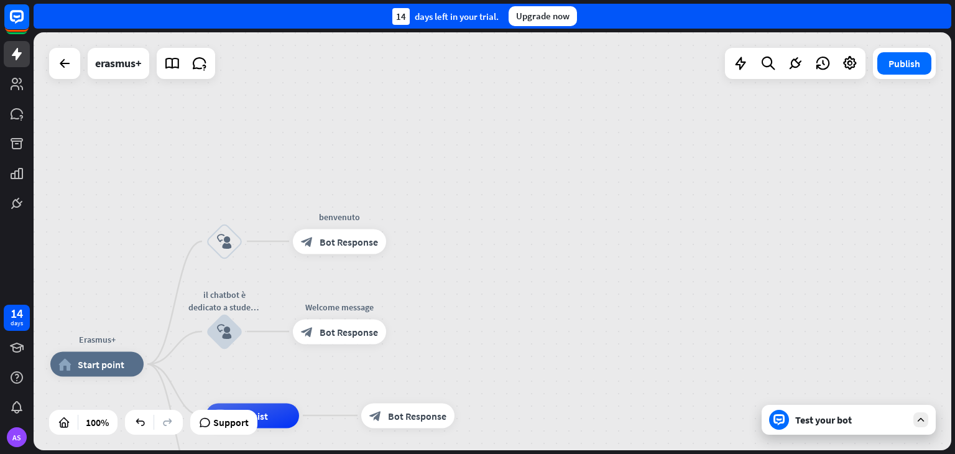
click at [805, 417] on div "Test your bot" at bounding box center [851, 419] width 112 height 12
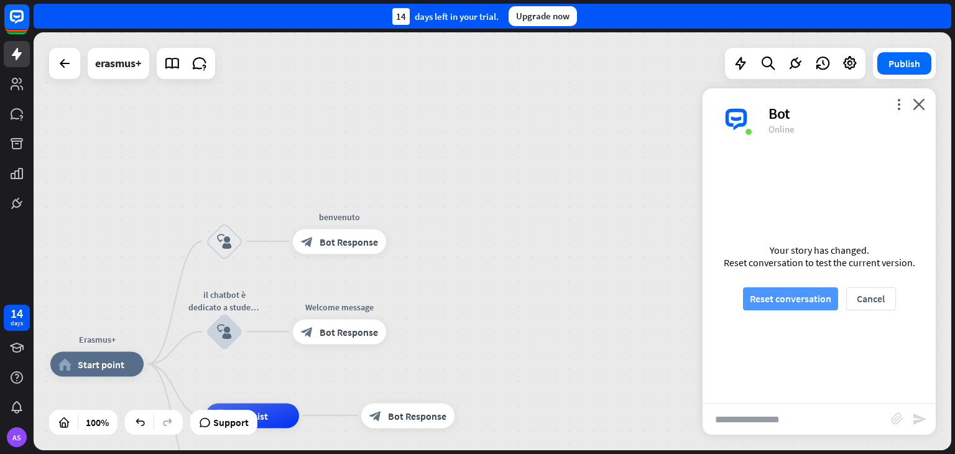
click at [792, 296] on button "Reset conversation" at bounding box center [790, 298] width 95 height 23
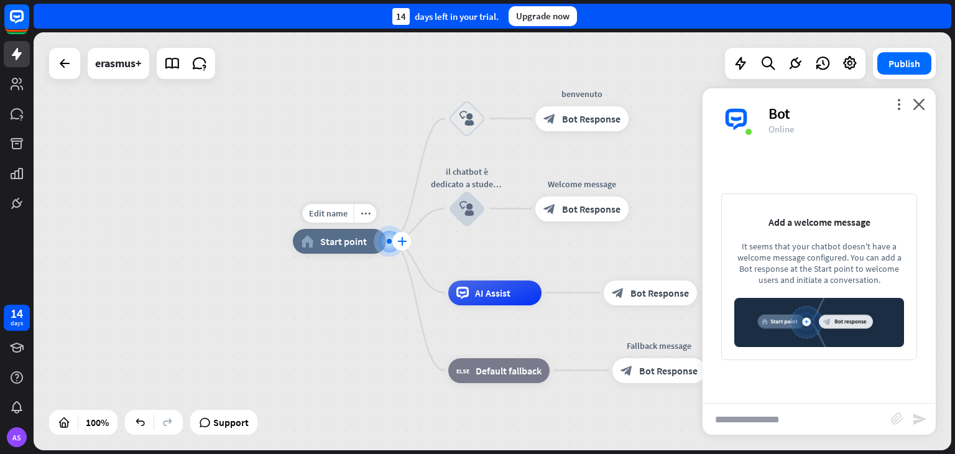
click at [398, 242] on icon "plus" at bounding box center [401, 241] width 9 height 9
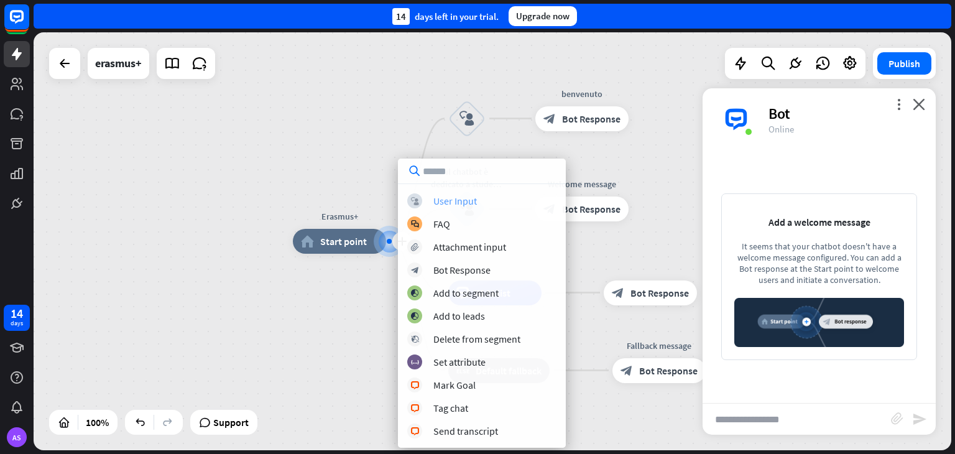
click at [452, 205] on div "User Input" at bounding box center [455, 201] width 44 height 12
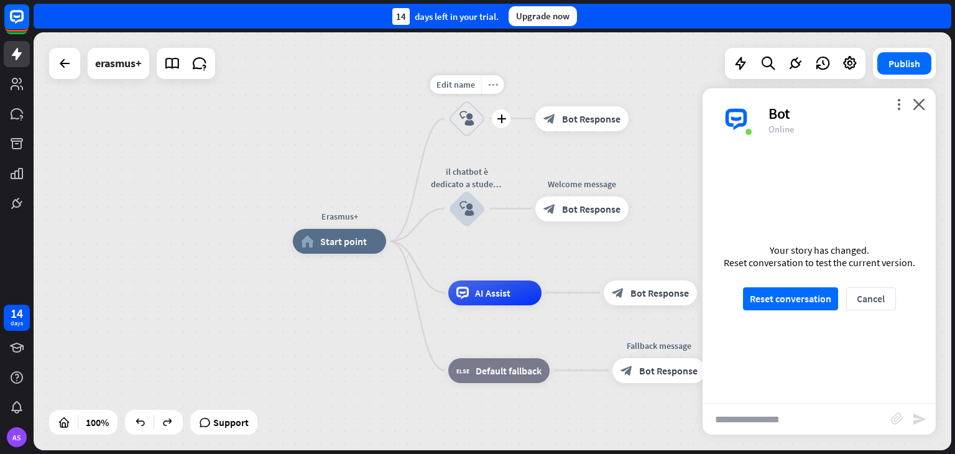
click at [493, 77] on div "more_horiz" at bounding box center [492, 84] width 23 height 19
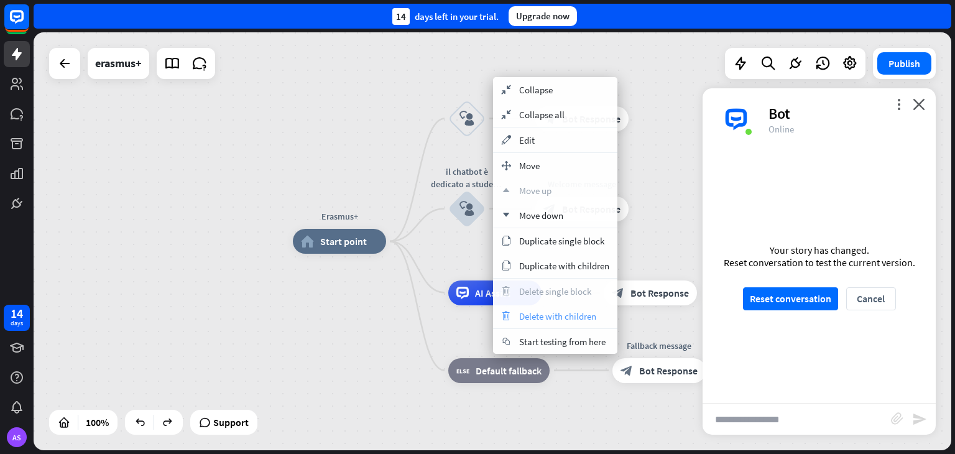
click at [556, 319] on span "Delete with children" at bounding box center [557, 316] width 77 height 12
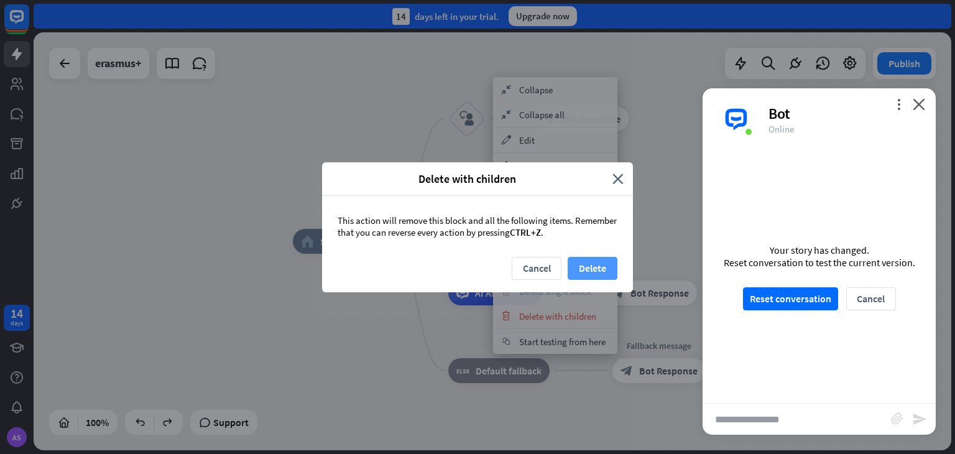
click at [602, 265] on button "Delete" at bounding box center [592, 268] width 50 height 23
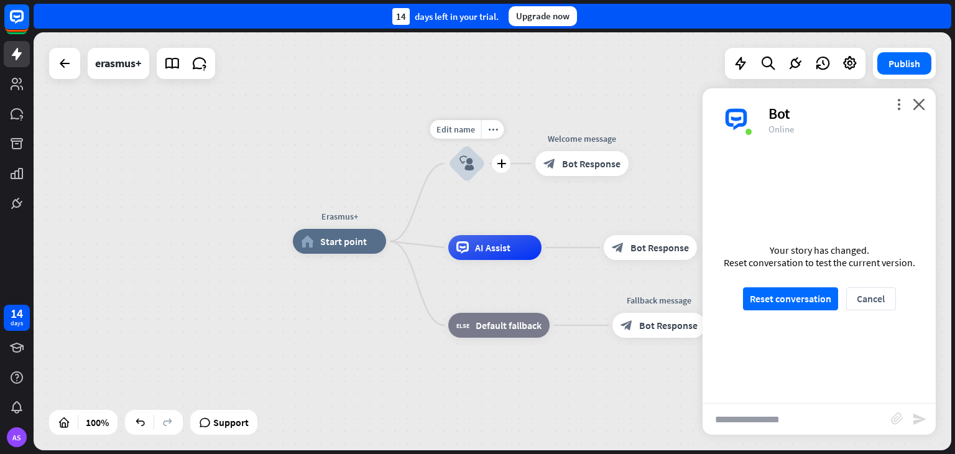
click at [469, 163] on icon "block_user_input" at bounding box center [466, 163] width 15 height 15
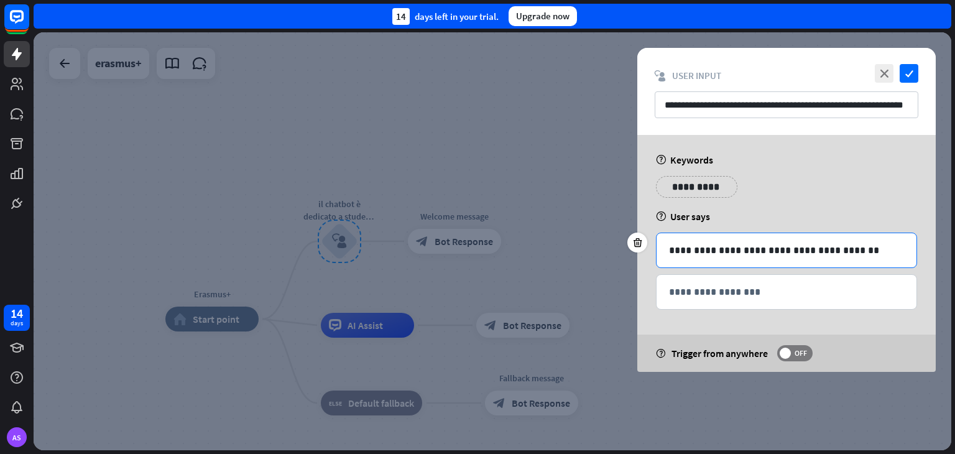
click at [791, 255] on p "**********" at bounding box center [786, 250] width 235 height 16
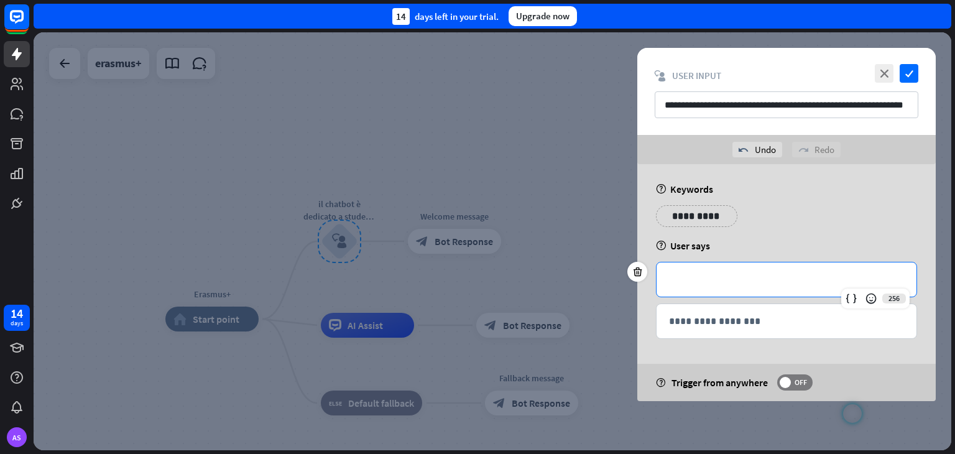
click at [713, 219] on p "**********" at bounding box center [696, 216] width 63 height 16
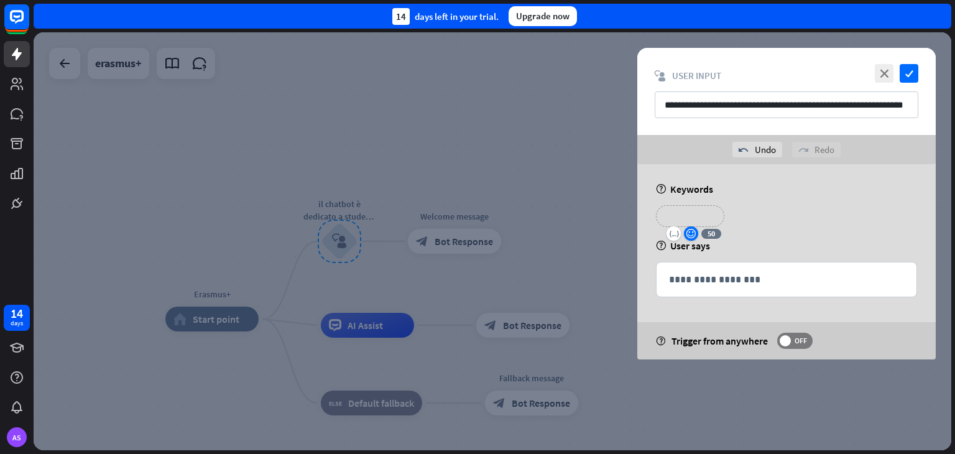
click at [691, 233] on icon "emoji_smile" at bounding box center [691, 234] width 11 height 10
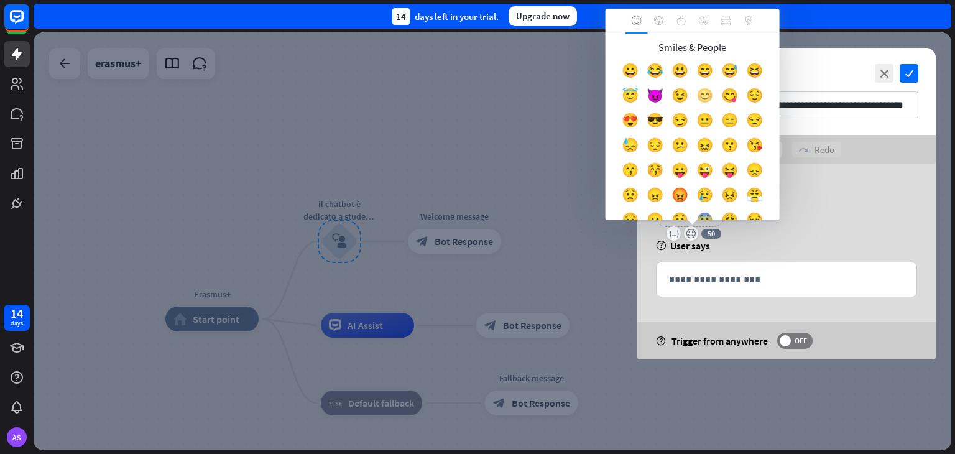
click at [707, 99] on div "😊" at bounding box center [704, 98] width 25 height 25
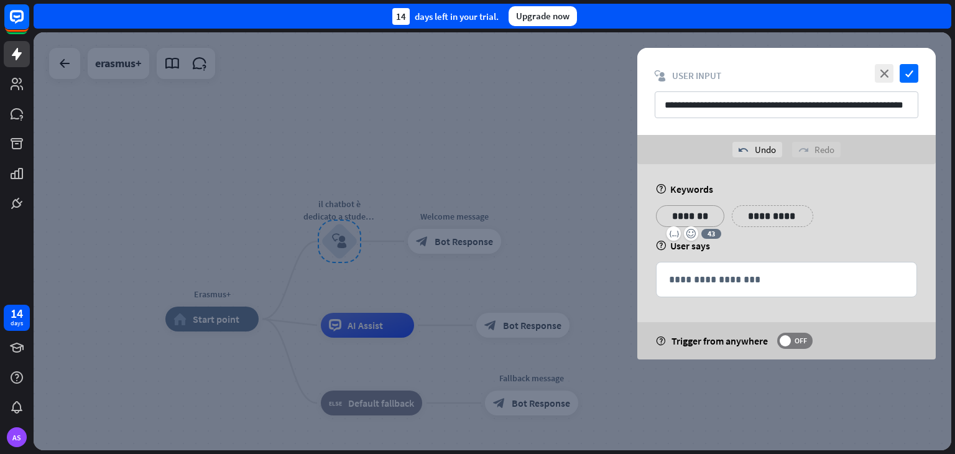
click at [852, 209] on div "**********" at bounding box center [786, 220] width 268 height 31
click at [763, 218] on p "**********" at bounding box center [772, 216] width 63 height 16
click at [870, 221] on div "**********" at bounding box center [848, 216] width 81 height 22
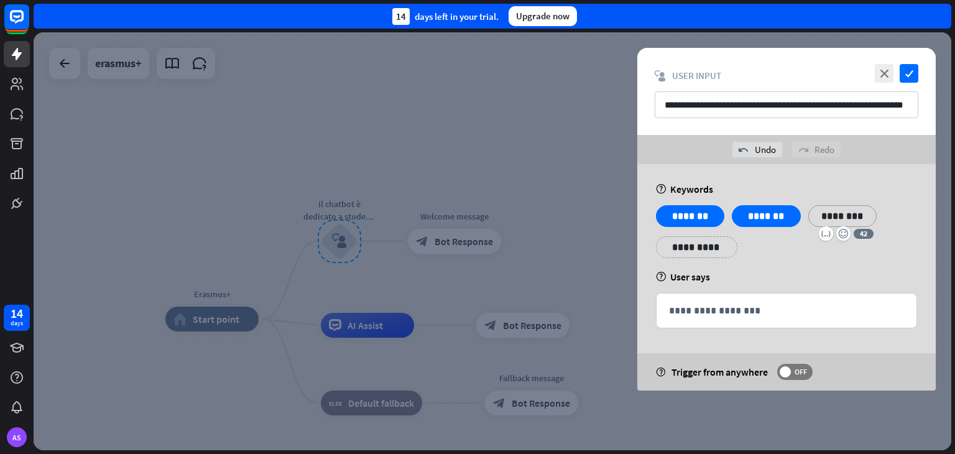
click at [912, 204] on div "**********" at bounding box center [786, 277] width 298 height 226
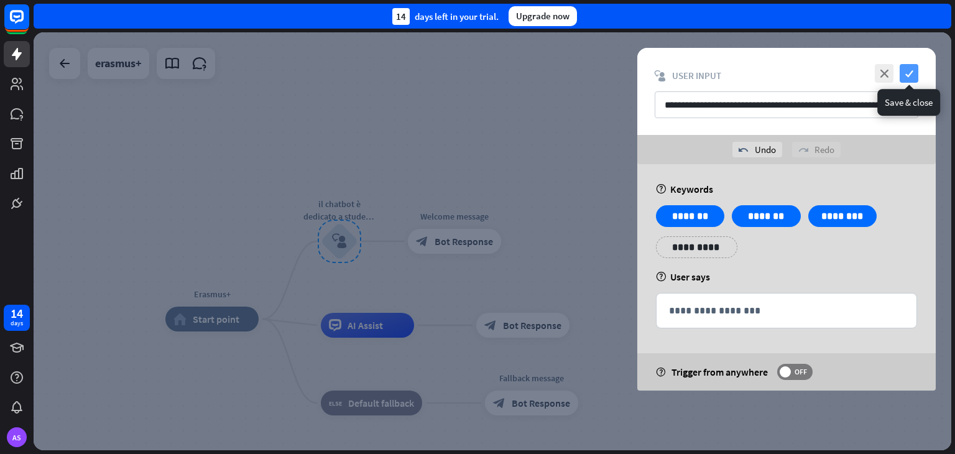
click at [910, 77] on icon "check" at bounding box center [908, 73] width 19 height 19
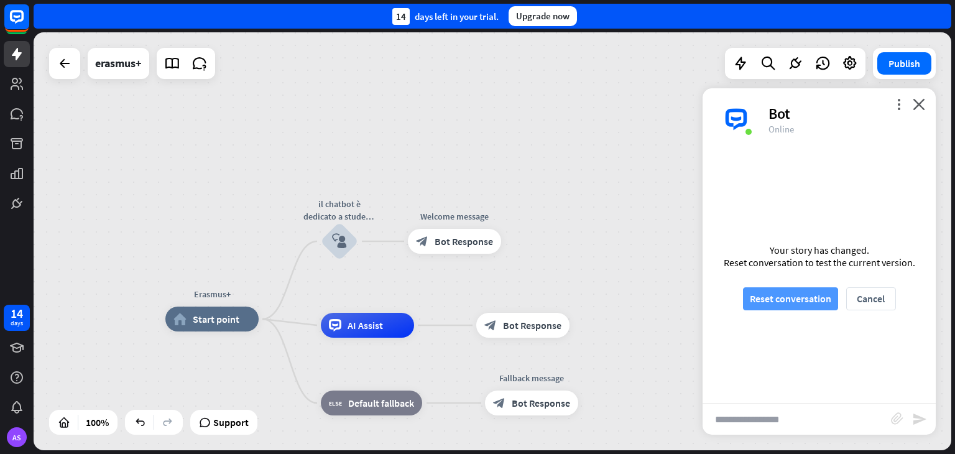
click at [796, 301] on button "Reset conversation" at bounding box center [790, 298] width 95 height 23
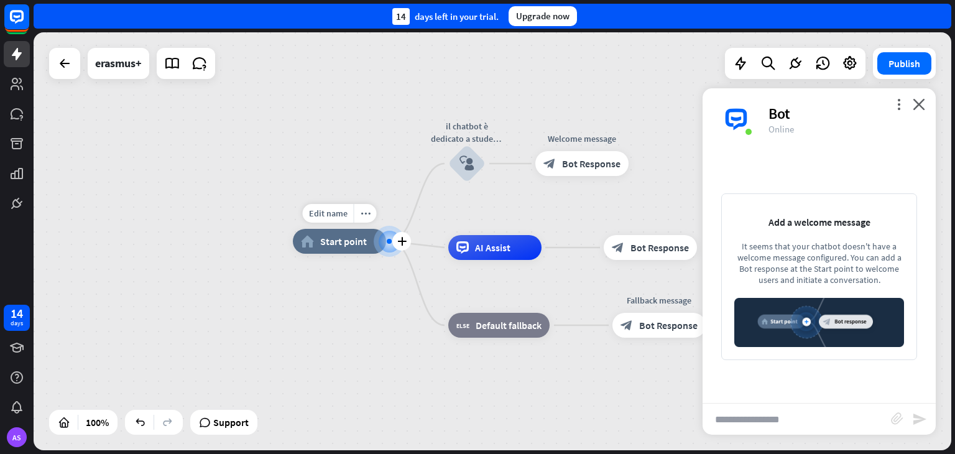
click at [350, 239] on span "Start point" at bounding box center [343, 241] width 47 height 12
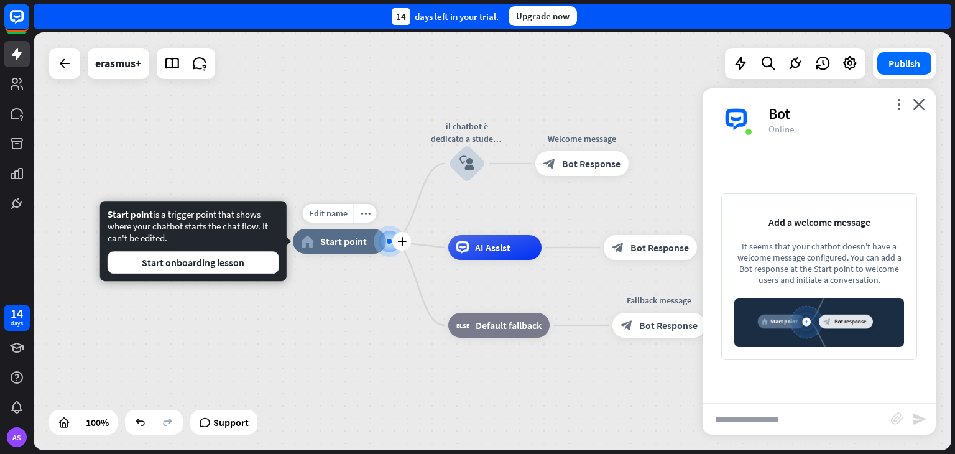
click at [345, 241] on span "Start point" at bounding box center [343, 241] width 47 height 12
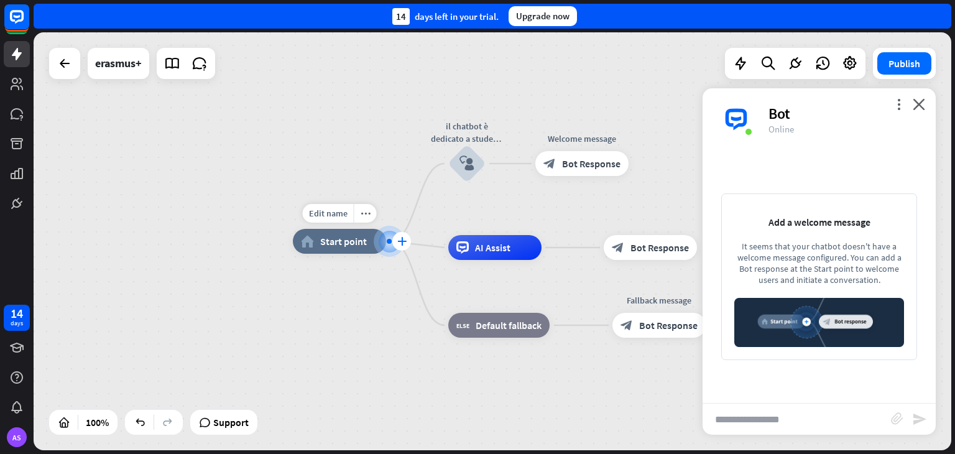
click at [400, 241] on icon "plus" at bounding box center [401, 241] width 9 height 9
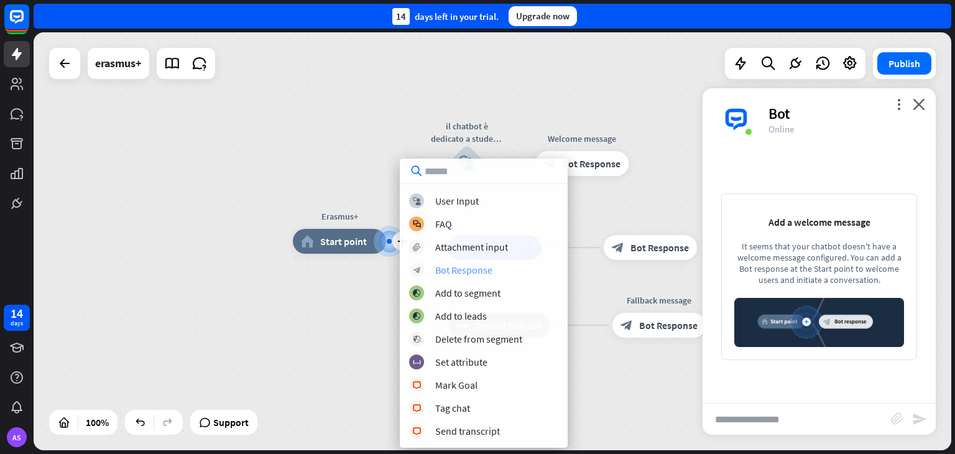
click at [451, 268] on div "Bot Response" at bounding box center [463, 270] width 57 height 12
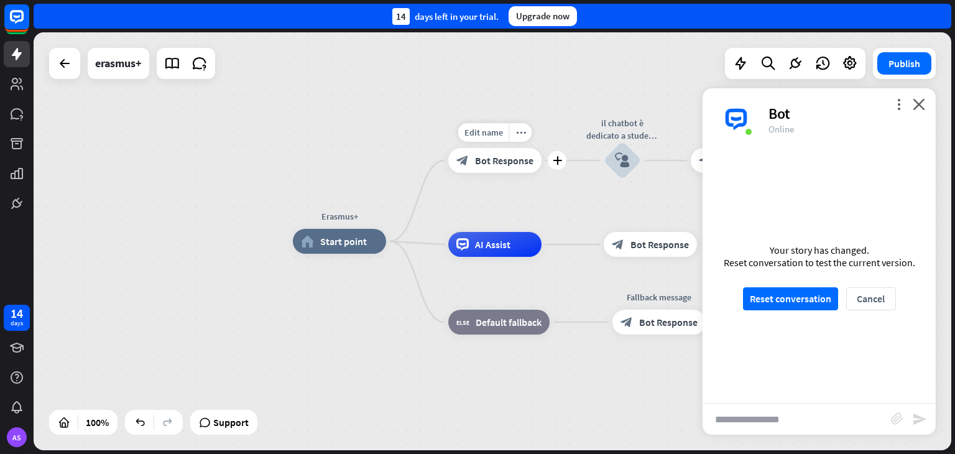
click at [495, 154] on span "Bot Response" at bounding box center [504, 160] width 58 height 12
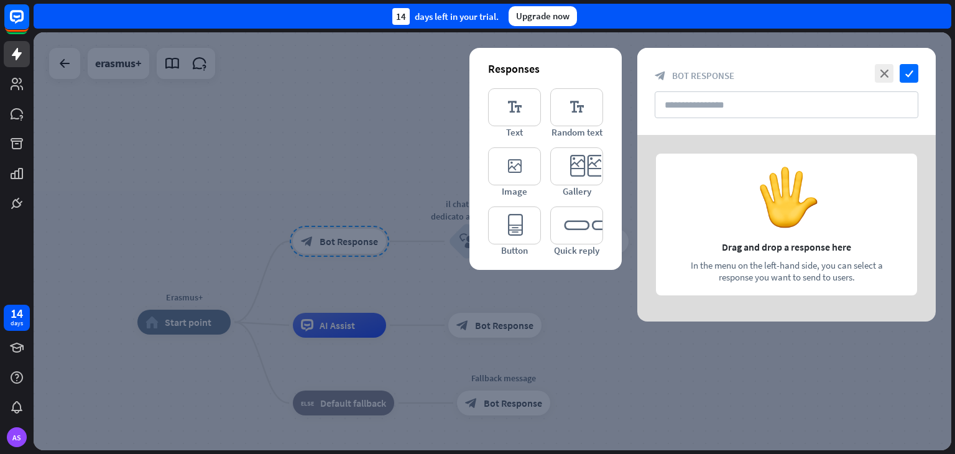
click at [398, 246] on div at bounding box center [492, 241] width 917 height 418
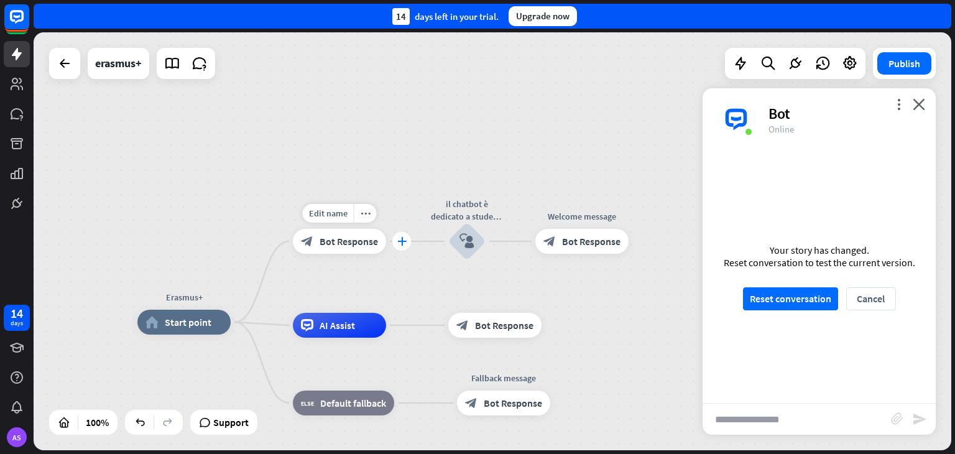
click at [398, 246] on div "plus" at bounding box center [401, 241] width 19 height 19
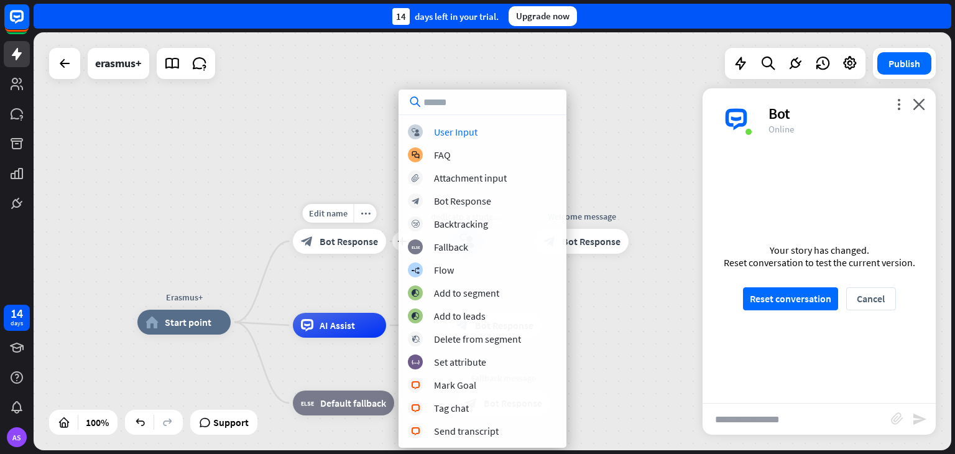
click at [352, 246] on span "Bot Response" at bounding box center [348, 241] width 58 height 12
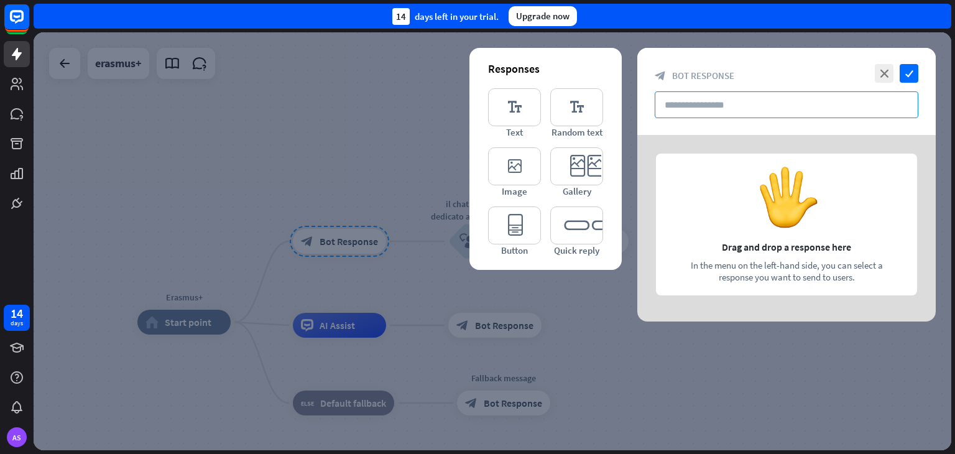
click at [668, 106] on input "text" at bounding box center [786, 104] width 264 height 27
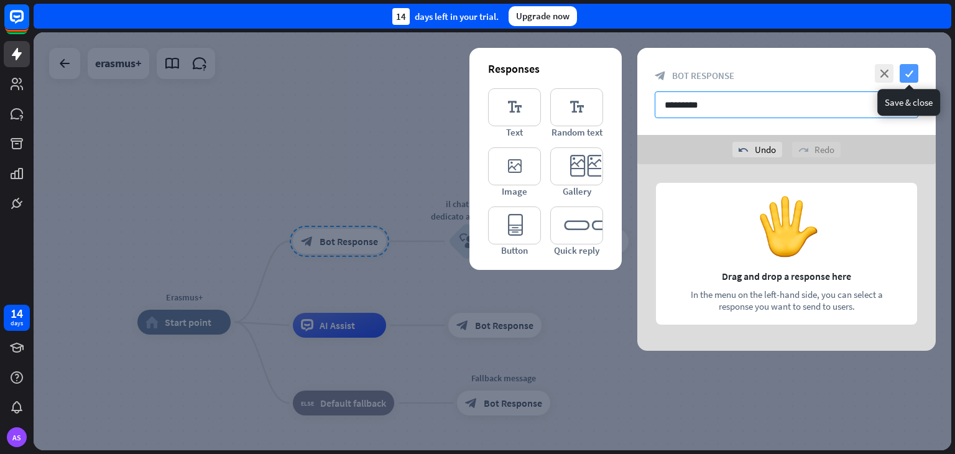
type input "*********"
click at [915, 76] on icon "check" at bounding box center [908, 73] width 19 height 19
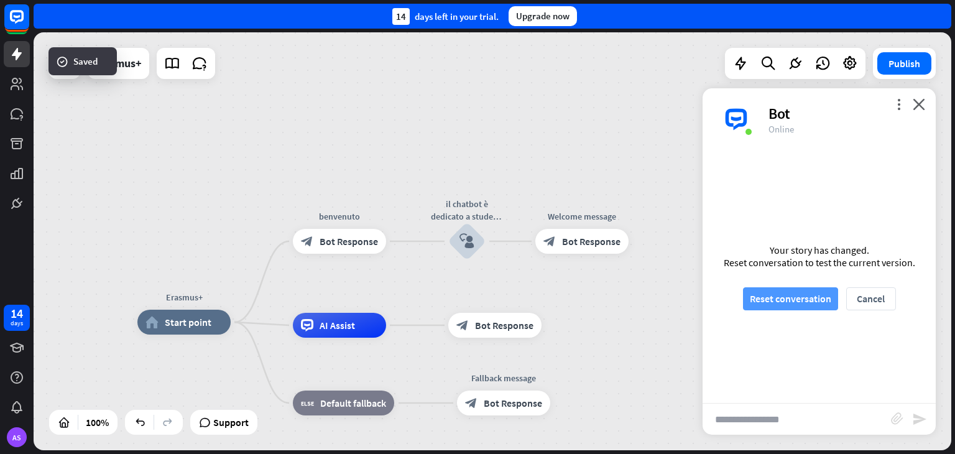
click at [801, 295] on button "Reset conversation" at bounding box center [790, 298] width 95 height 23
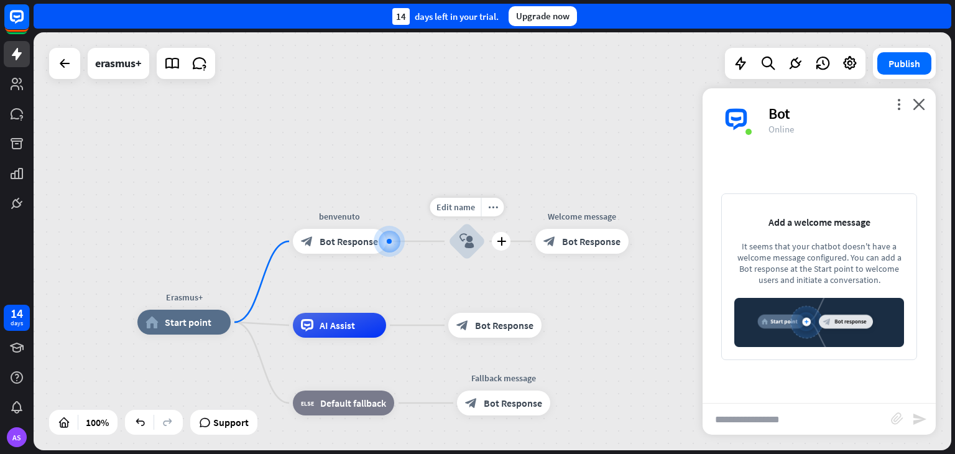
click at [466, 247] on icon "block_user_input" at bounding box center [466, 241] width 15 height 15
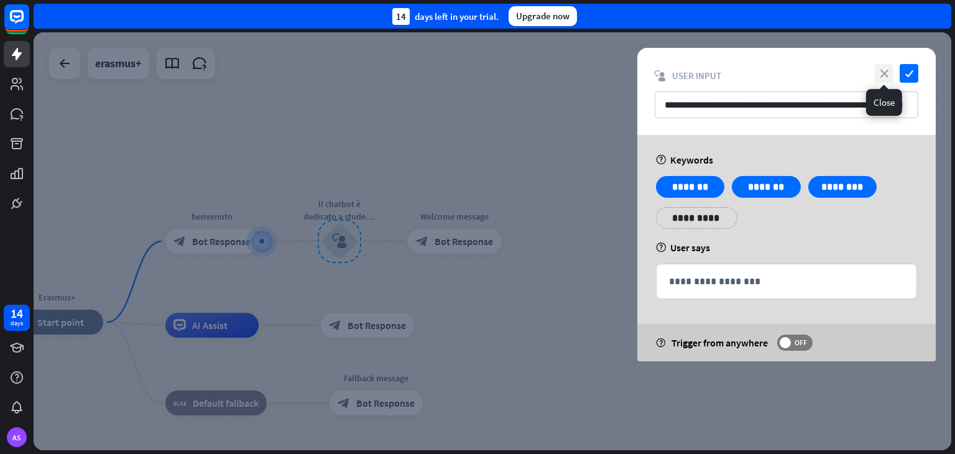
click at [886, 75] on icon "close" at bounding box center [883, 73] width 19 height 19
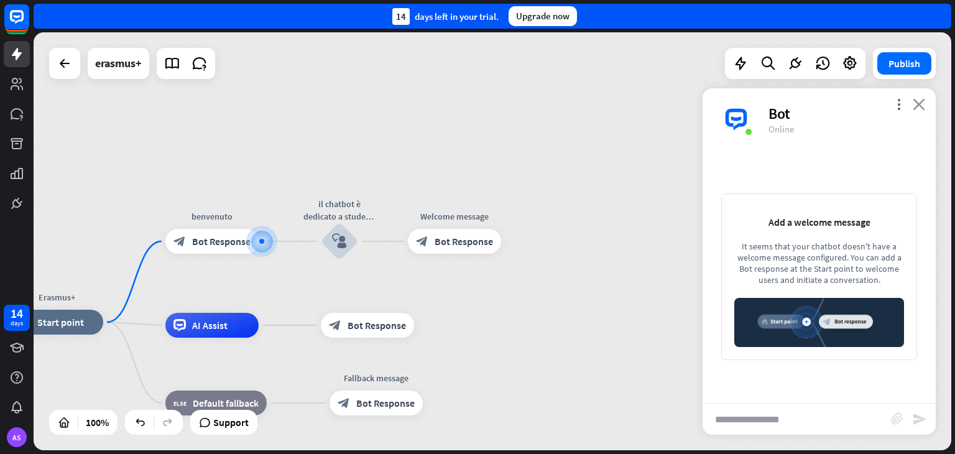
click at [923, 108] on icon "close" at bounding box center [918, 104] width 12 height 12
